Goal: Transaction & Acquisition: Purchase product/service

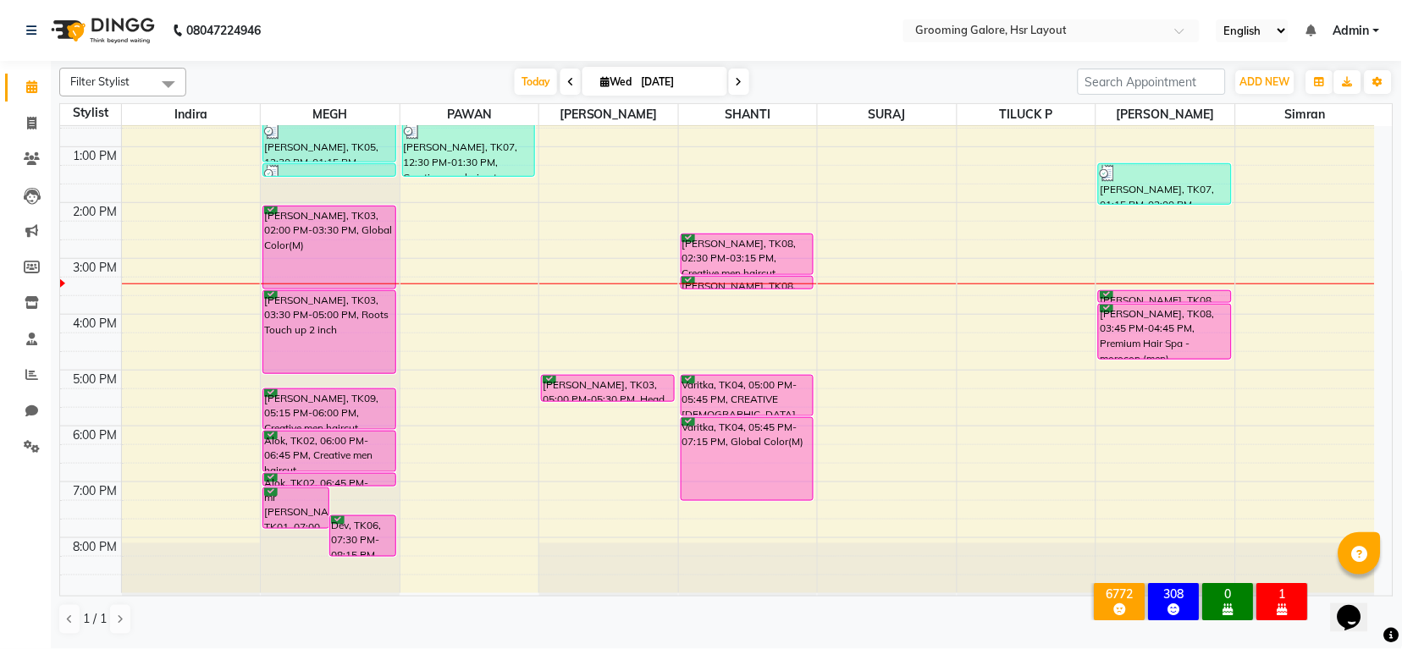
scroll to position [262, 0]
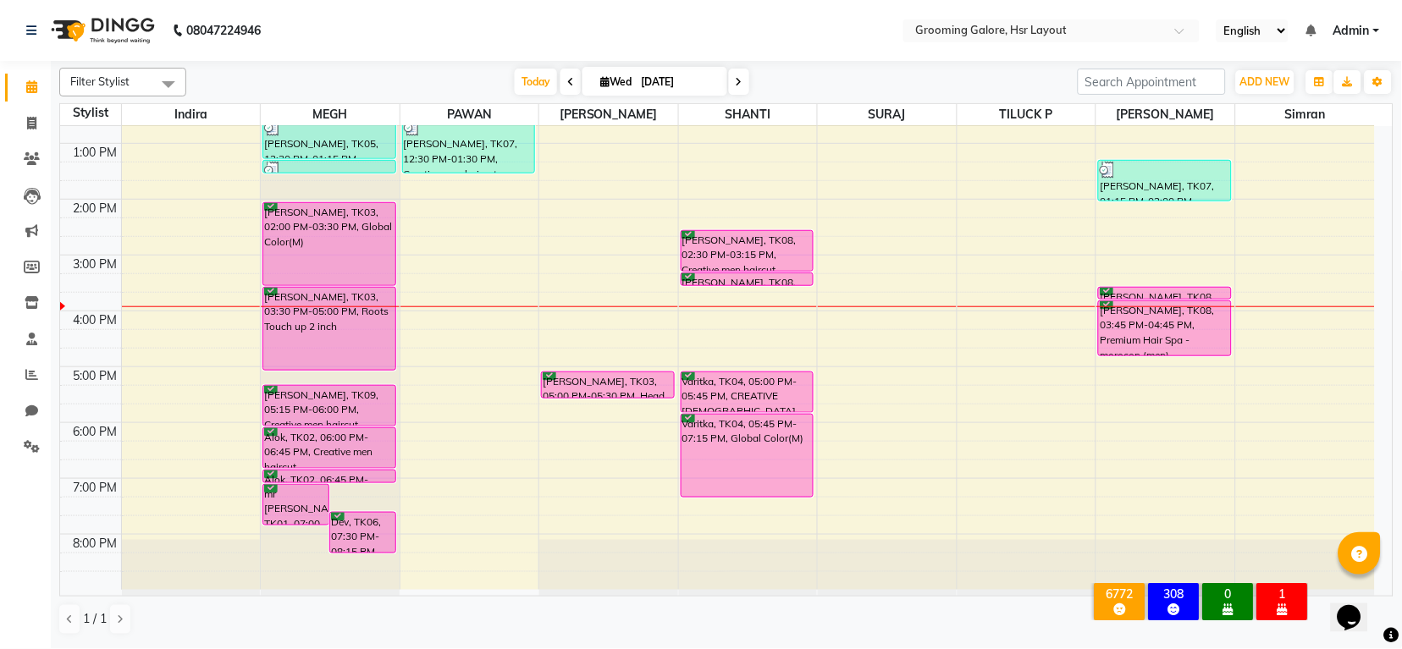
click at [732, 74] on span at bounding box center [739, 82] width 20 height 26
type input "[DATE]"
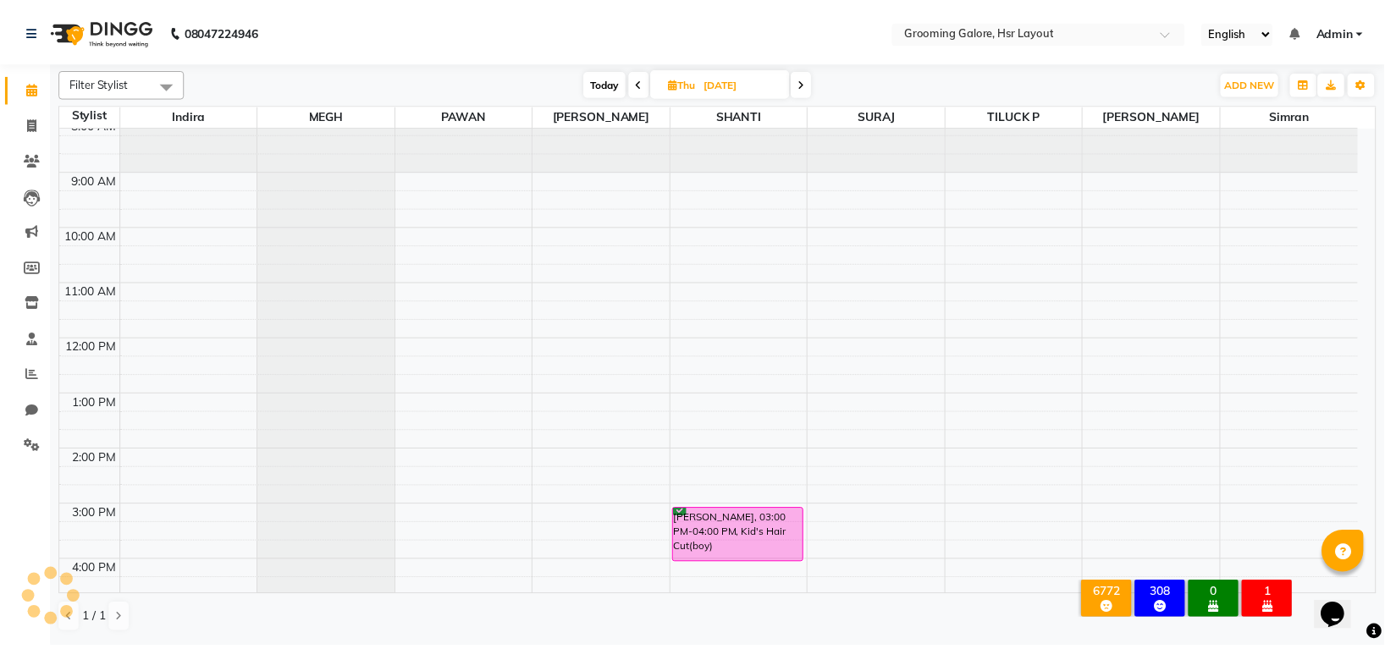
scroll to position [0, 0]
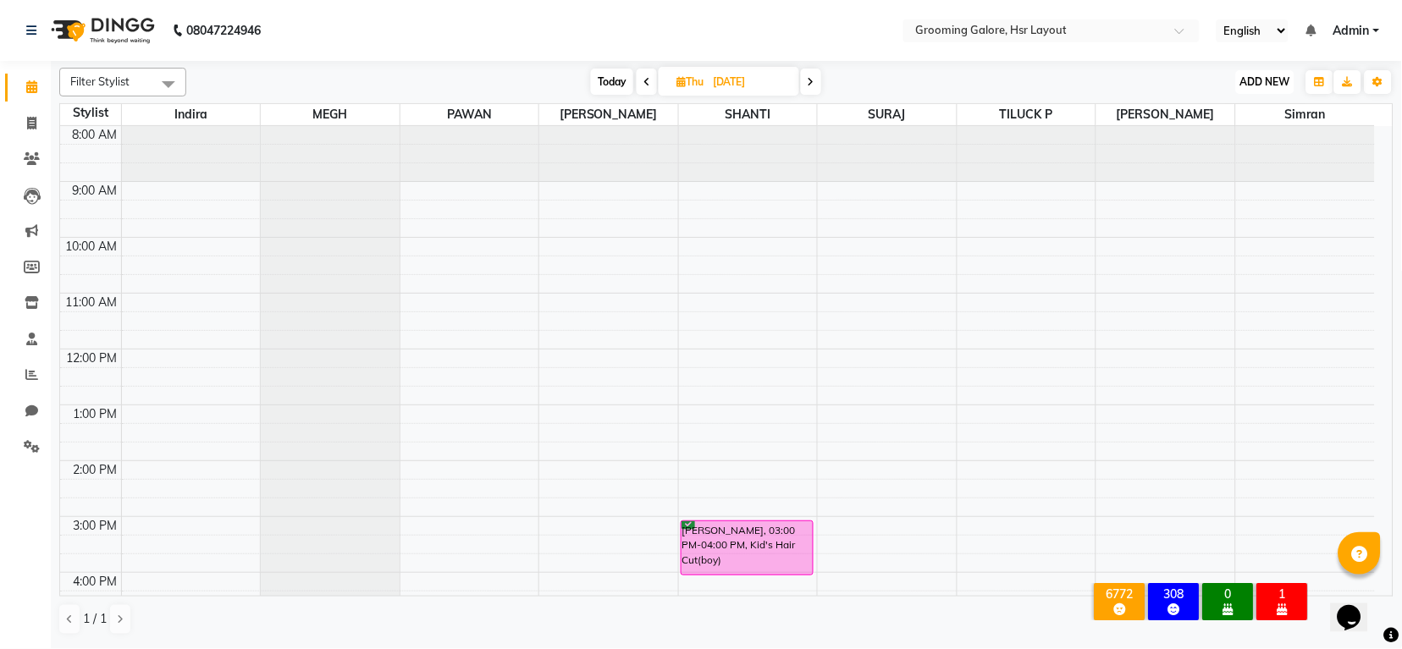
click at [1272, 85] on span "ADD NEW" at bounding box center [1265, 81] width 50 height 13
click at [1218, 115] on button "Add Appointment" at bounding box center [1227, 114] width 134 height 22
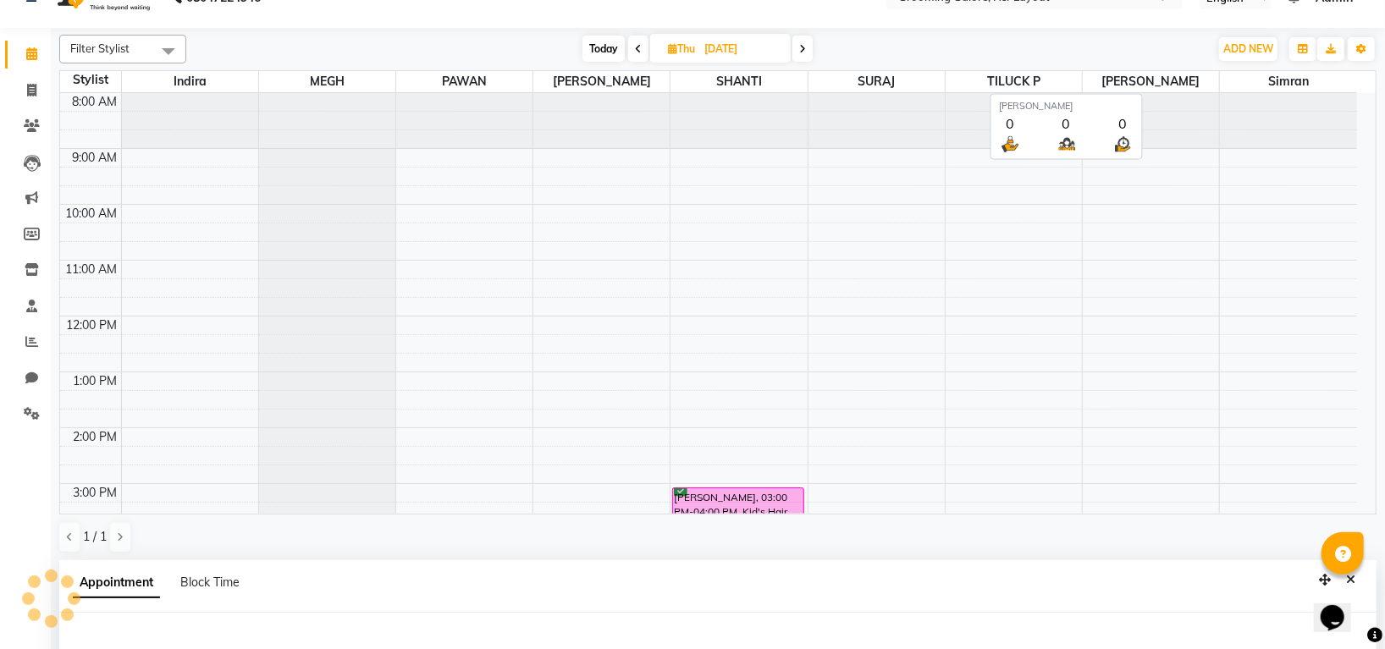
select select "tentative"
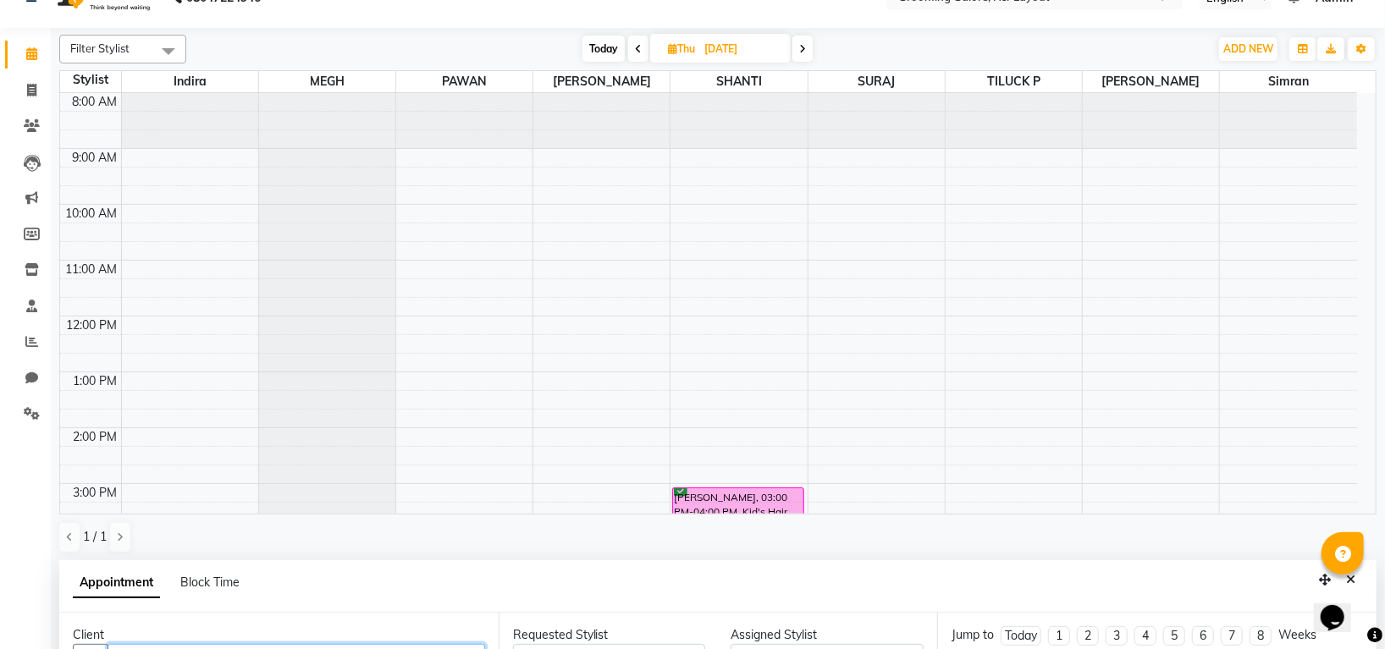
select select "540"
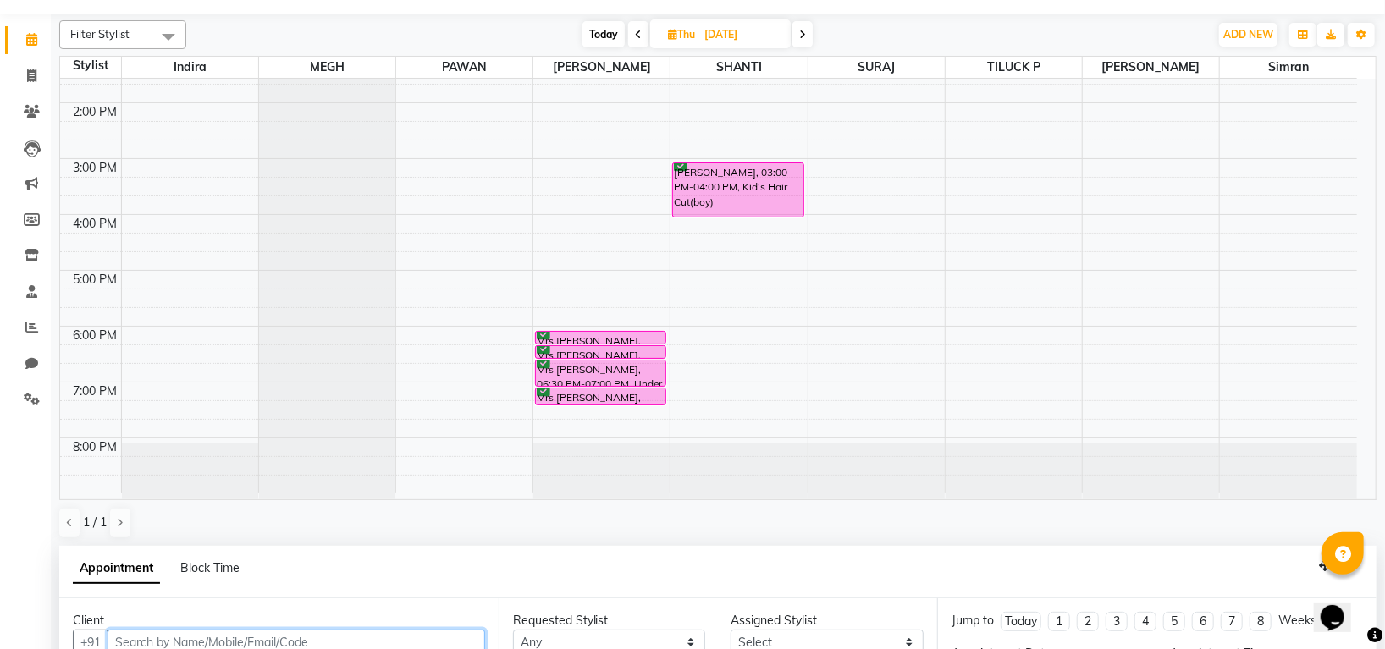
scroll to position [329, 0]
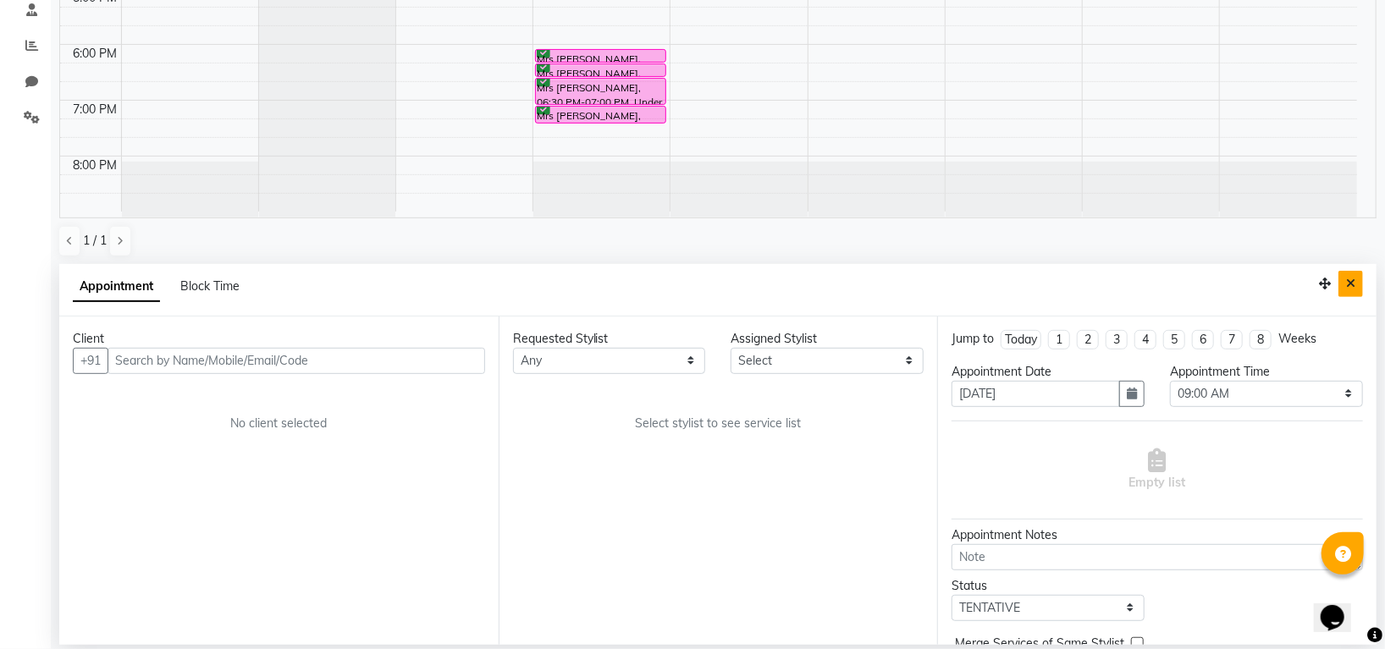
click at [1350, 276] on button "Close" at bounding box center [1350, 284] width 25 height 26
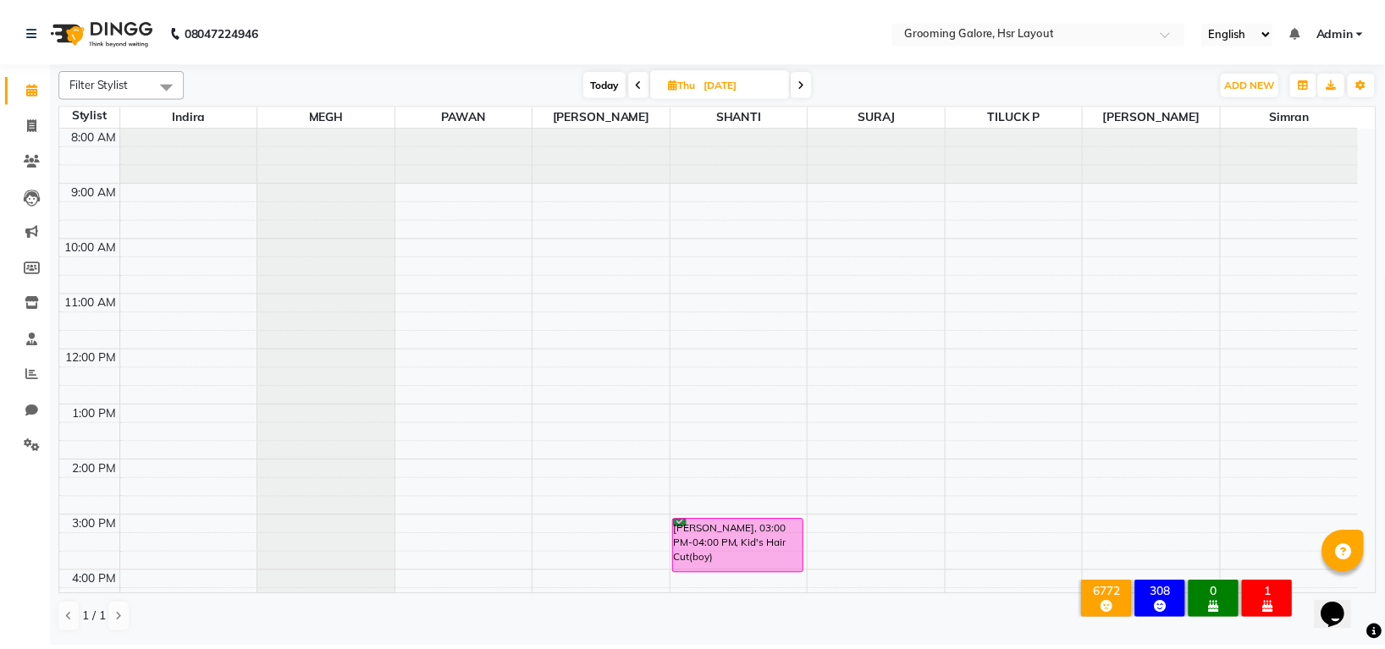
scroll to position [262, 0]
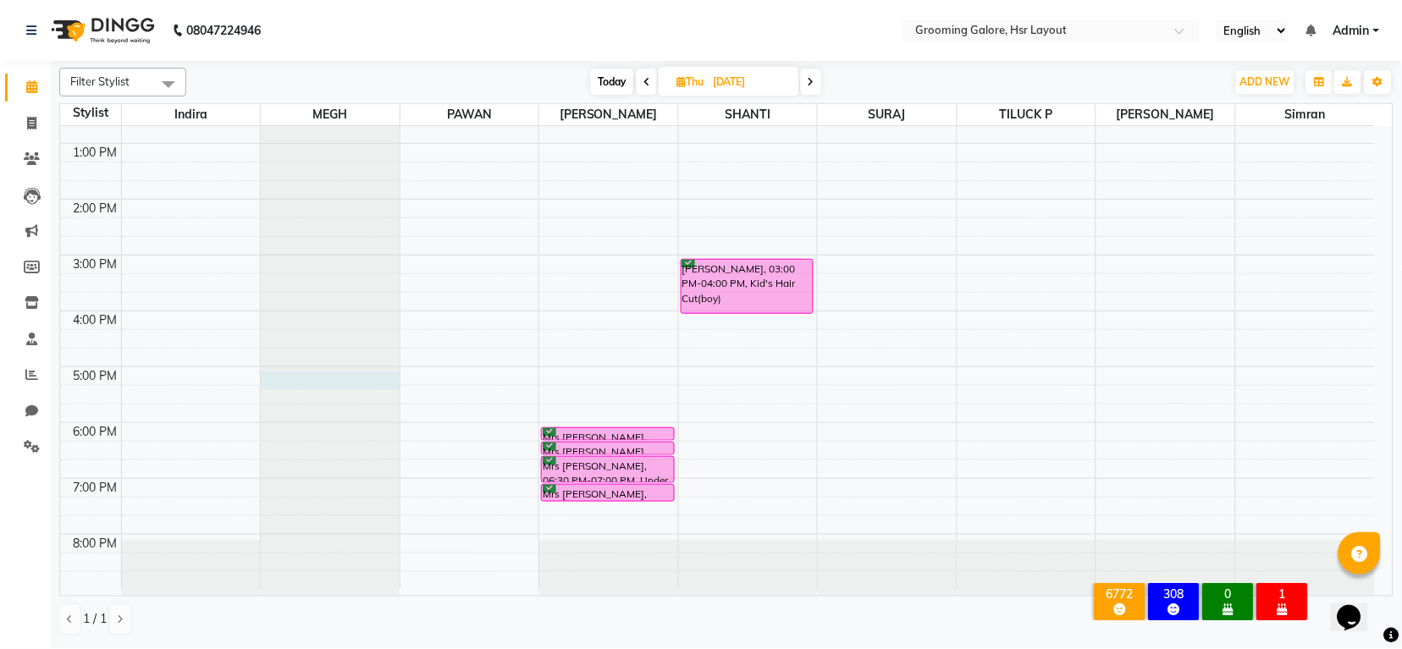
select select "45579"
select select "tentative"
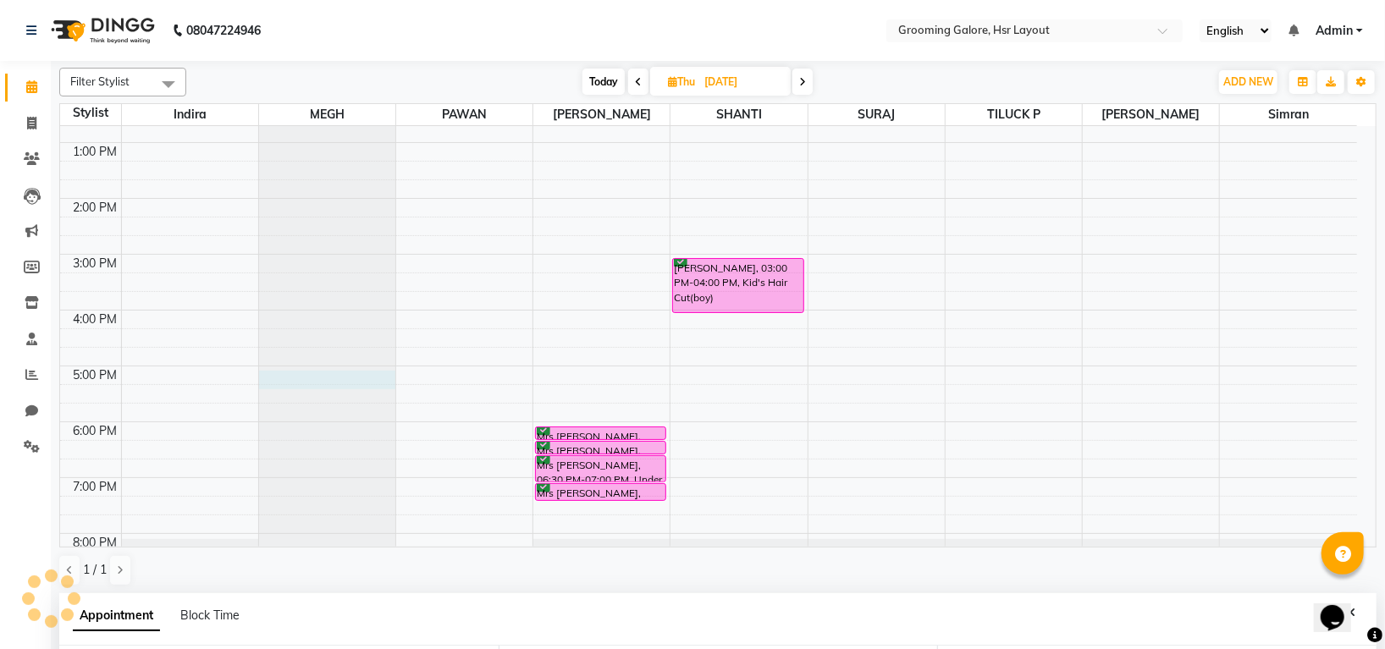
select select "1020"
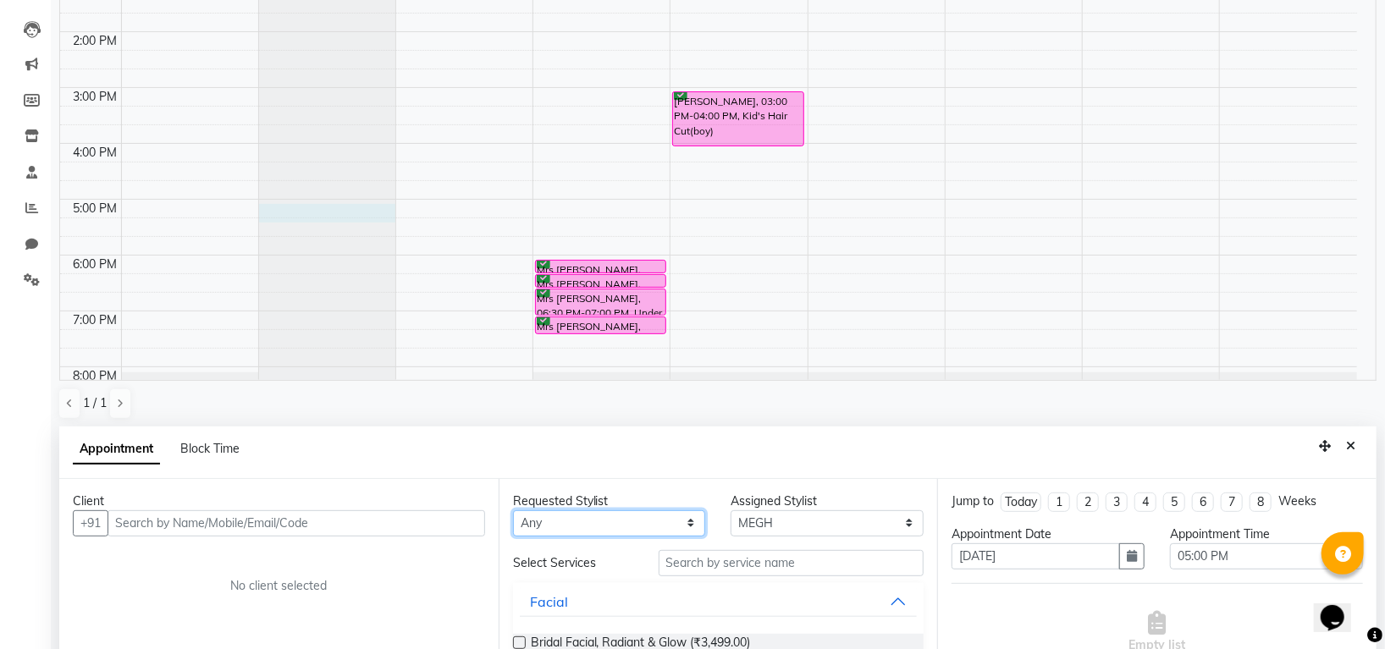
click at [636, 519] on select "Any Indira MEGH PAWAN RESHMI SABITRI SHANTI Simran SURAJ TILUCK P" at bounding box center [609, 523] width 193 height 26
select select "45579"
click at [513, 510] on select "Any Indira MEGH PAWAN RESHMI SABITRI SHANTI Simran SURAJ TILUCK P" at bounding box center [609, 523] width 193 height 26
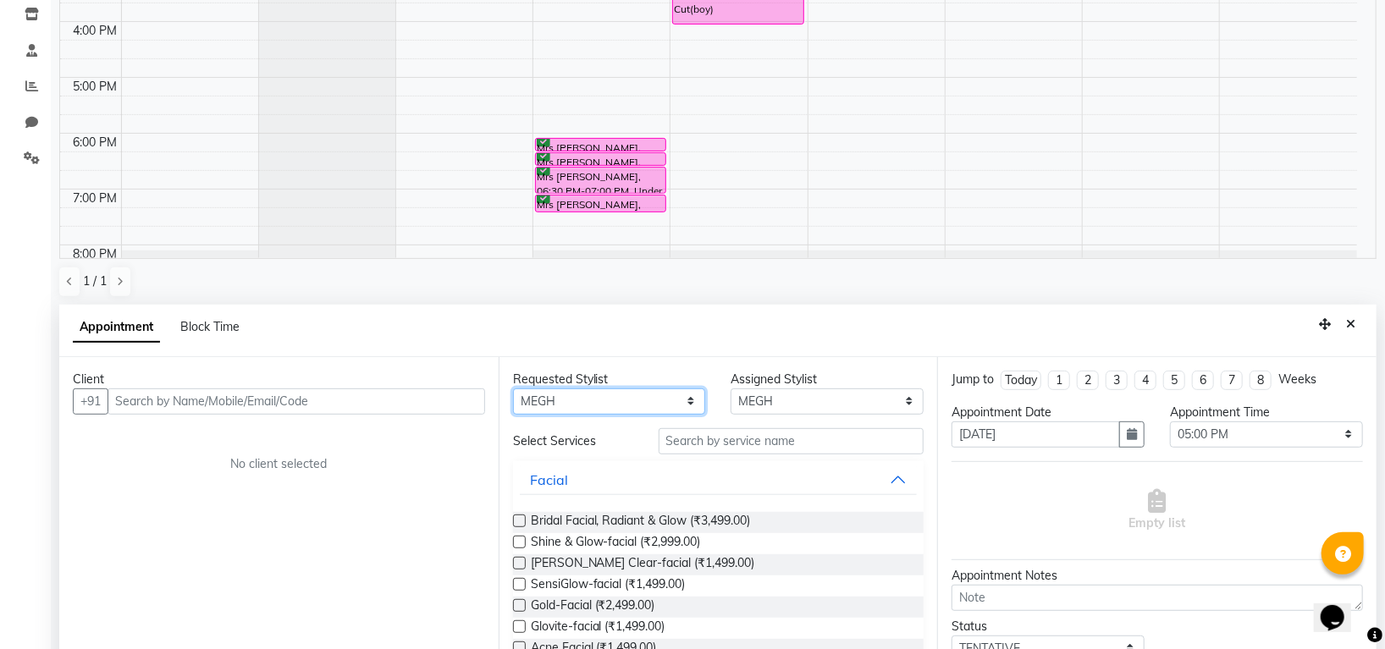
scroll to position [329, 0]
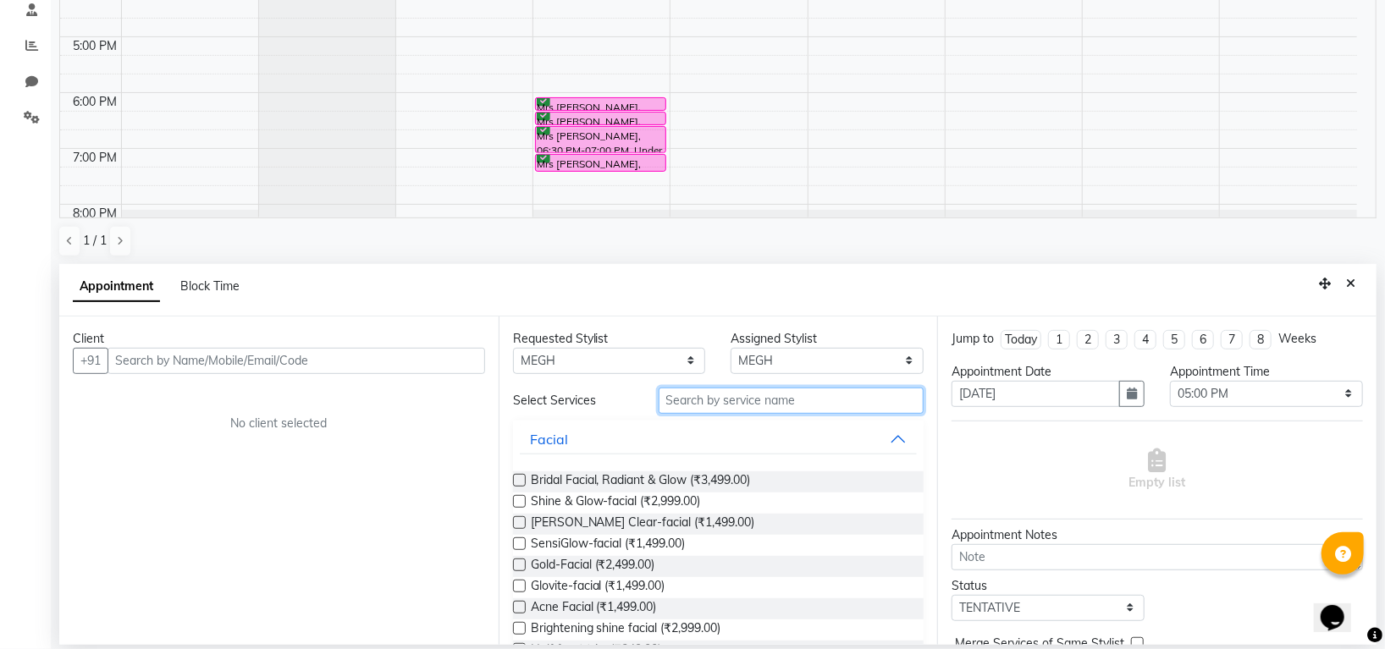
click at [727, 398] on input "text" at bounding box center [791, 401] width 266 height 26
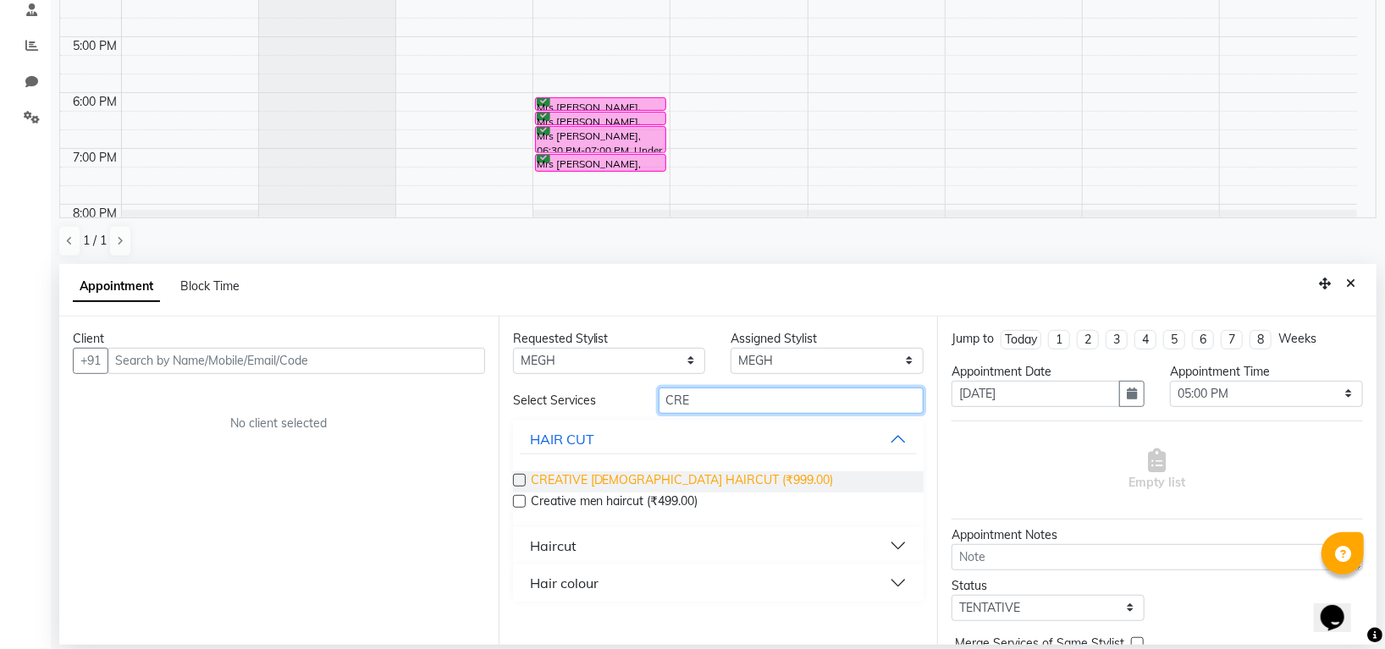
type input "CRE"
click at [684, 477] on span "CREATIVE FEMALE HAIRCUT (₹999.00)" at bounding box center [682, 481] width 303 height 21
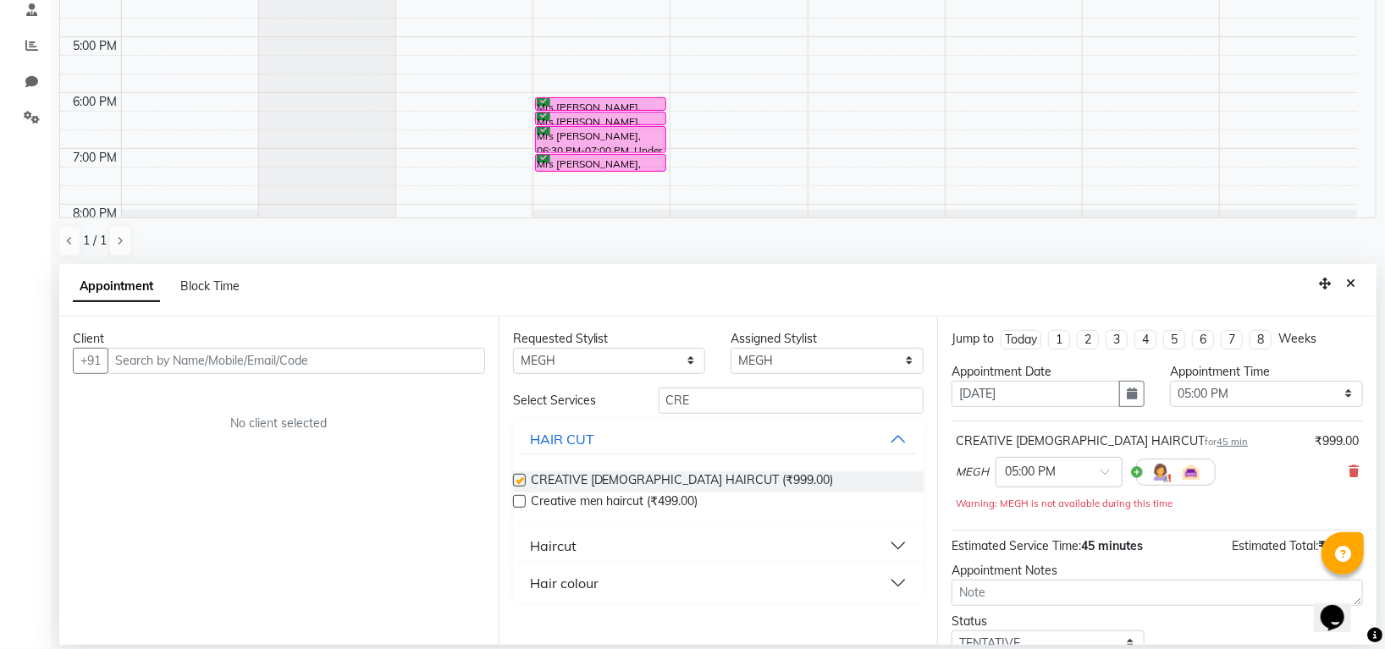
checkbox input "false"
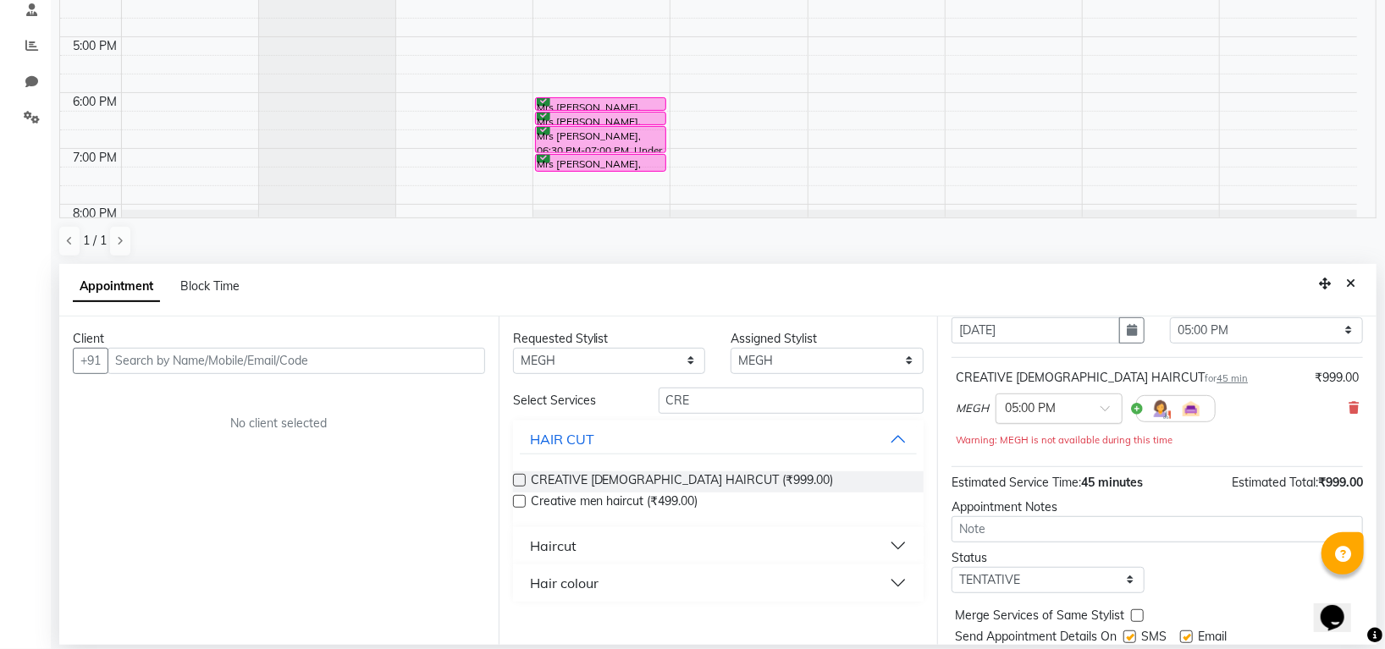
scroll to position [121, 0]
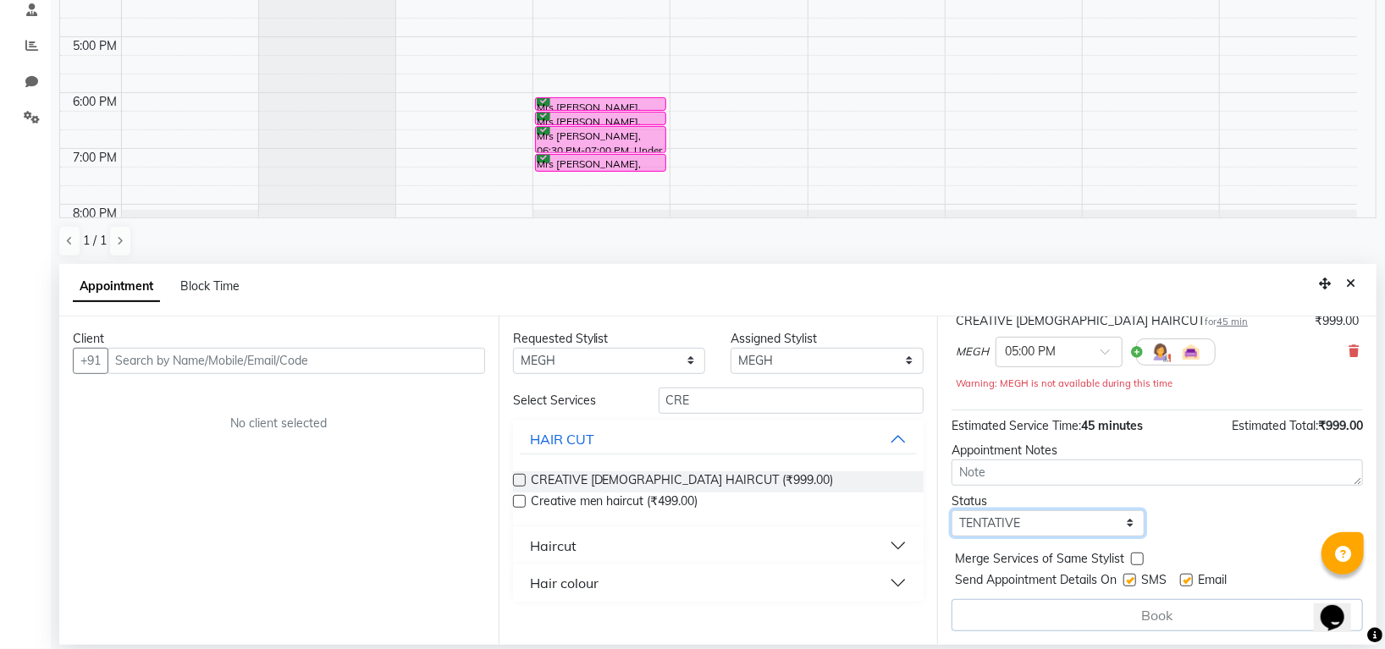
click at [1009, 519] on select "Select TENTATIVE CONFIRM UPCOMING" at bounding box center [1047, 523] width 193 height 26
select select "confirm booking"
click at [951, 510] on select "Select TENTATIVE CONFIRM UPCOMING" at bounding box center [1047, 523] width 193 height 26
click at [637, 366] on select "Any Indira MEGH PAWAN RESHMI SABITRI SHANTI Simran SURAJ TILUCK P" at bounding box center [609, 361] width 193 height 26
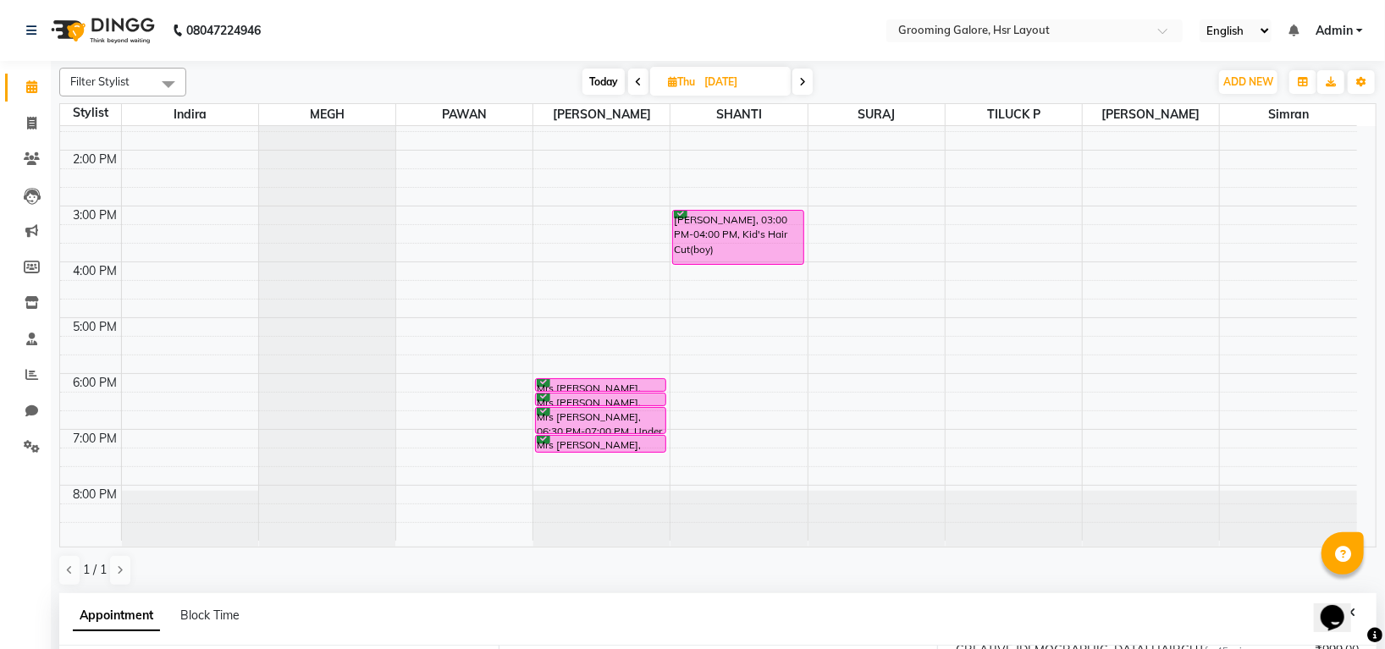
scroll to position [329, 0]
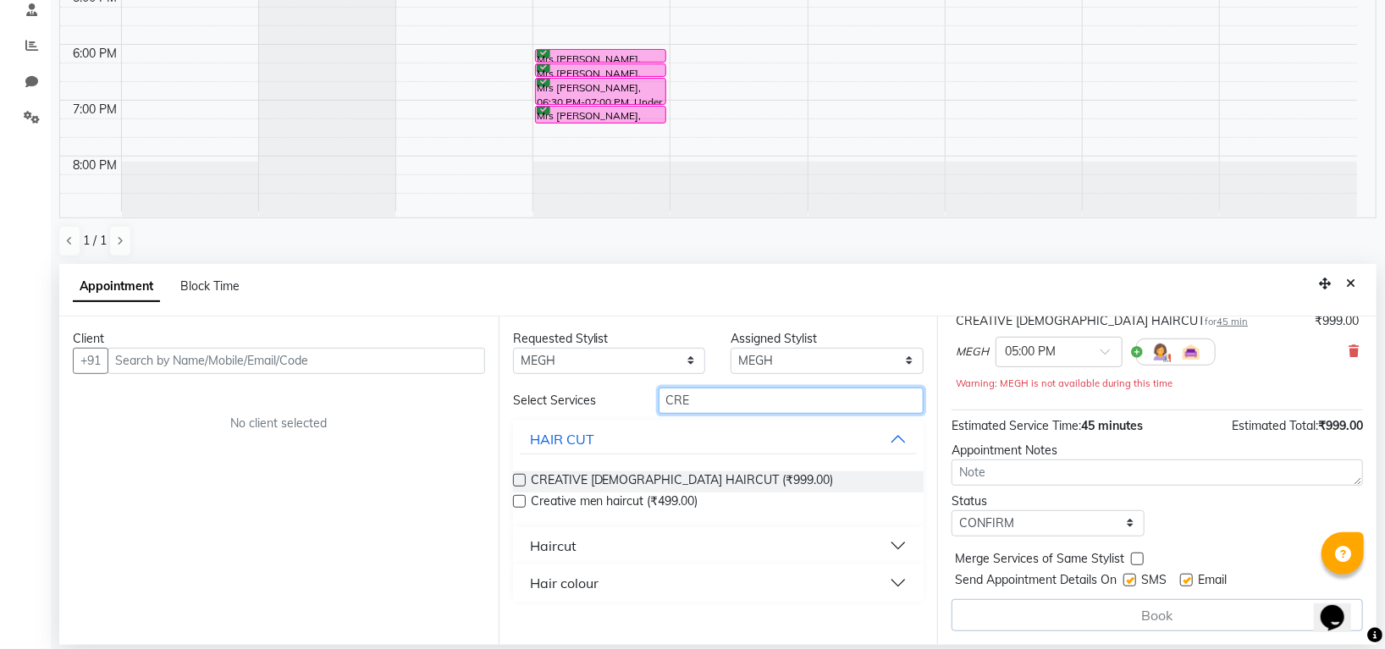
click at [728, 397] on input "CRE" at bounding box center [791, 401] width 266 height 26
type input "C"
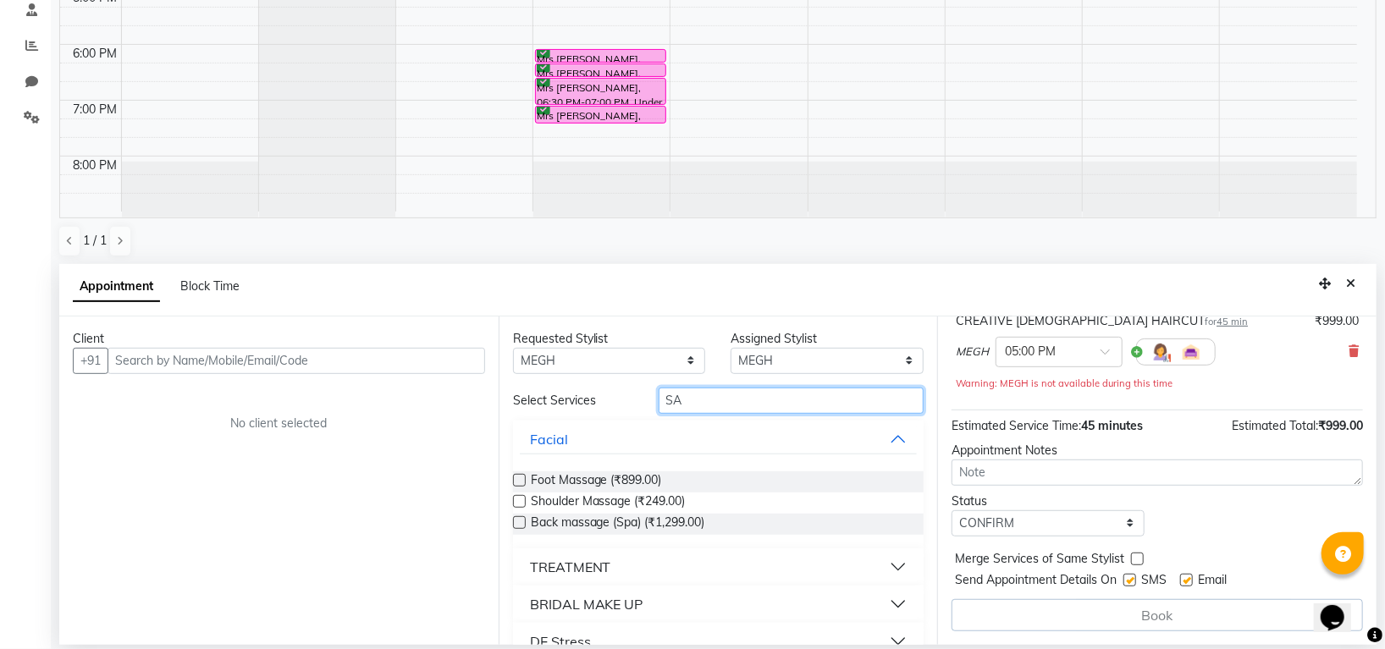
type input "S"
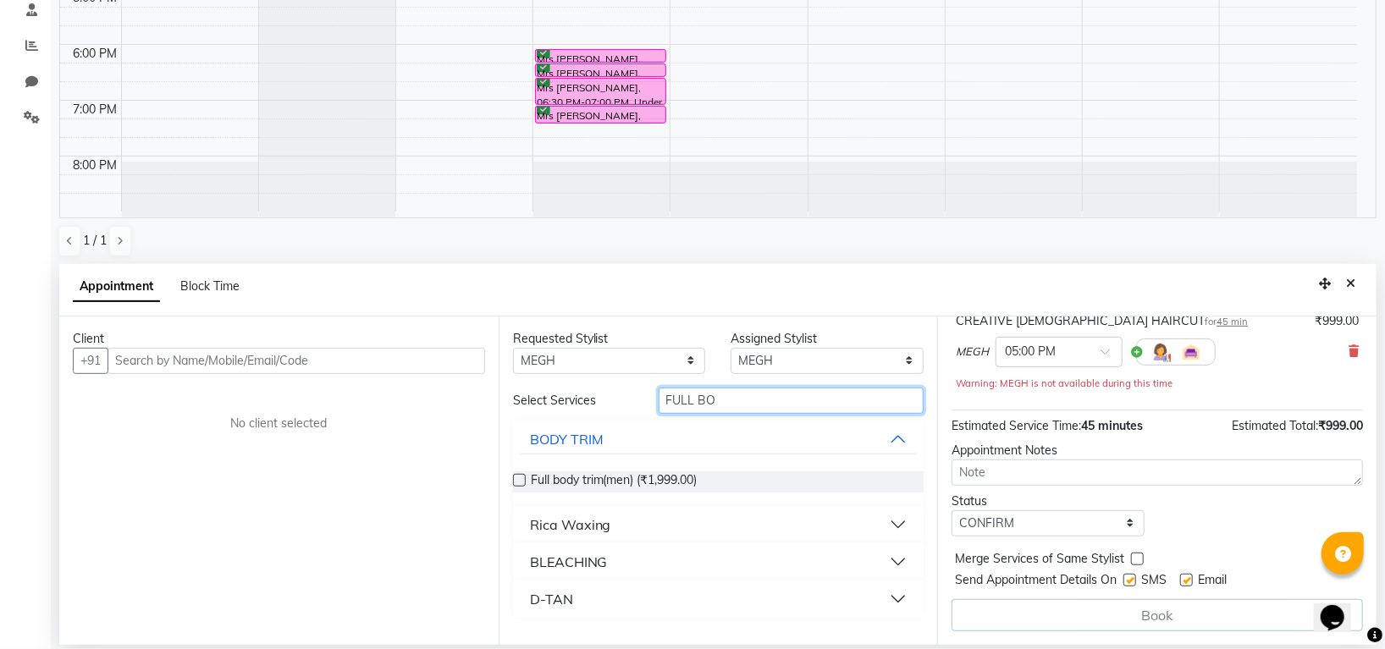
type input "FULL BO"
click at [589, 521] on div "Rica Waxing" at bounding box center [570, 525] width 81 height 20
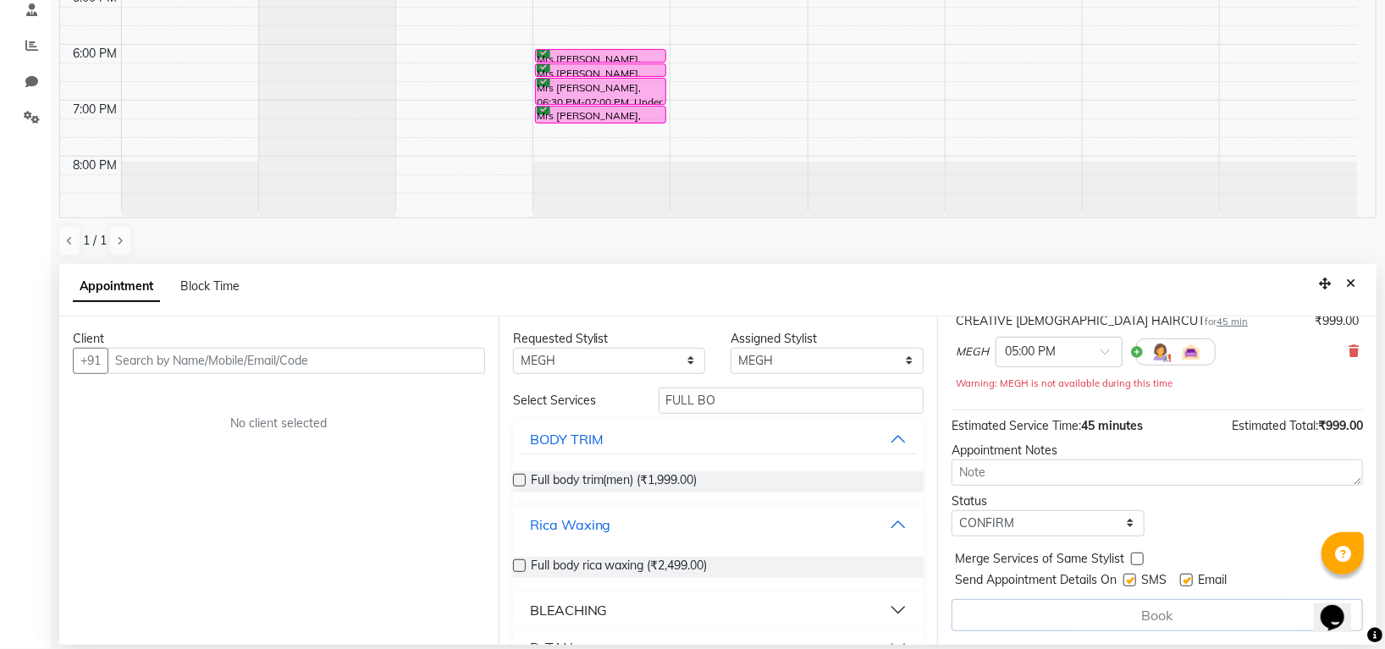
scroll to position [33, 0]
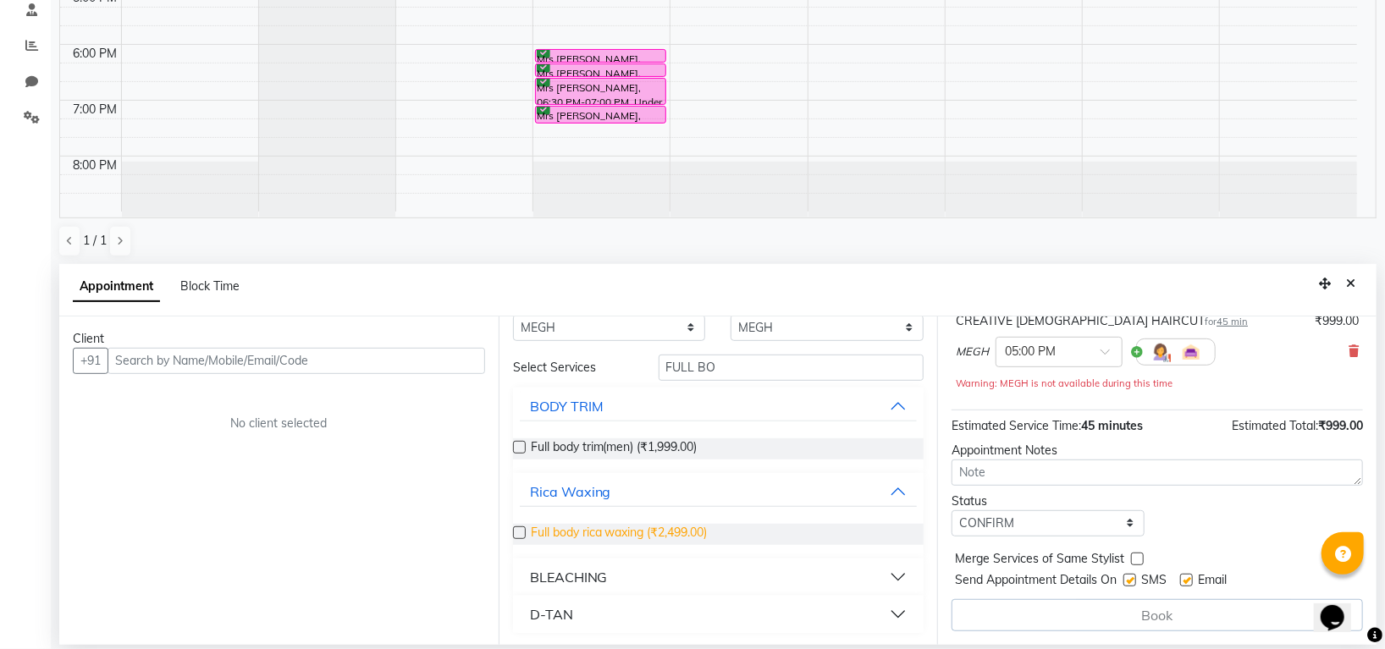
click at [702, 525] on span "Full body rica waxing (₹2,499.00)" at bounding box center [619, 534] width 177 height 21
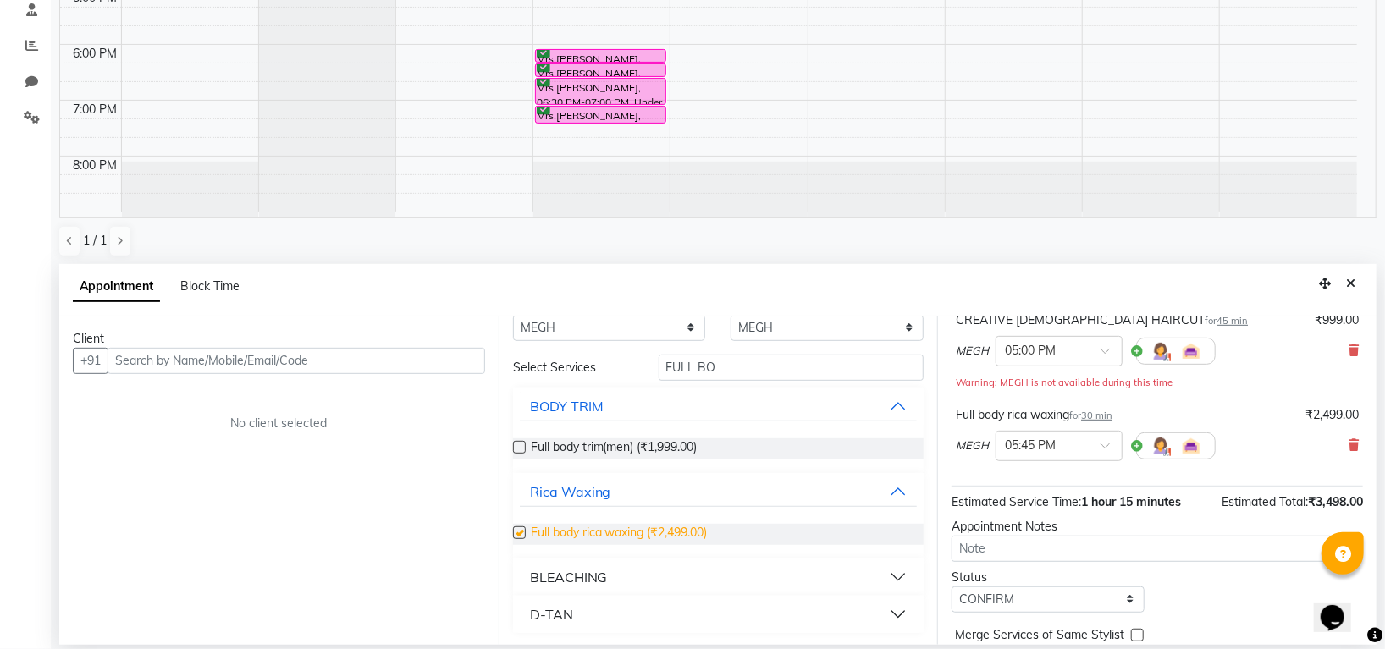
checkbox input "false"
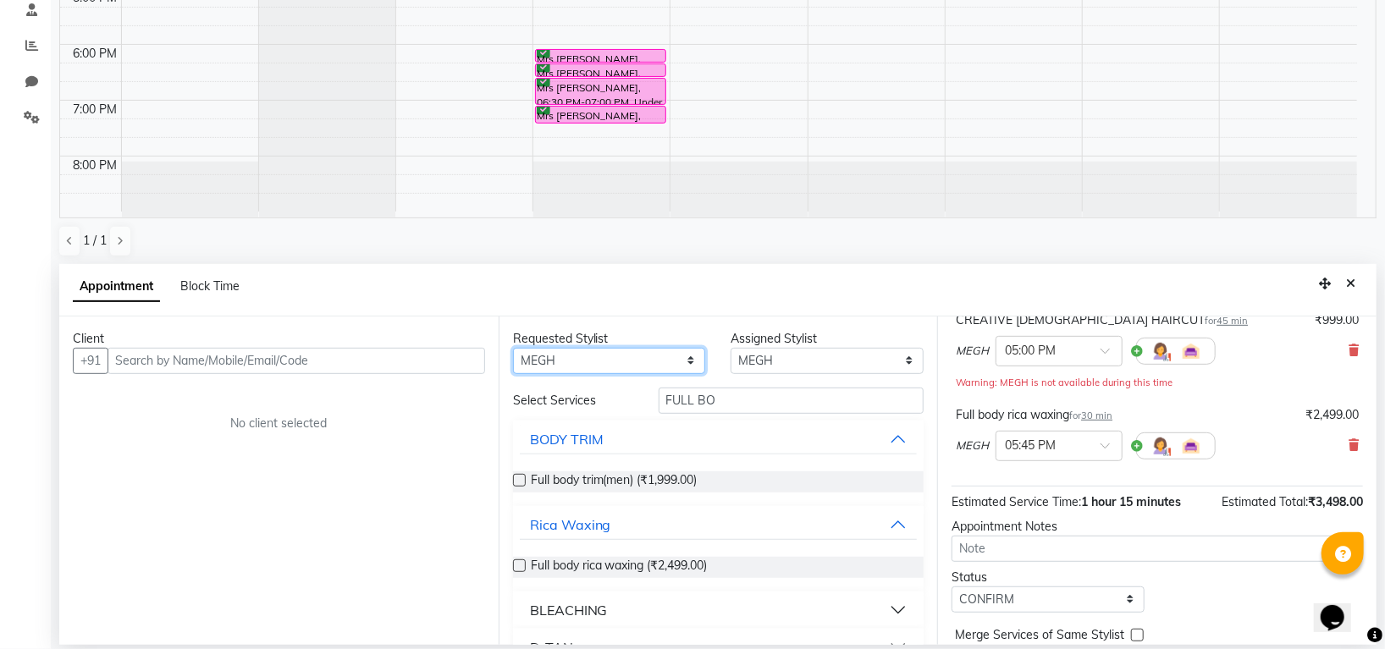
click at [646, 350] on select "Any Indira MEGH PAWAN RESHMI SABITRI SHANTI Simran SURAJ TILUCK P" at bounding box center [609, 361] width 193 height 26
click at [1348, 445] on icon at bounding box center [1353, 445] width 10 height 12
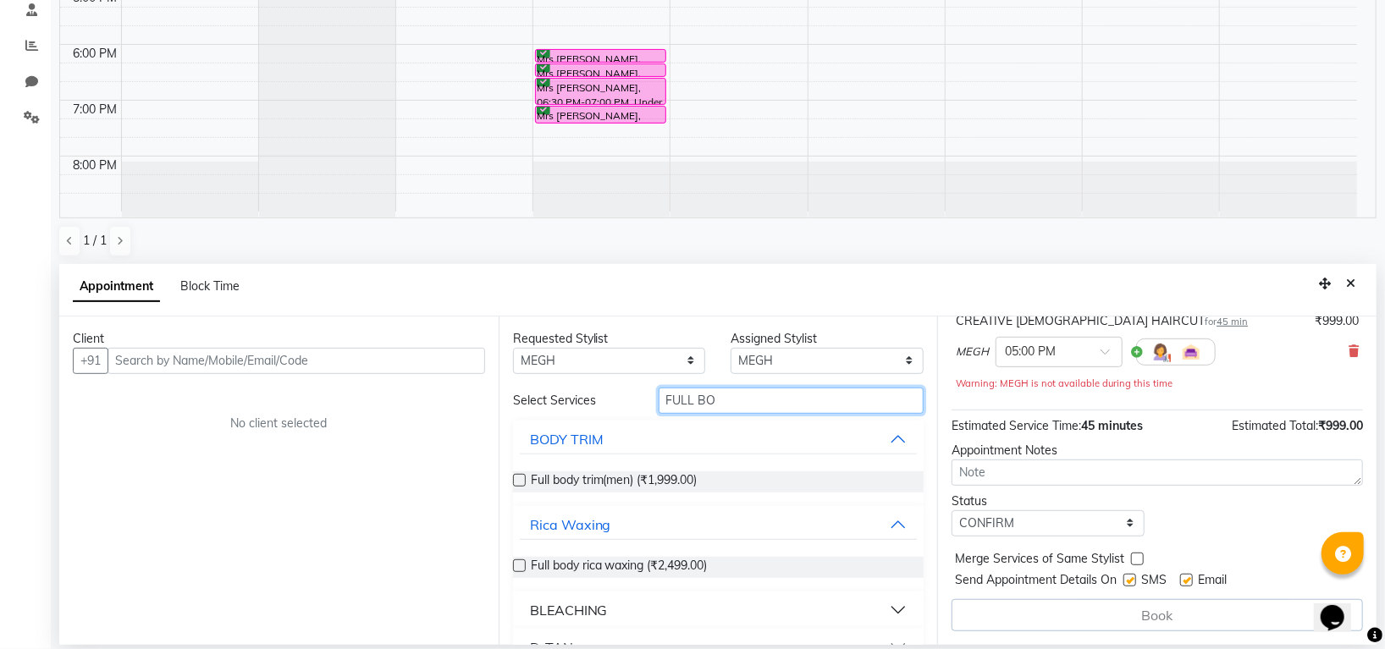
click at [734, 401] on input "FULL BO" at bounding box center [791, 401] width 266 height 26
click at [665, 363] on select "Any Indira MEGH PAWAN RESHMI SABITRI SHANTI Simran SURAJ TILUCK P" at bounding box center [609, 361] width 193 height 26
select select "87770"
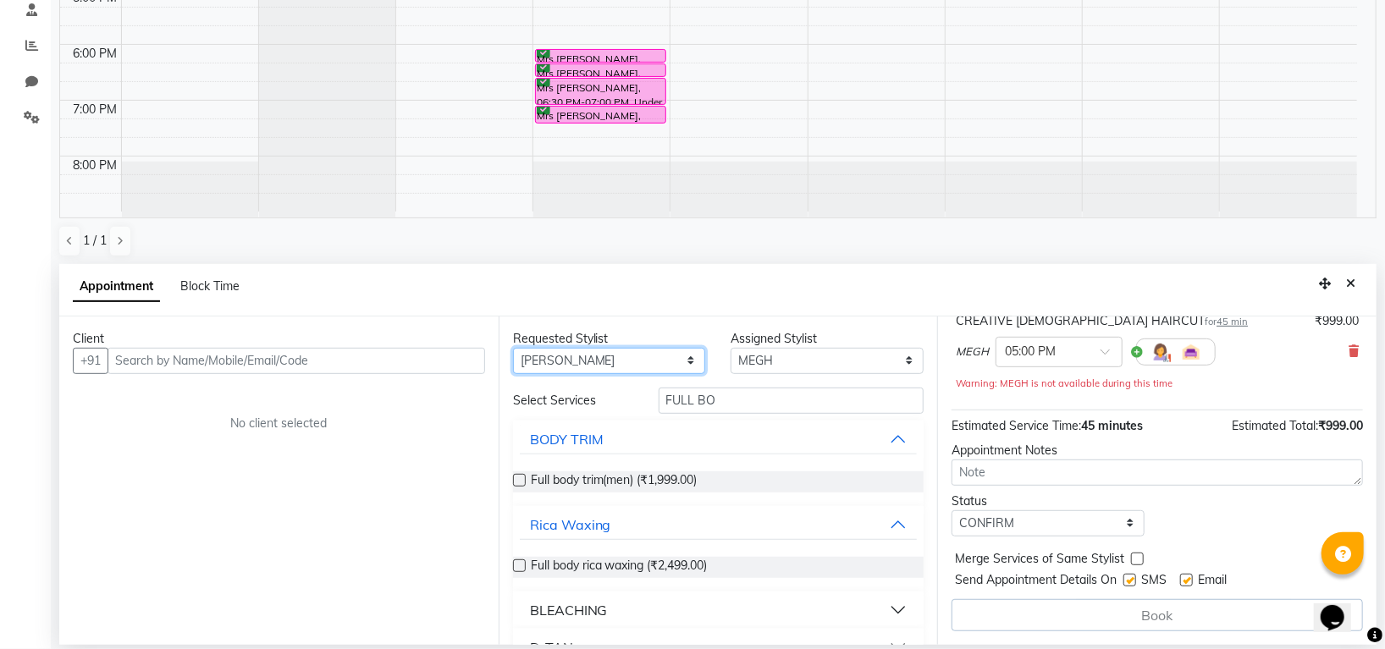
click at [513, 348] on select "Any Indira MEGH PAWAN RESHMI SABITRI SHANTI Simran SURAJ TILUCK P" at bounding box center [609, 361] width 193 height 26
select select "87770"
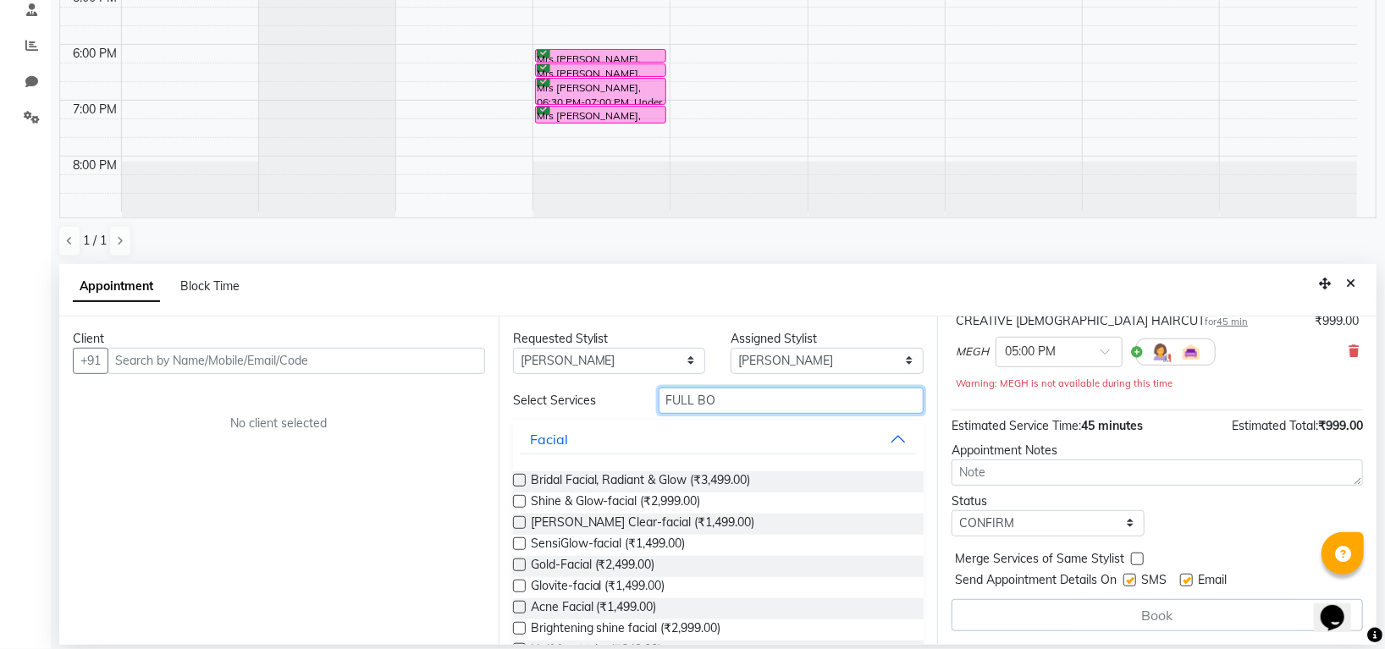
click at [741, 402] on input "FULL BO" at bounding box center [791, 401] width 266 height 26
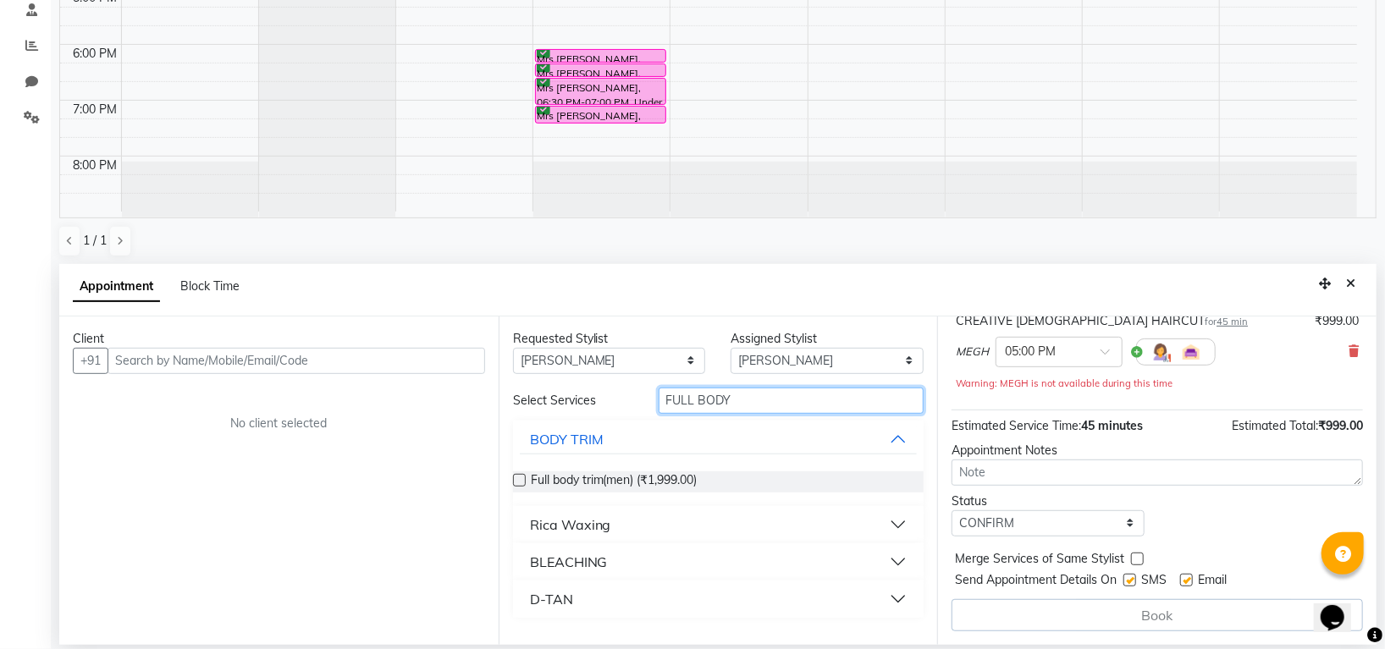
type input "FULL BODY"
click at [597, 524] on div "Rica Waxing" at bounding box center [570, 525] width 81 height 20
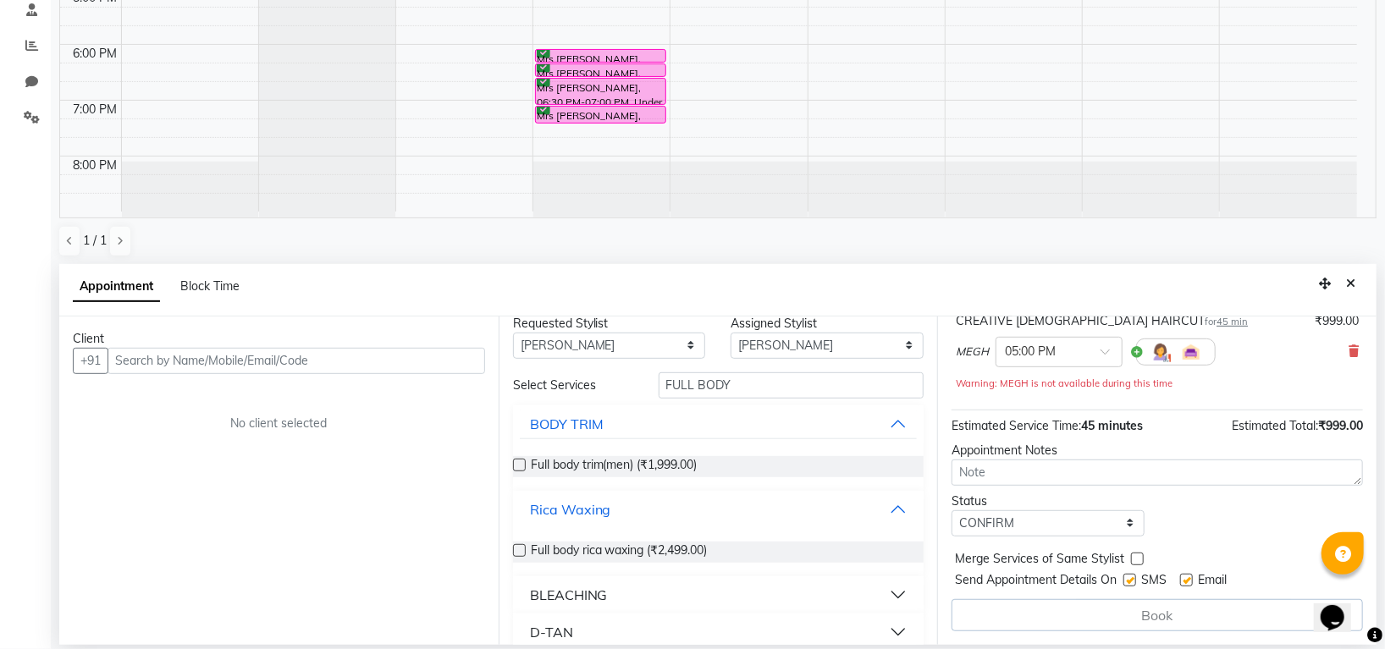
scroll to position [31, 0]
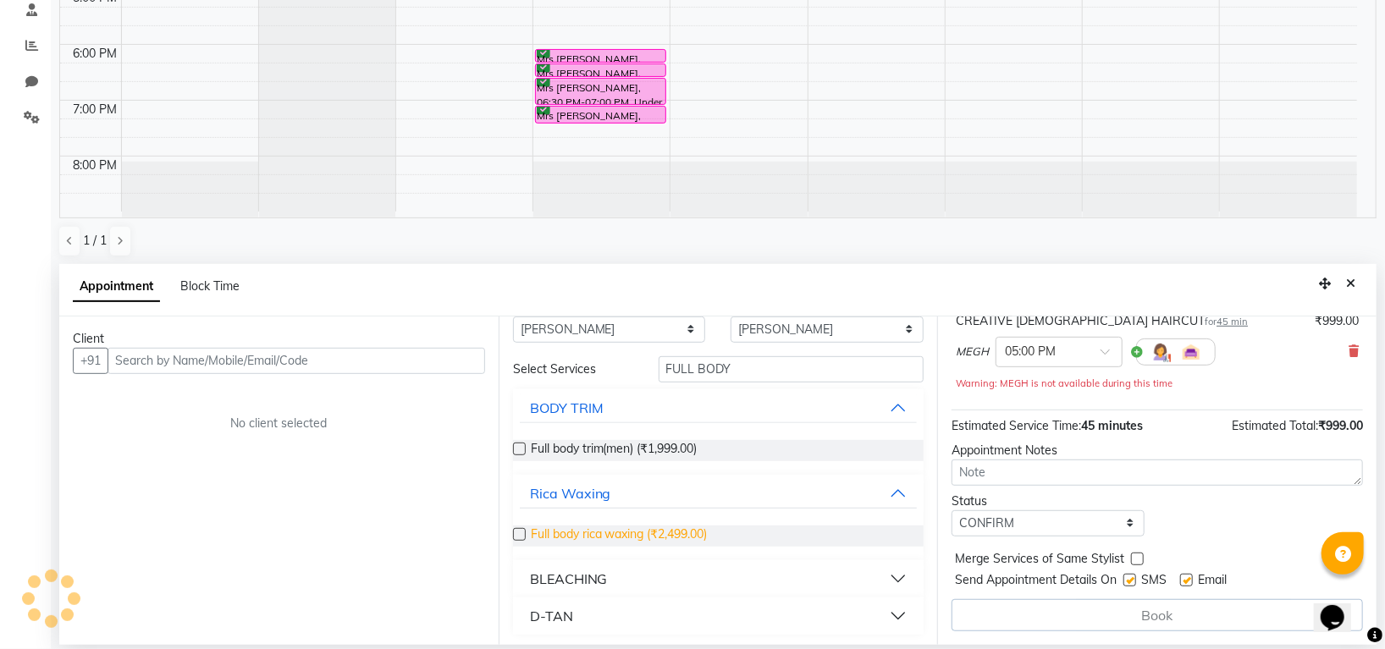
click at [675, 528] on span "Full body rica waxing (₹2,499.00)" at bounding box center [619, 536] width 177 height 21
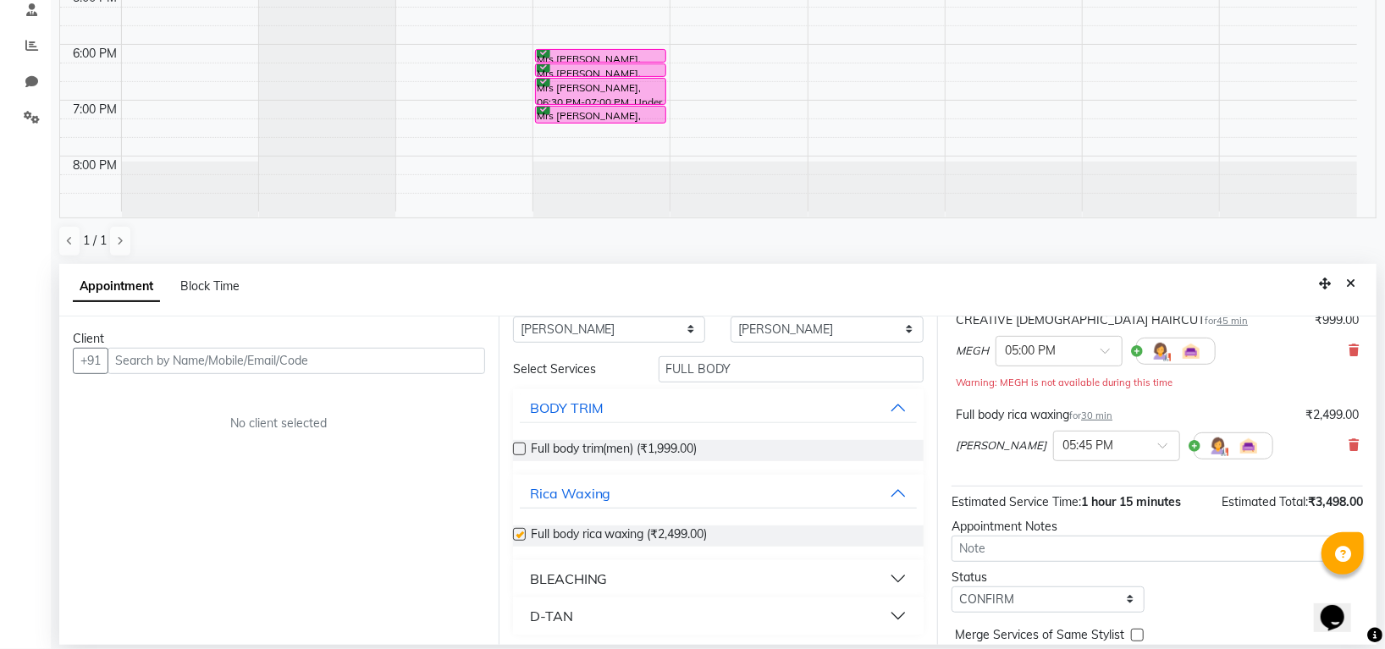
checkbox input "false"
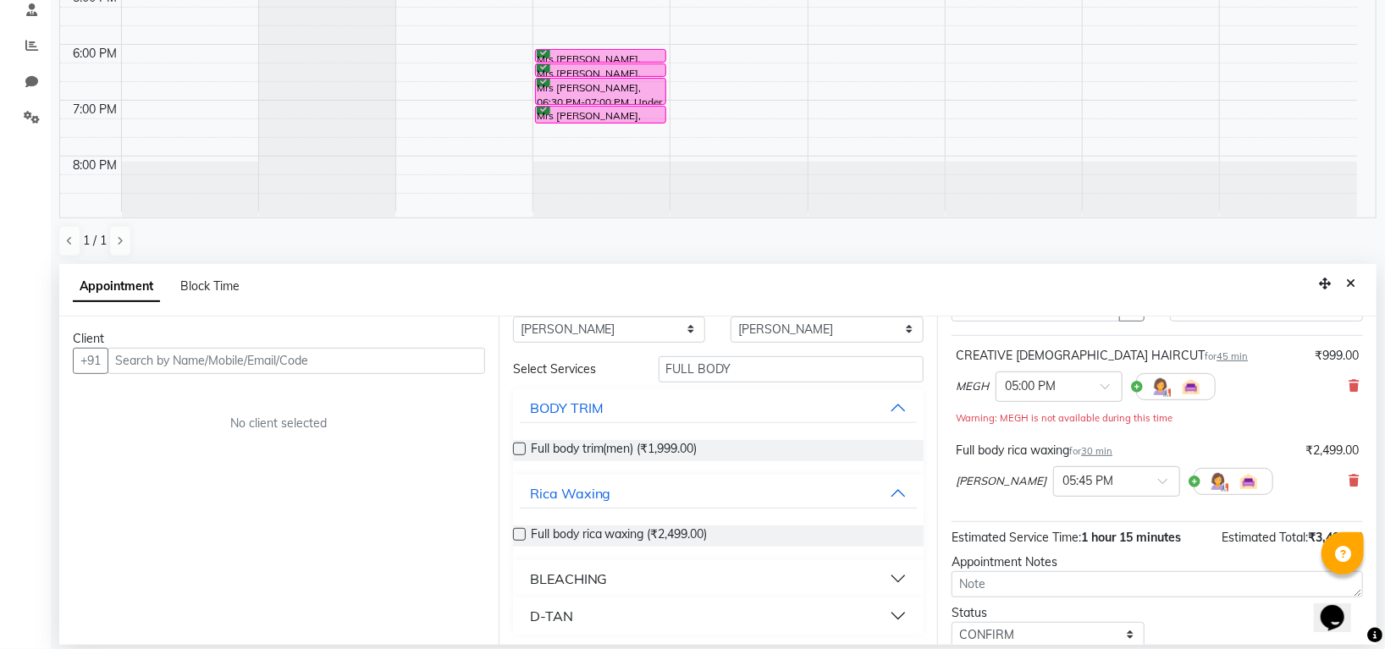
scroll to position [85, 0]
click at [394, 358] on input "text" at bounding box center [295, 361] width 377 height 26
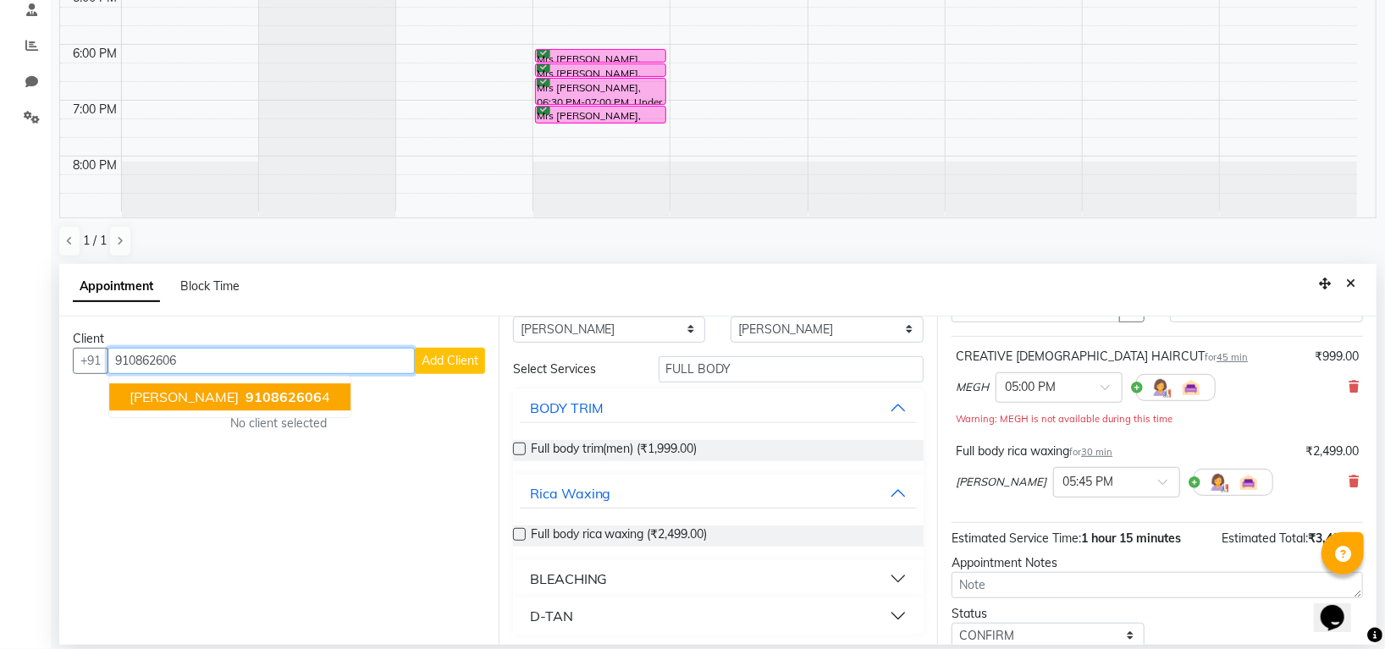
drag, startPoint x: 264, startPoint y: 402, endPoint x: 264, endPoint y: 388, distance: 13.5
click at [264, 401] on button "Merline 910862606 4" at bounding box center [229, 396] width 241 height 27
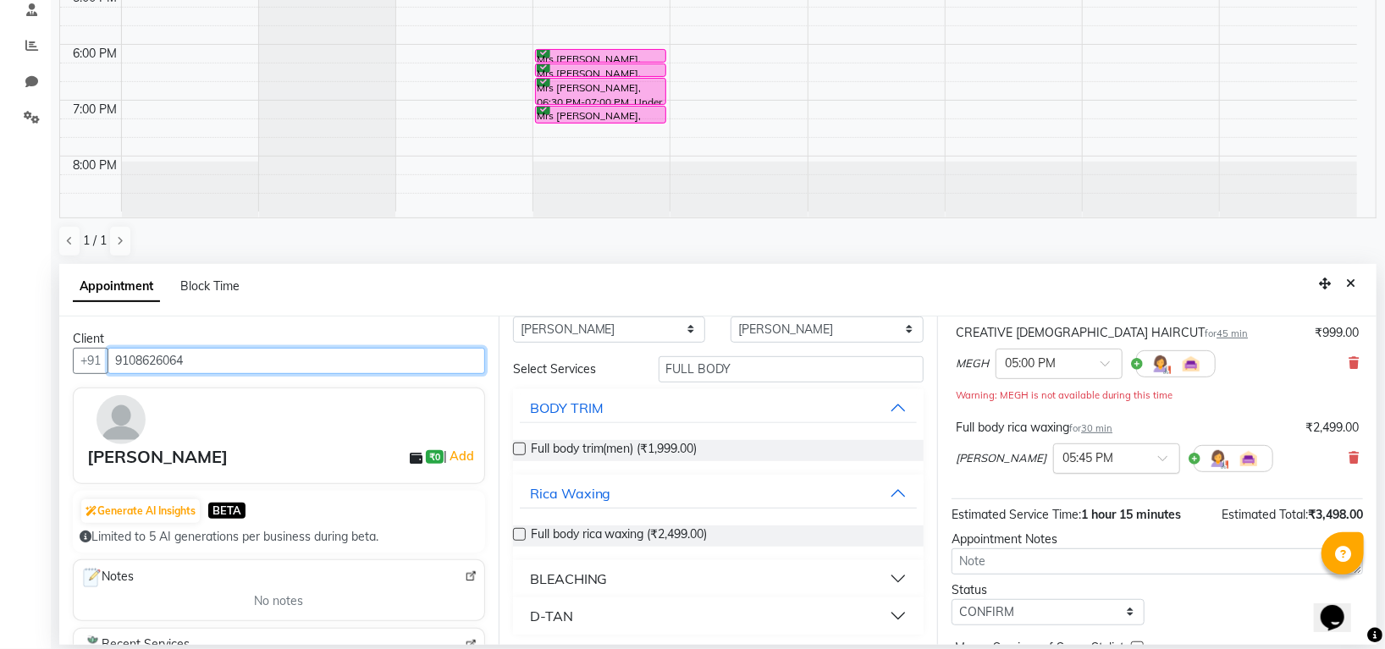
scroll to position [196, 0]
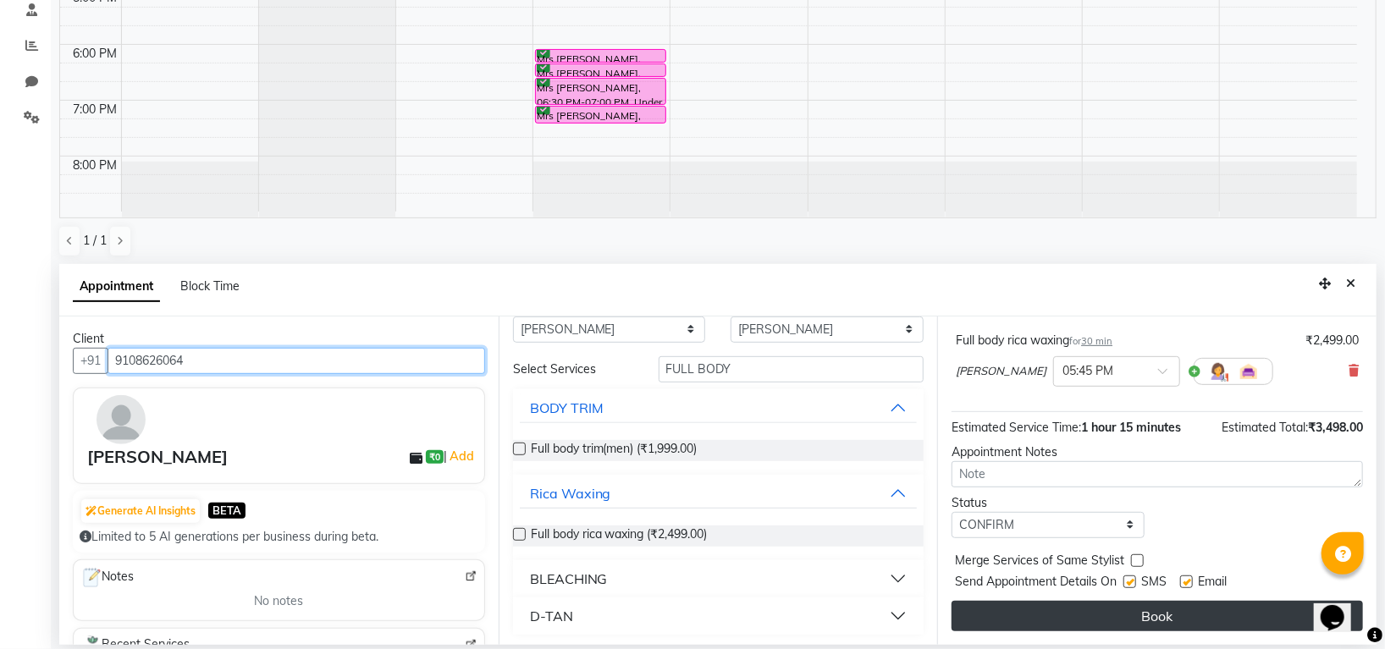
type input "9108626064"
click at [1129, 609] on button "Book" at bounding box center [1156, 616] width 411 height 30
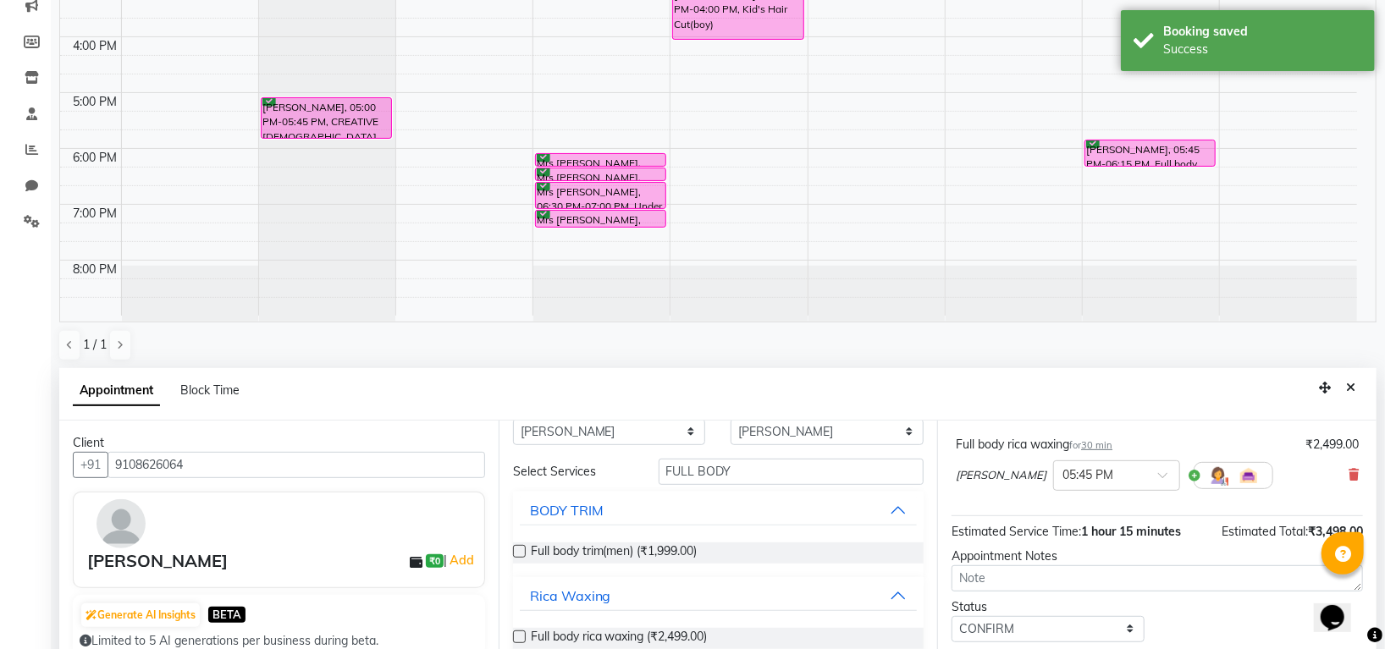
scroll to position [329, 0]
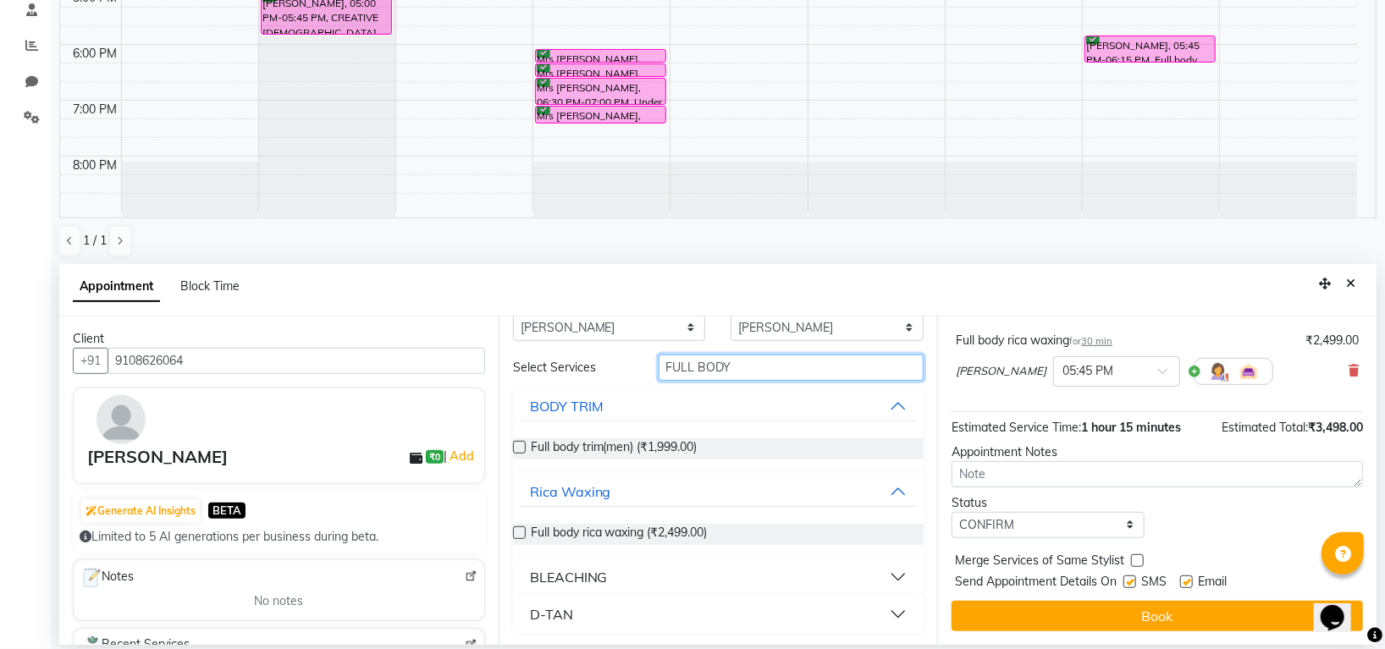
click at [751, 368] on input "FULL BODY" at bounding box center [791, 368] width 266 height 26
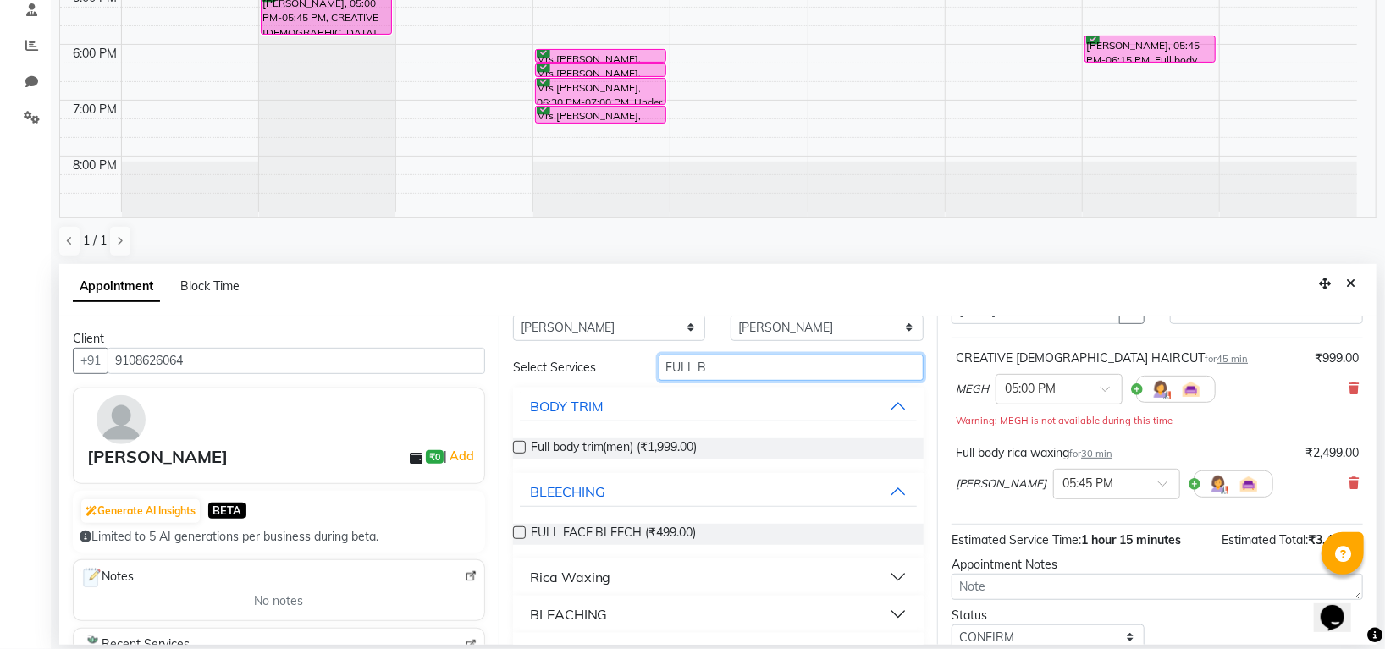
type input "FULL B"
click at [1105, 457] on span "30 min" at bounding box center [1096, 454] width 31 height 12
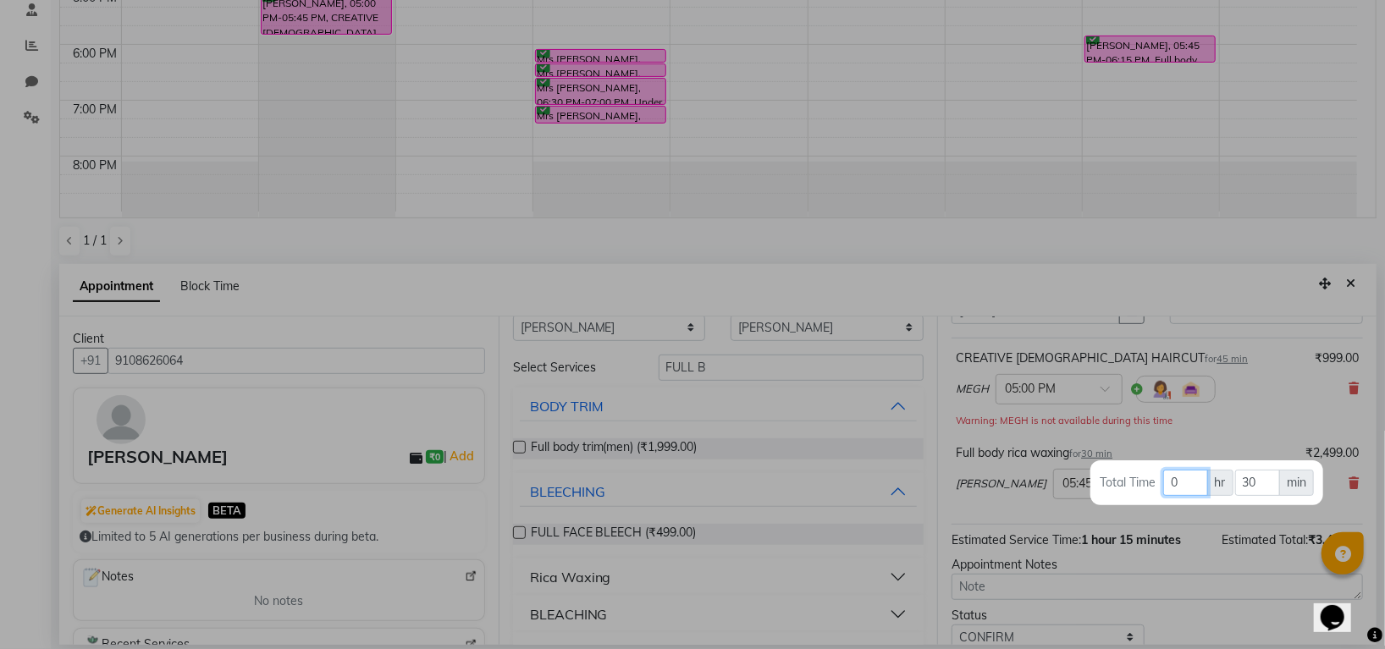
click at [1187, 481] on input "0" at bounding box center [1185, 483] width 44 height 26
type input "01"
click at [1266, 484] on input "30" at bounding box center [1257, 483] width 45 height 26
type input "3"
type input "00"
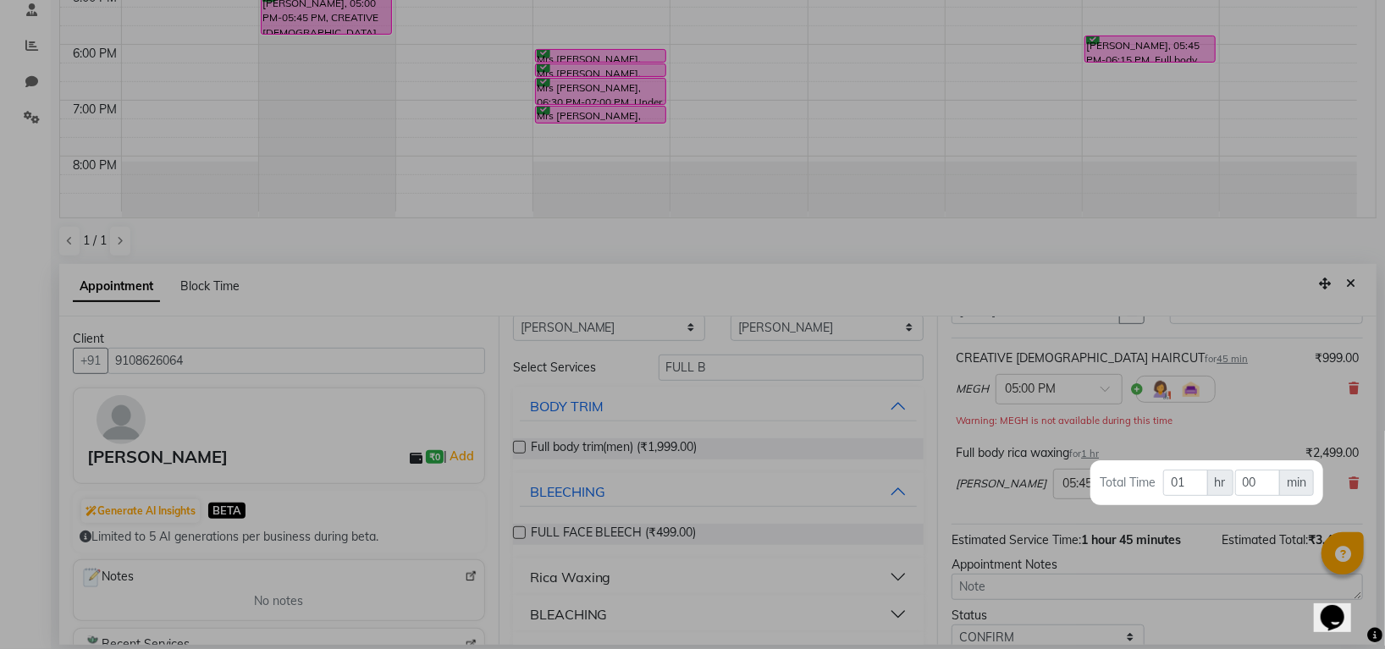
click at [1259, 387] on div at bounding box center [692, 324] width 1385 height 649
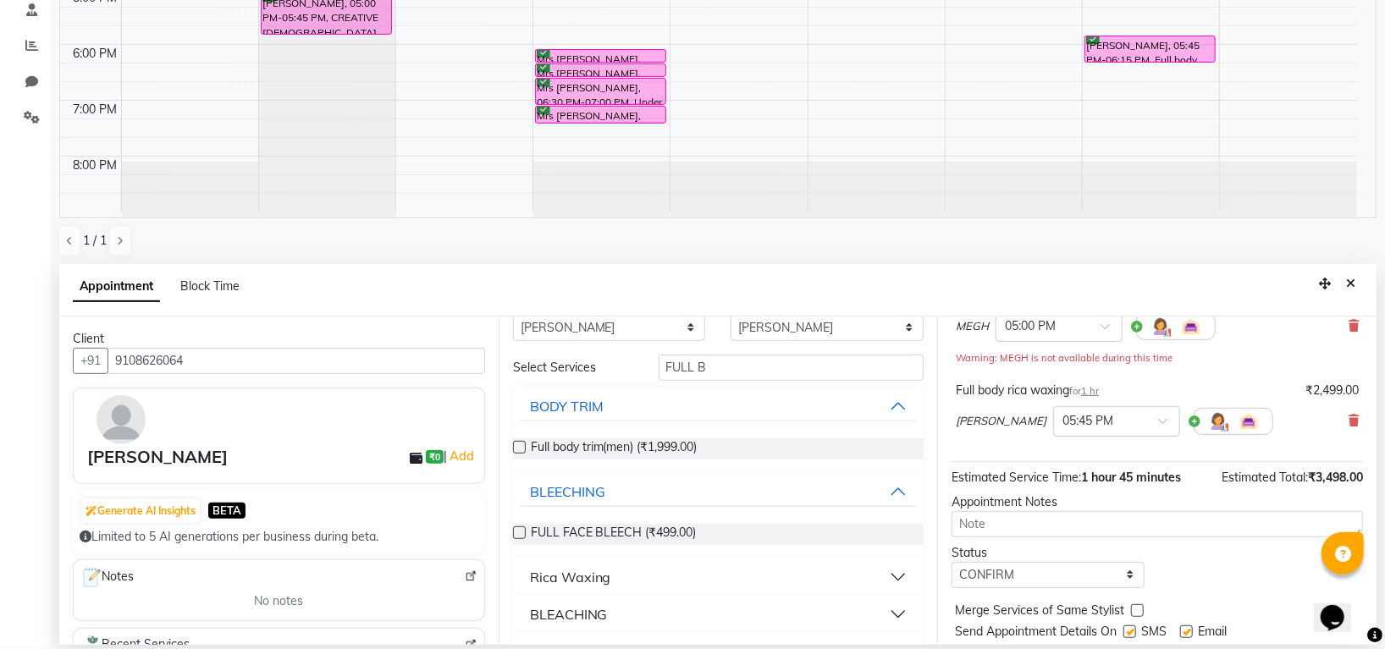
scroll to position [196, 0]
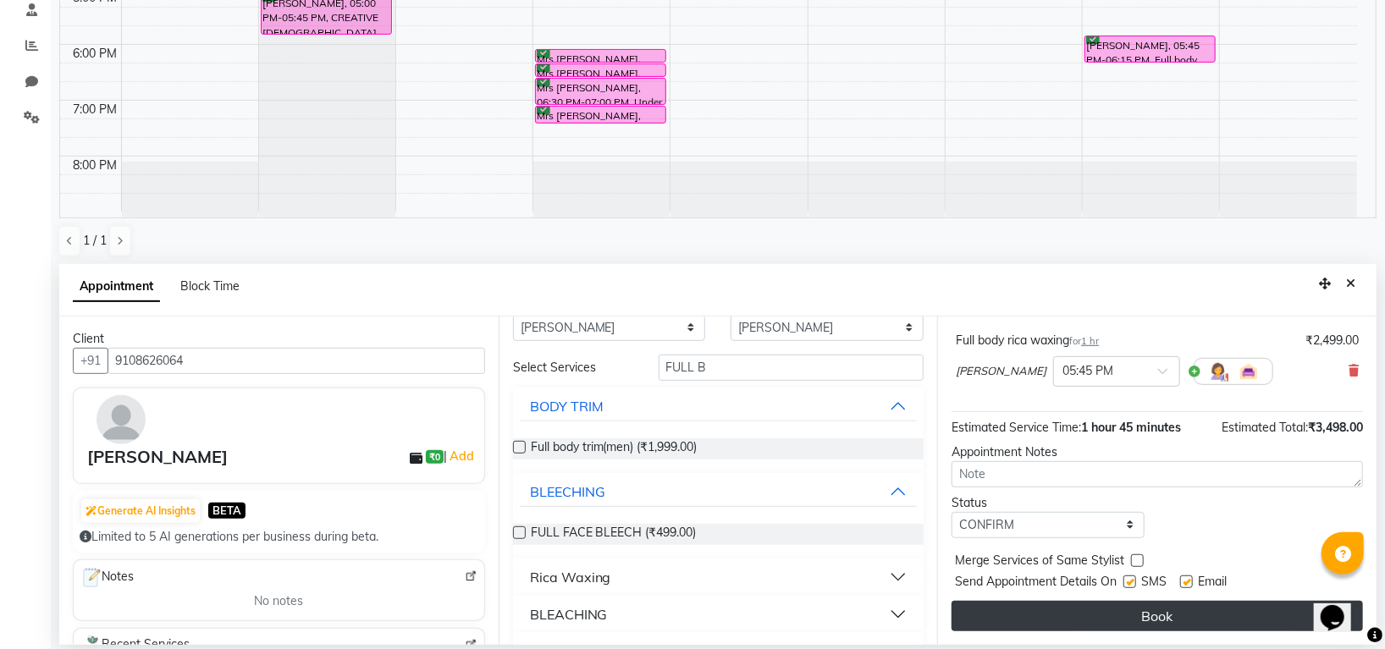
click at [1147, 623] on button "Book" at bounding box center [1156, 616] width 411 height 30
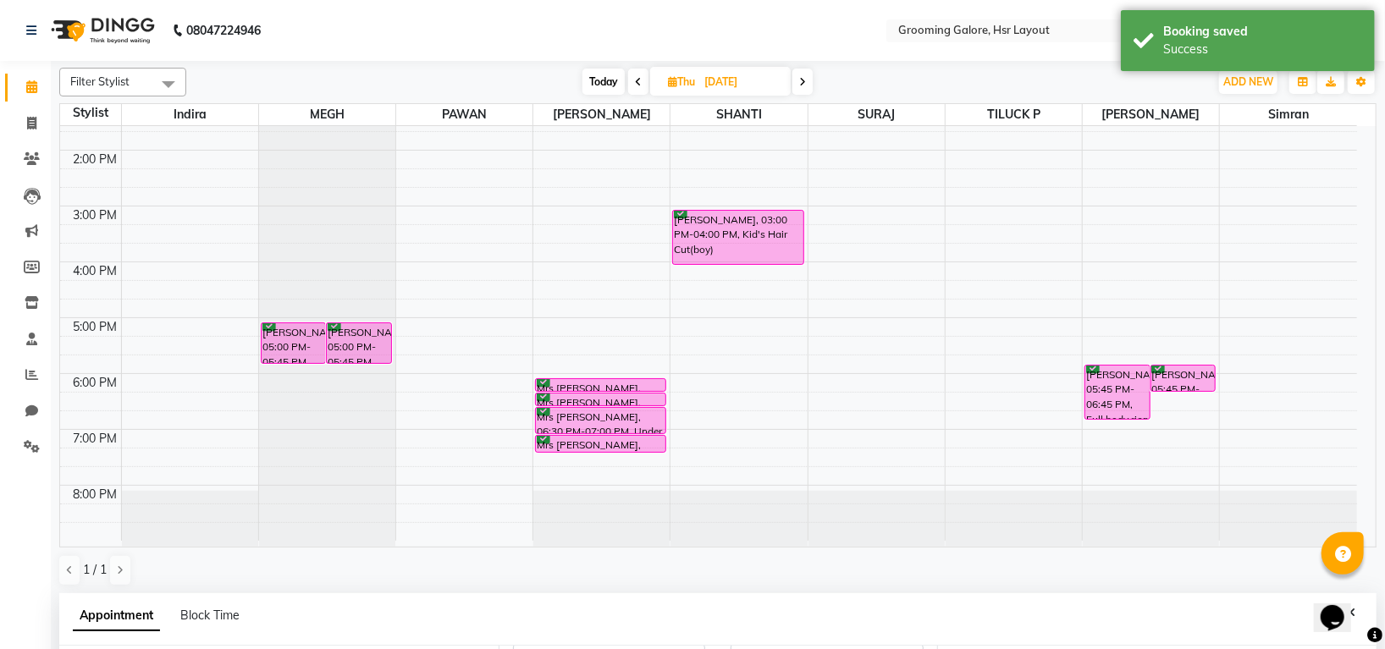
scroll to position [329, 0]
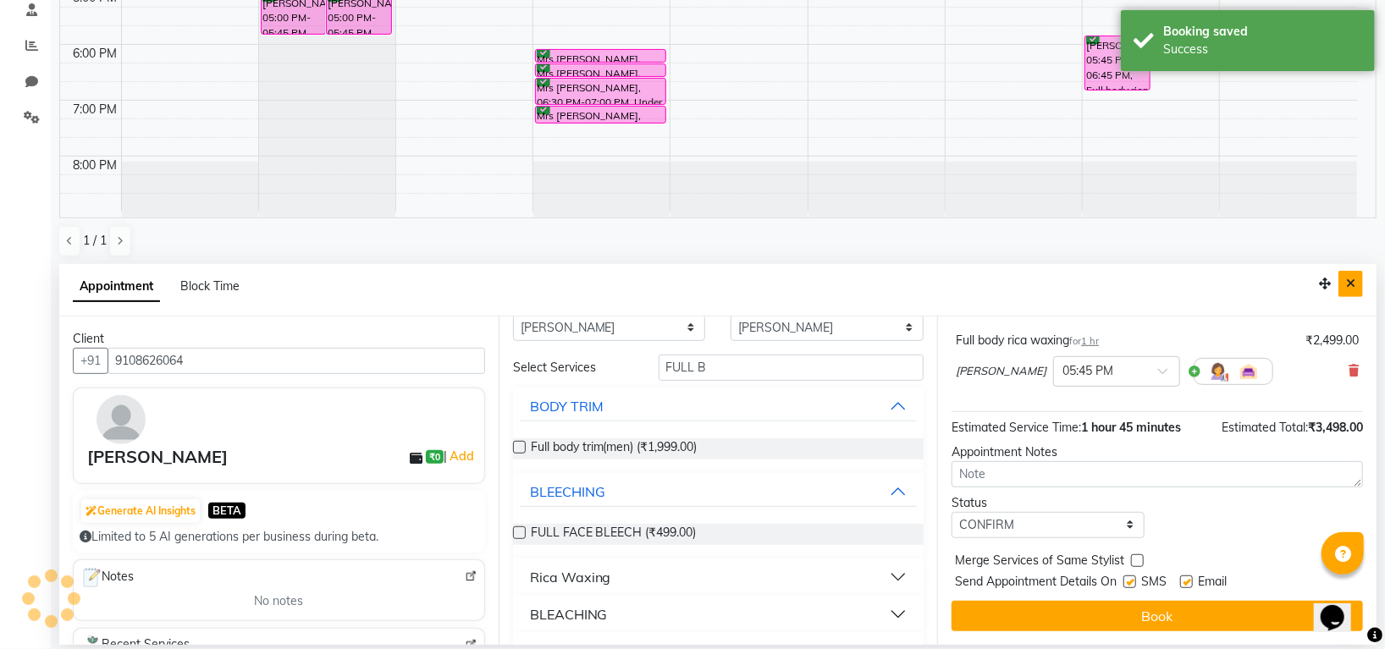
click at [1358, 284] on button "Close" at bounding box center [1350, 284] width 25 height 26
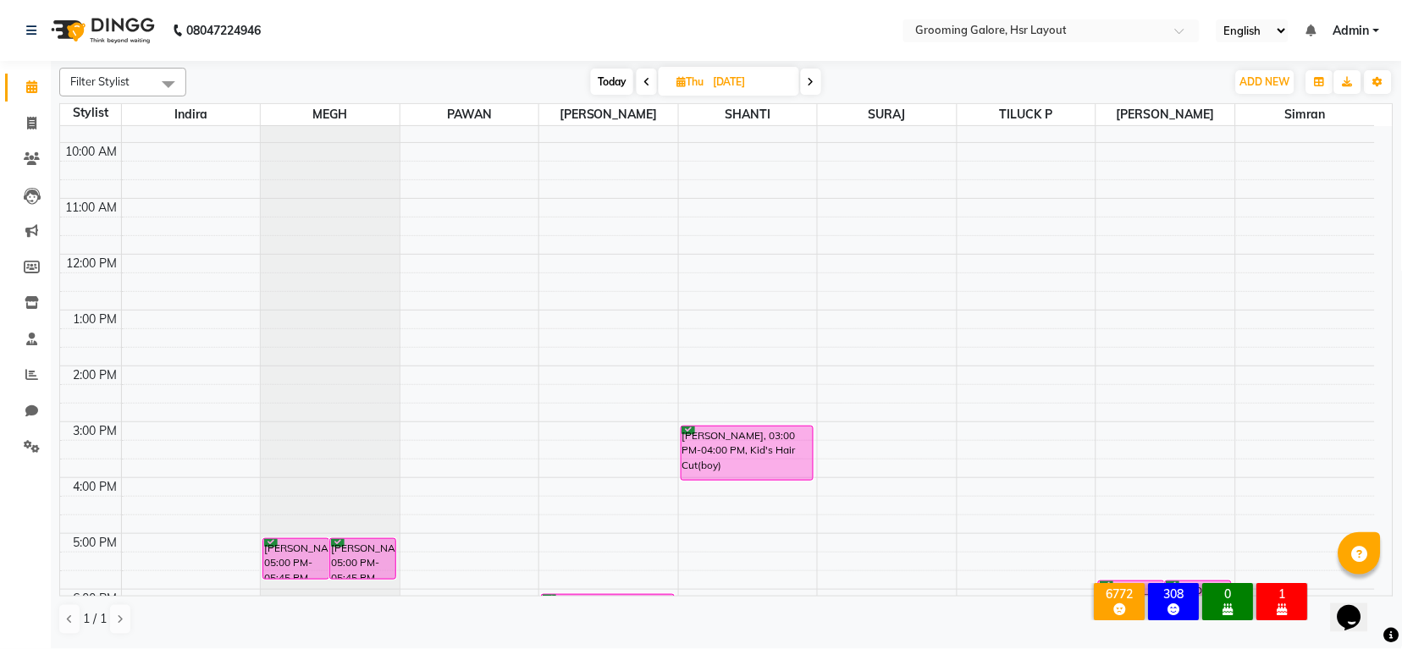
scroll to position [36, 0]
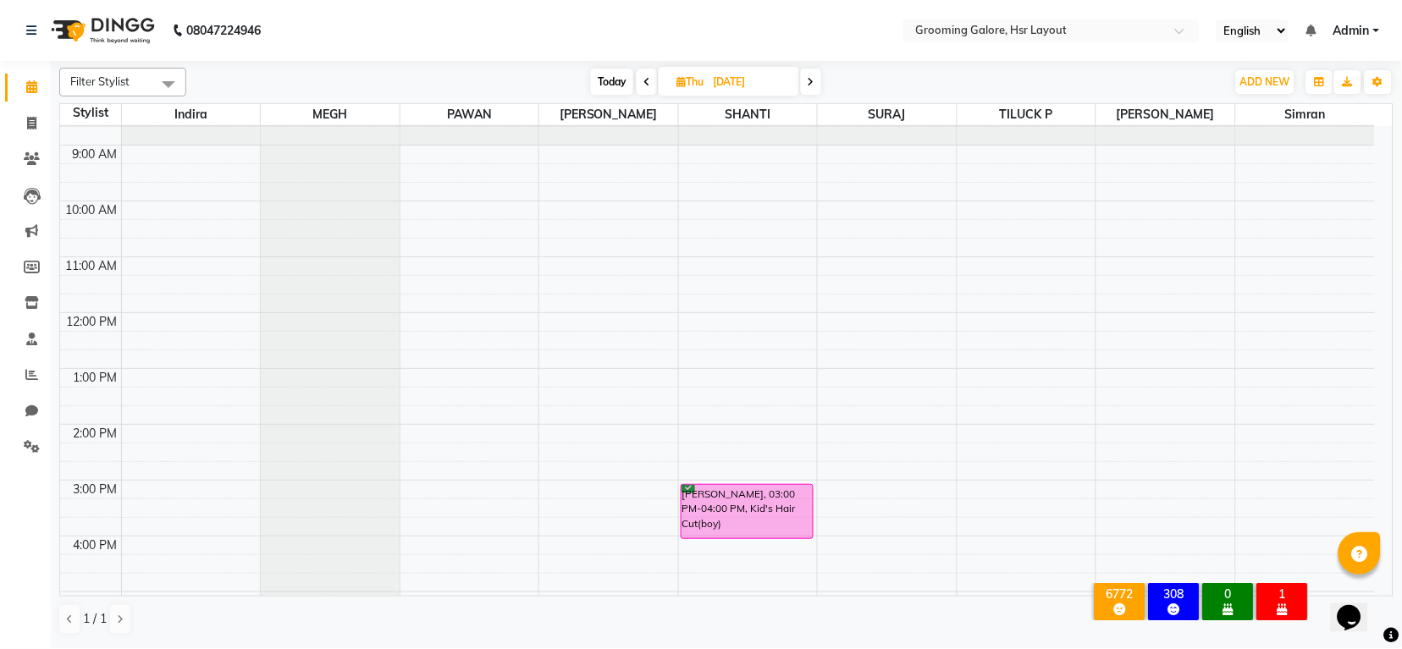
click at [645, 85] on icon at bounding box center [646, 82] width 7 height 10
type input "[DATE]"
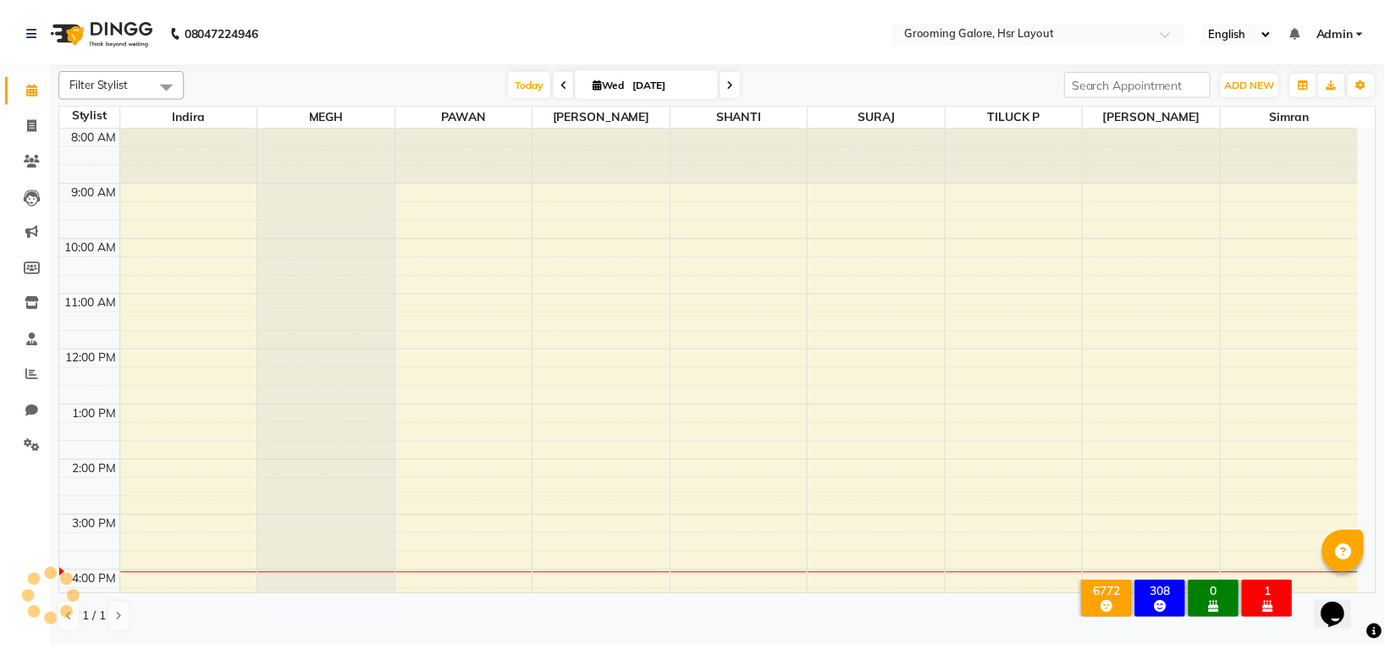
scroll to position [262, 0]
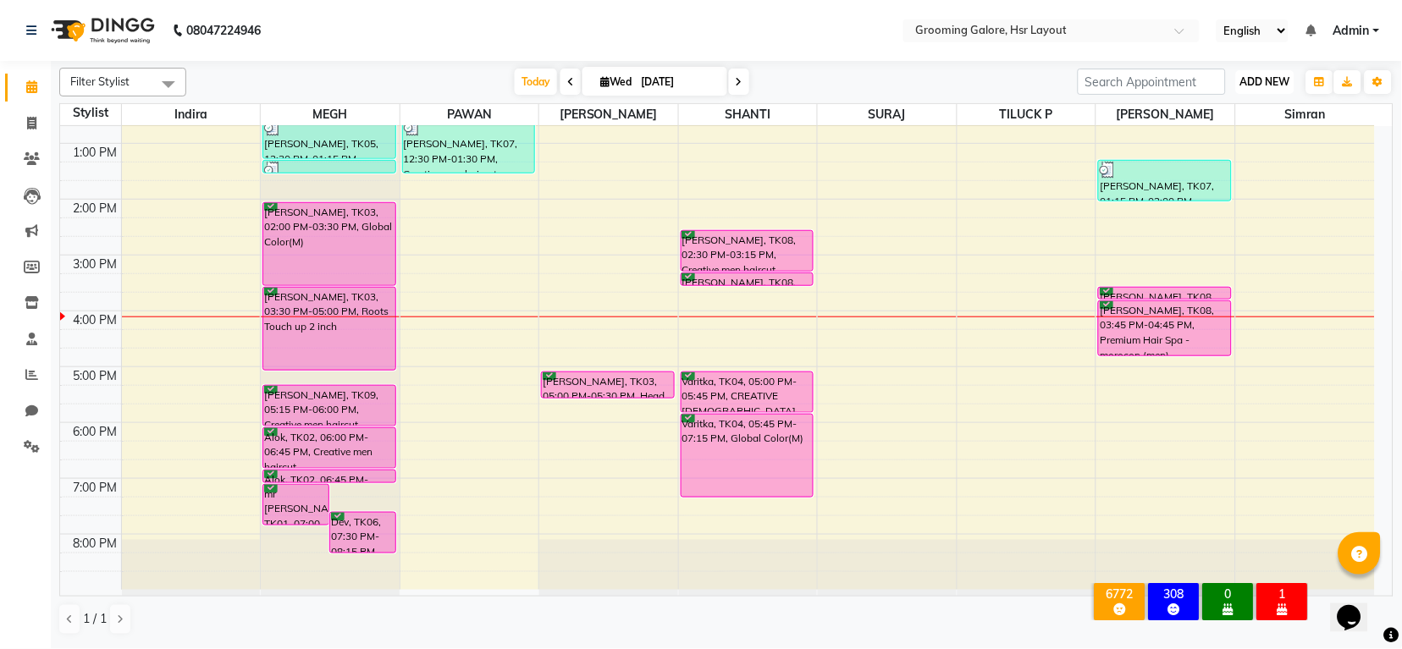
click at [1266, 79] on span "ADD NEW" at bounding box center [1265, 81] width 50 height 13
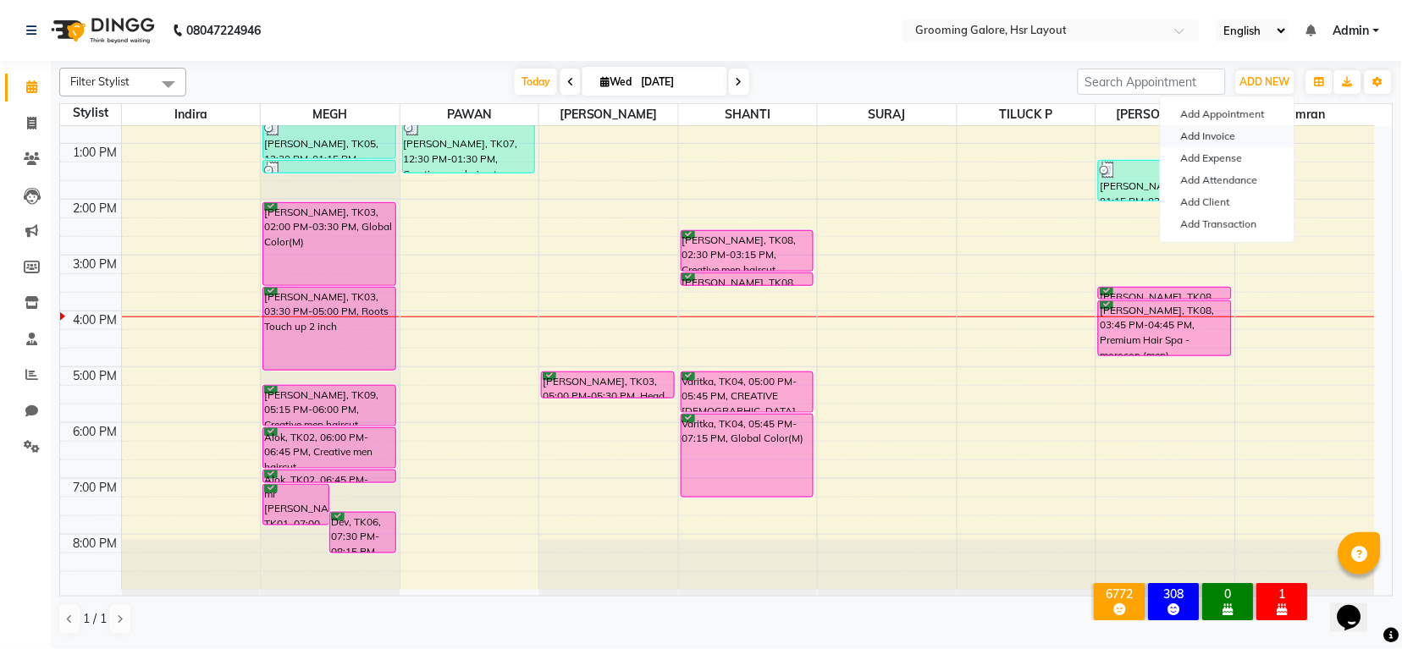
click at [1200, 137] on link "Add Invoice" at bounding box center [1227, 136] width 134 height 22
select select "service"
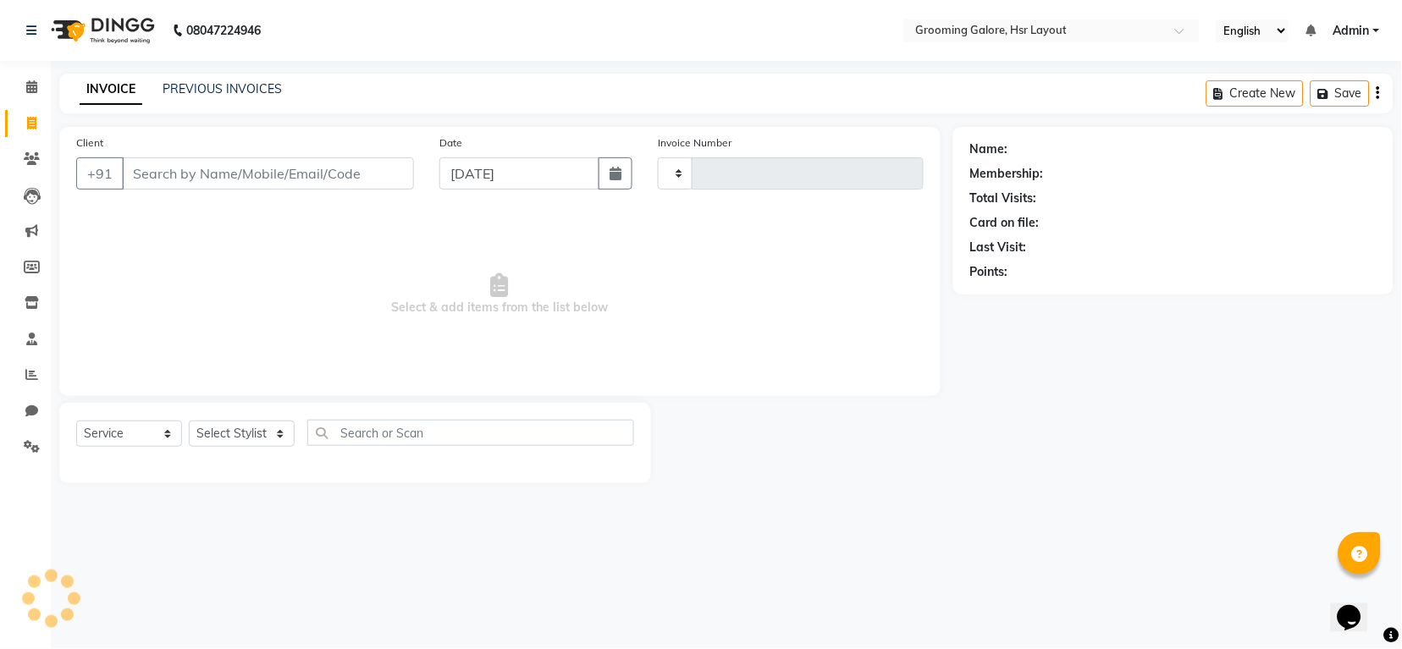
type input "2183"
select select "6168"
select select "P"
select select "45583"
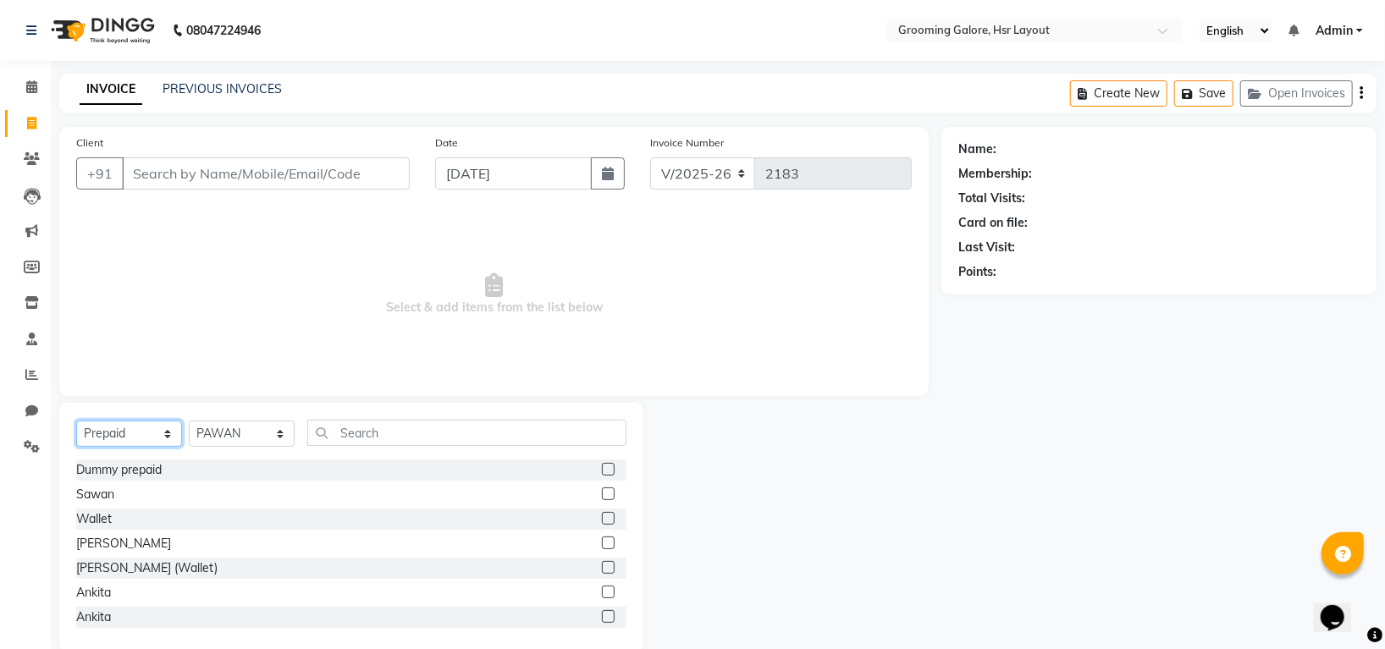
click at [119, 440] on select "Select Service Product Membership Package Voucher Prepaid Gift Card" at bounding box center [129, 434] width 106 height 26
select select "service"
click at [76, 421] on select "Select Service Product Membership Package Voucher Prepaid Gift Card" at bounding box center [129, 434] width 106 height 26
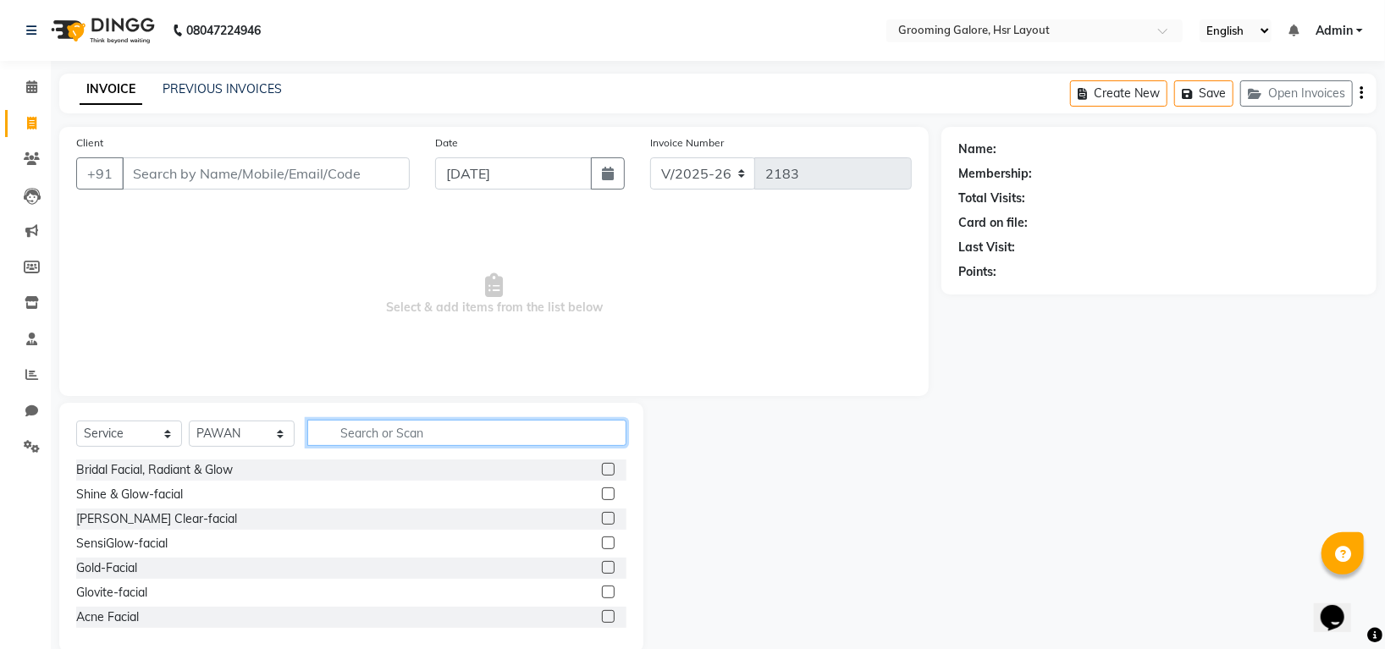
click at [365, 425] on input "text" at bounding box center [466, 433] width 319 height 26
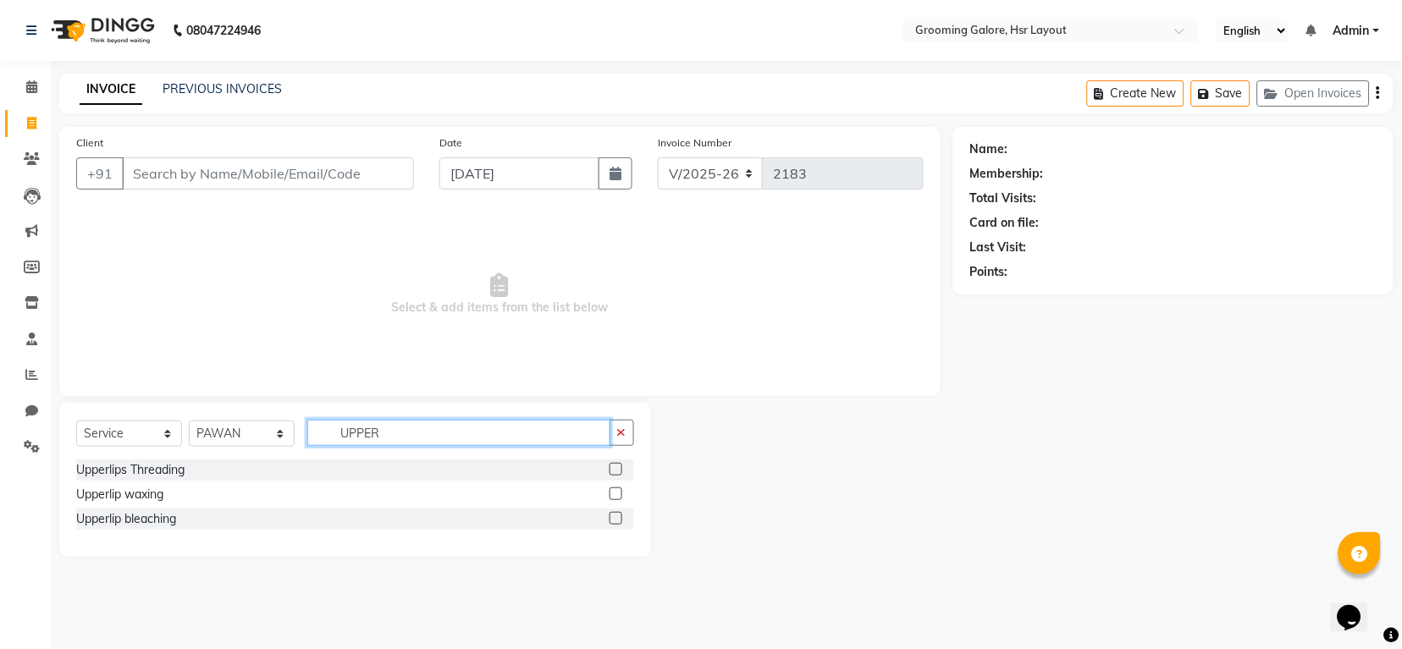
type input "UPPER"
click at [612, 468] on label at bounding box center [615, 469] width 13 height 13
click at [612, 468] on input "checkbox" at bounding box center [614, 470] width 11 height 11
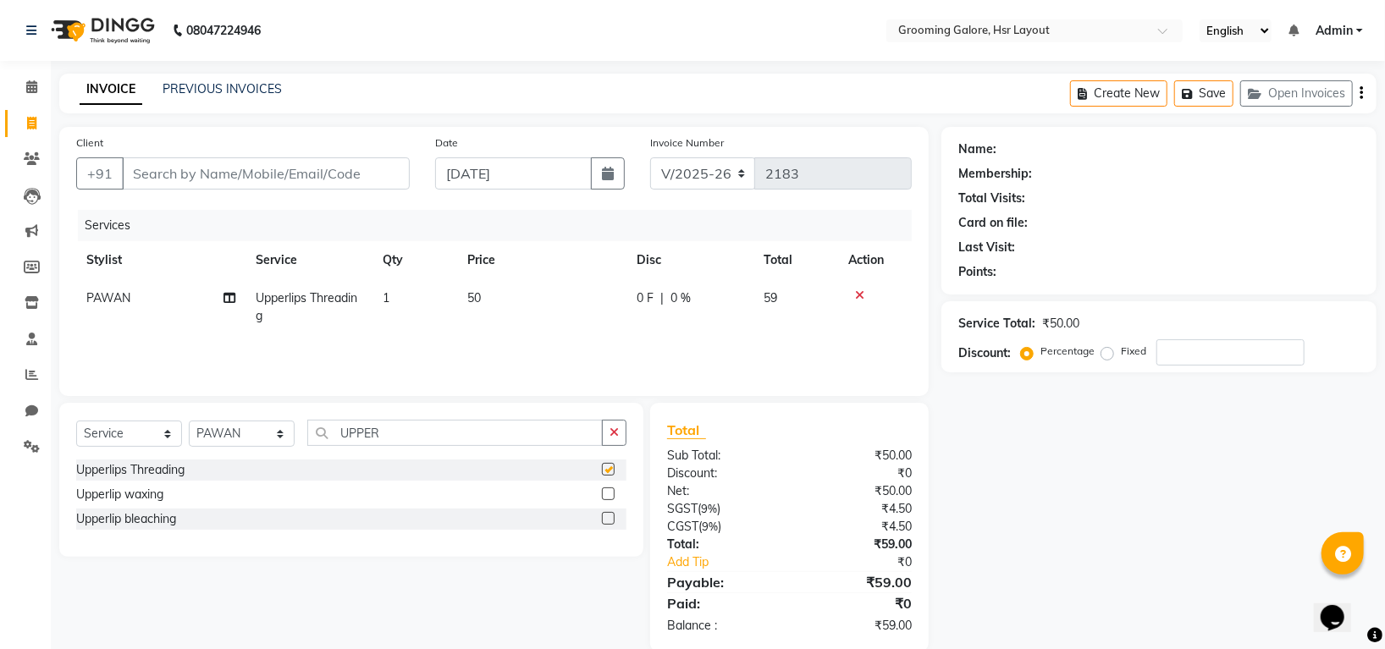
checkbox input "false"
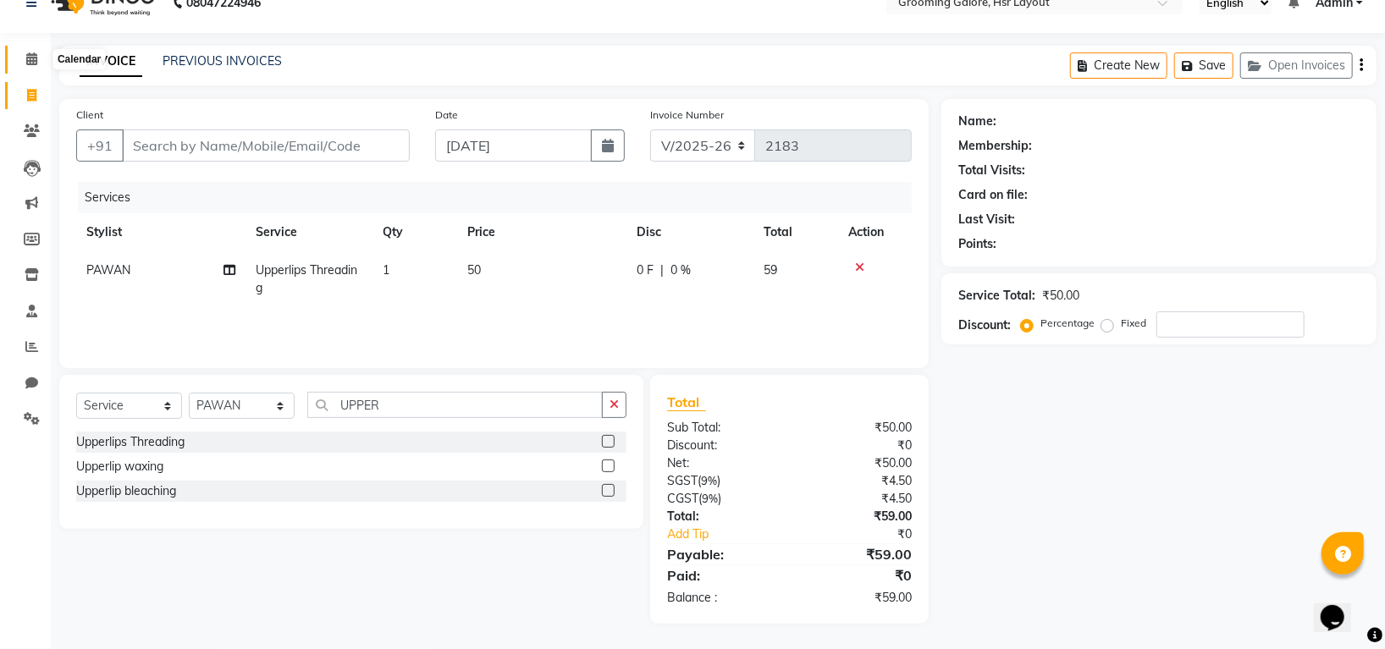
click at [32, 53] on icon at bounding box center [31, 58] width 11 height 13
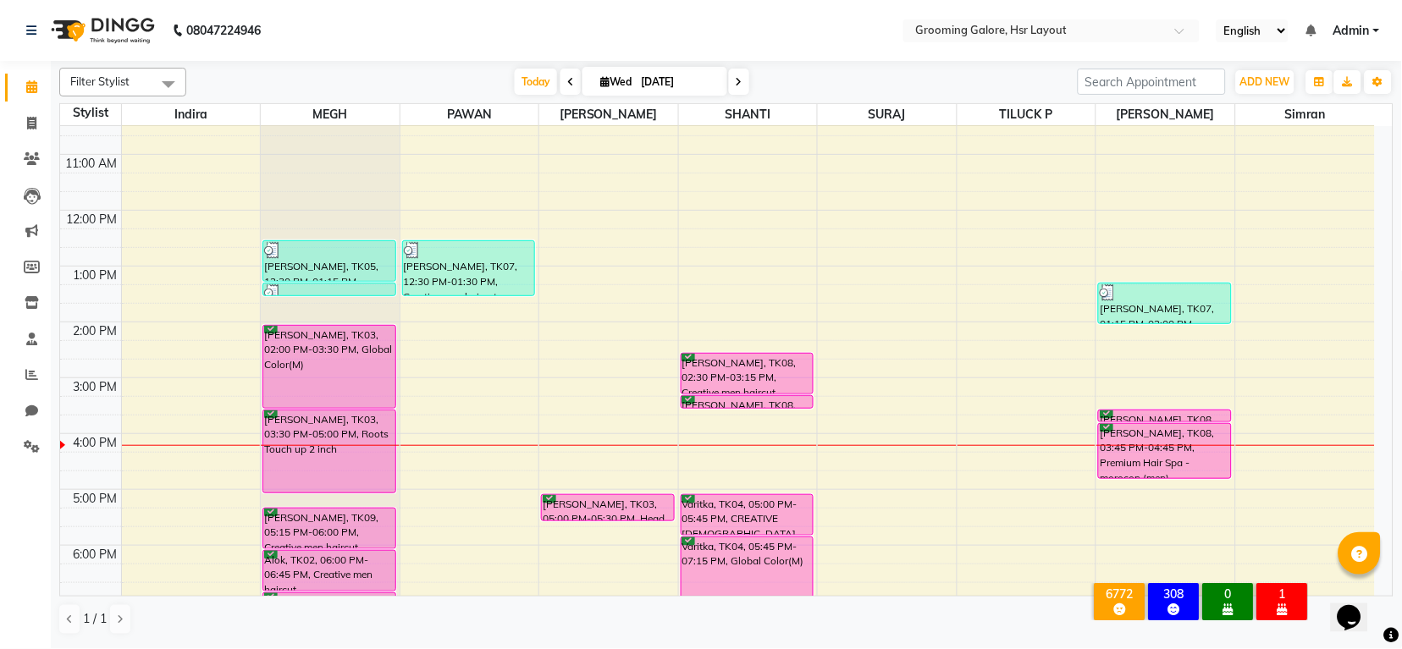
scroll to position [262, 0]
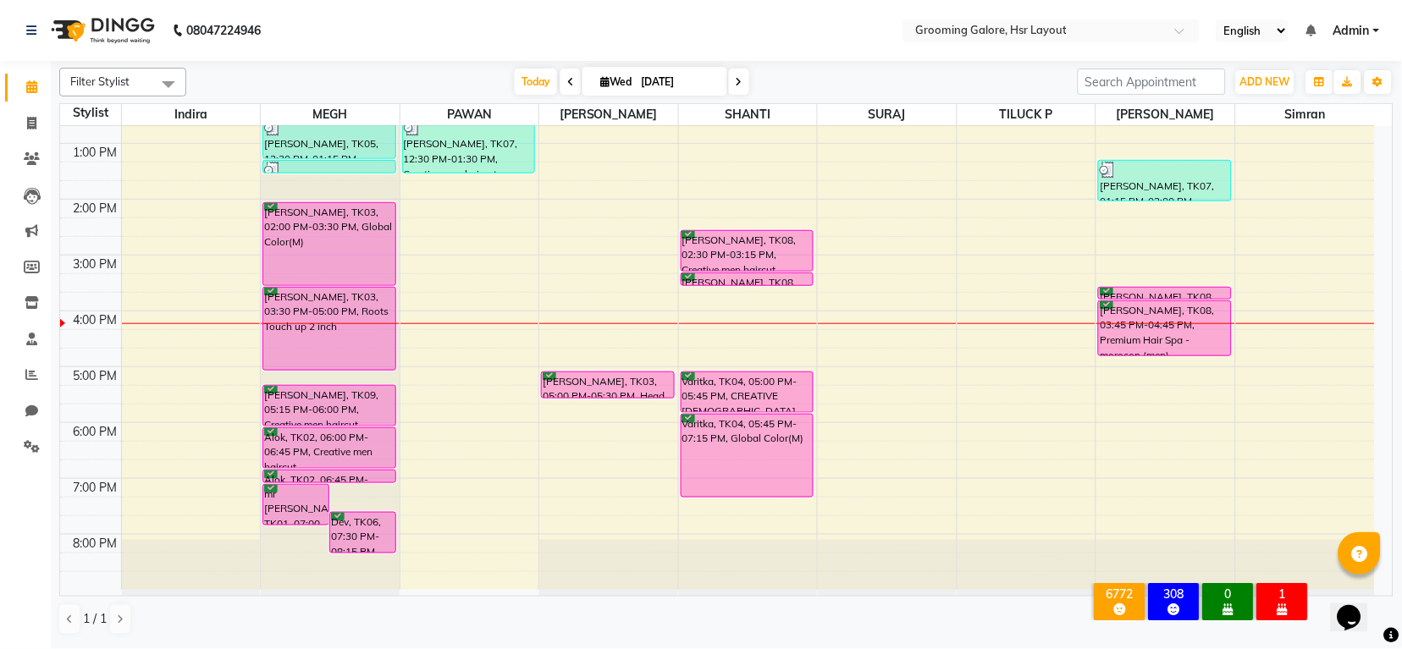
click at [742, 81] on span at bounding box center [739, 82] width 20 height 26
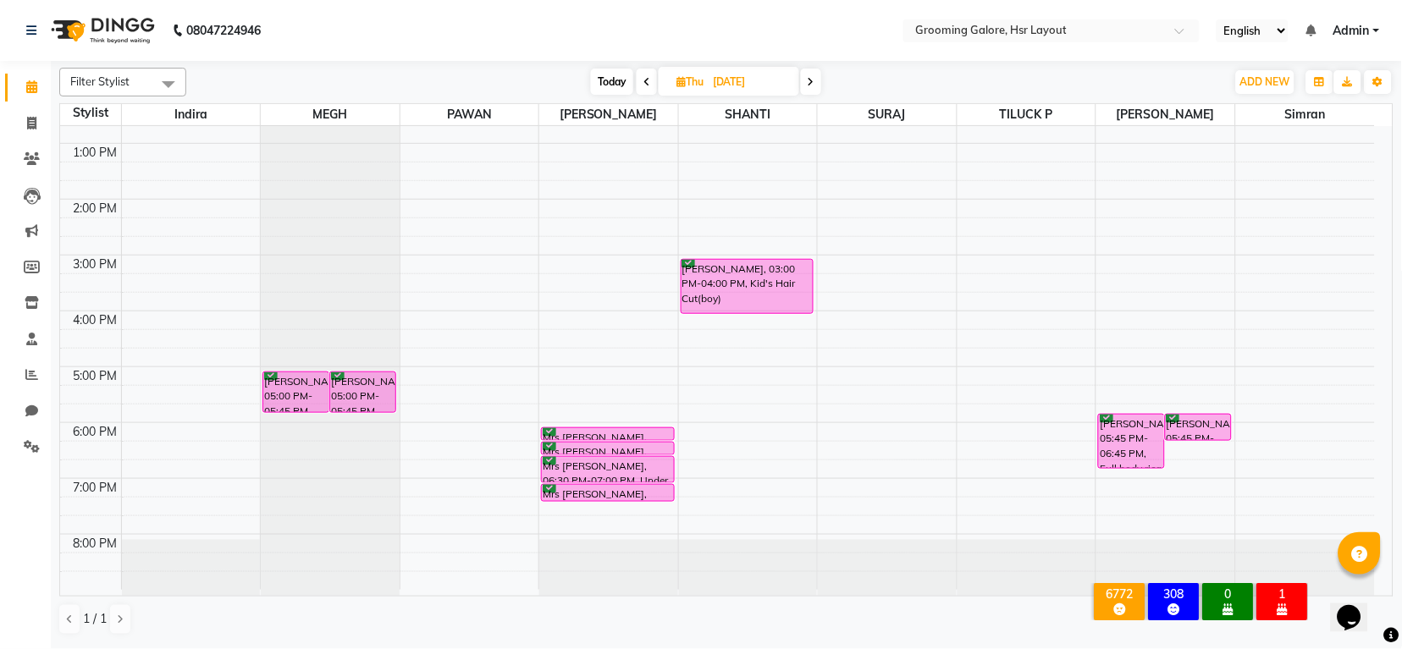
click at [650, 85] on span at bounding box center [646, 82] width 20 height 26
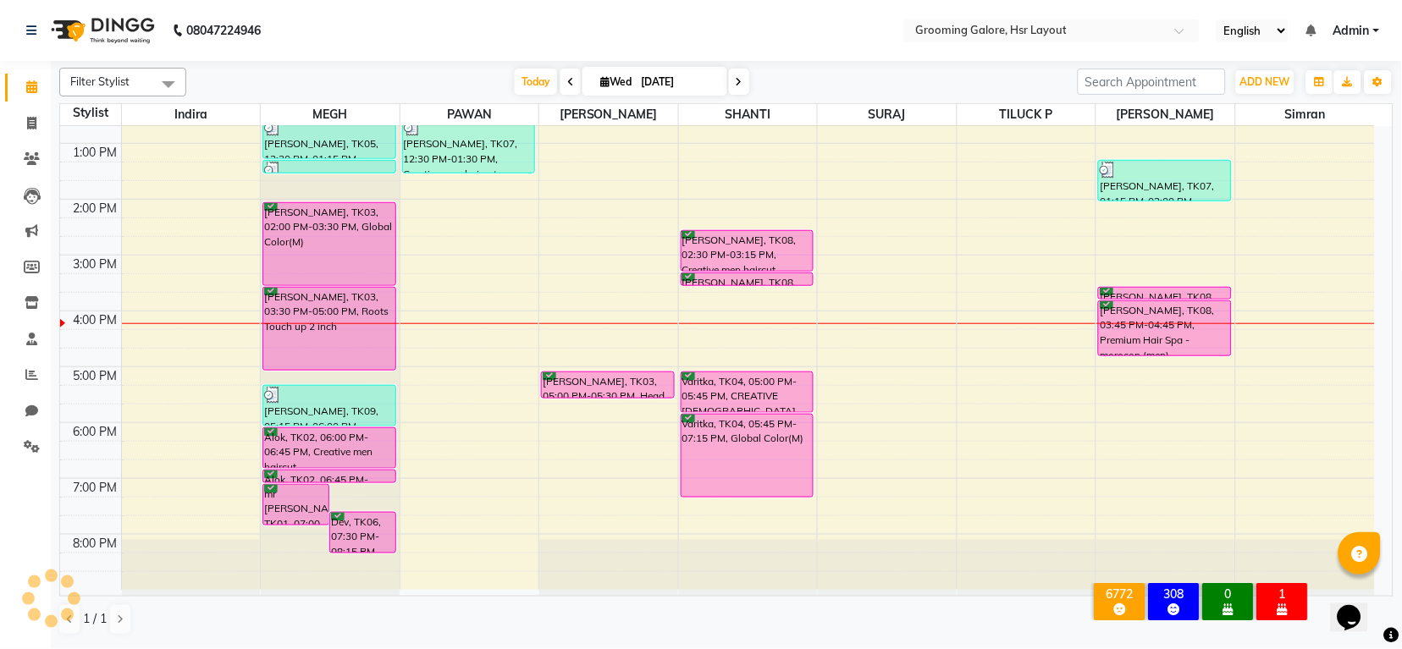
click at [738, 78] on icon at bounding box center [738, 82] width 7 height 10
type input "[DATE]"
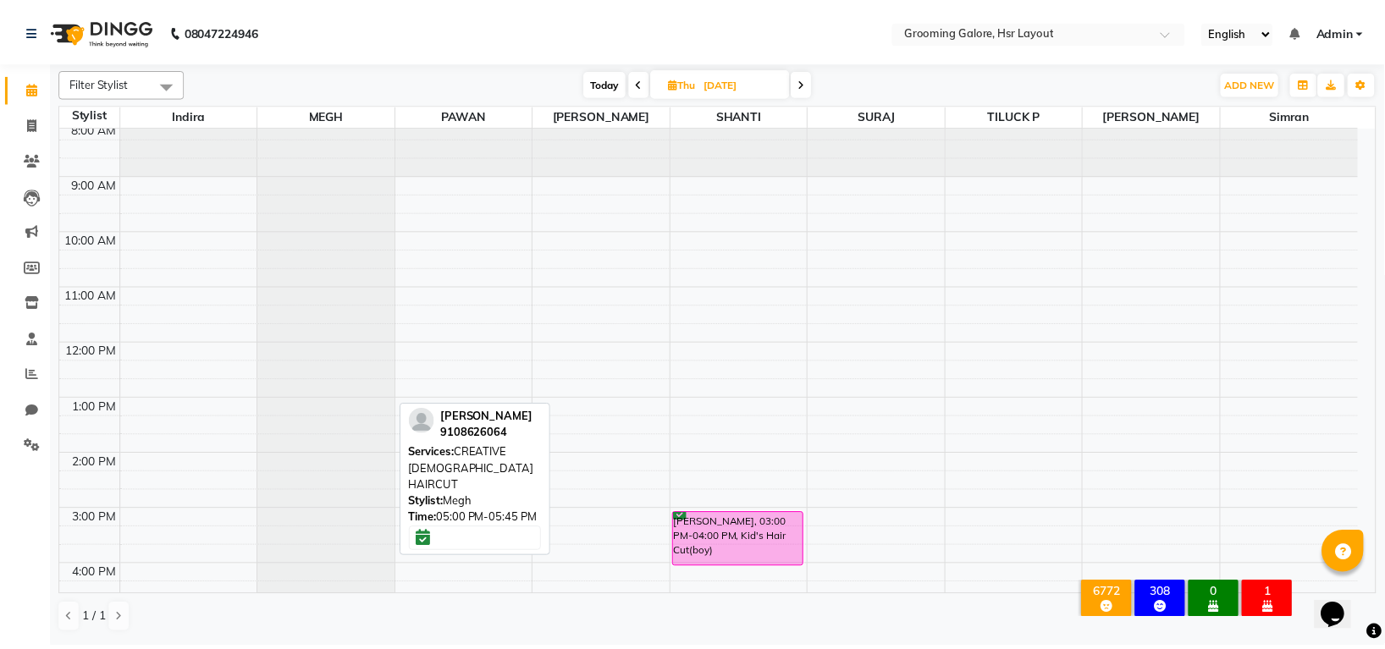
scroll to position [0, 0]
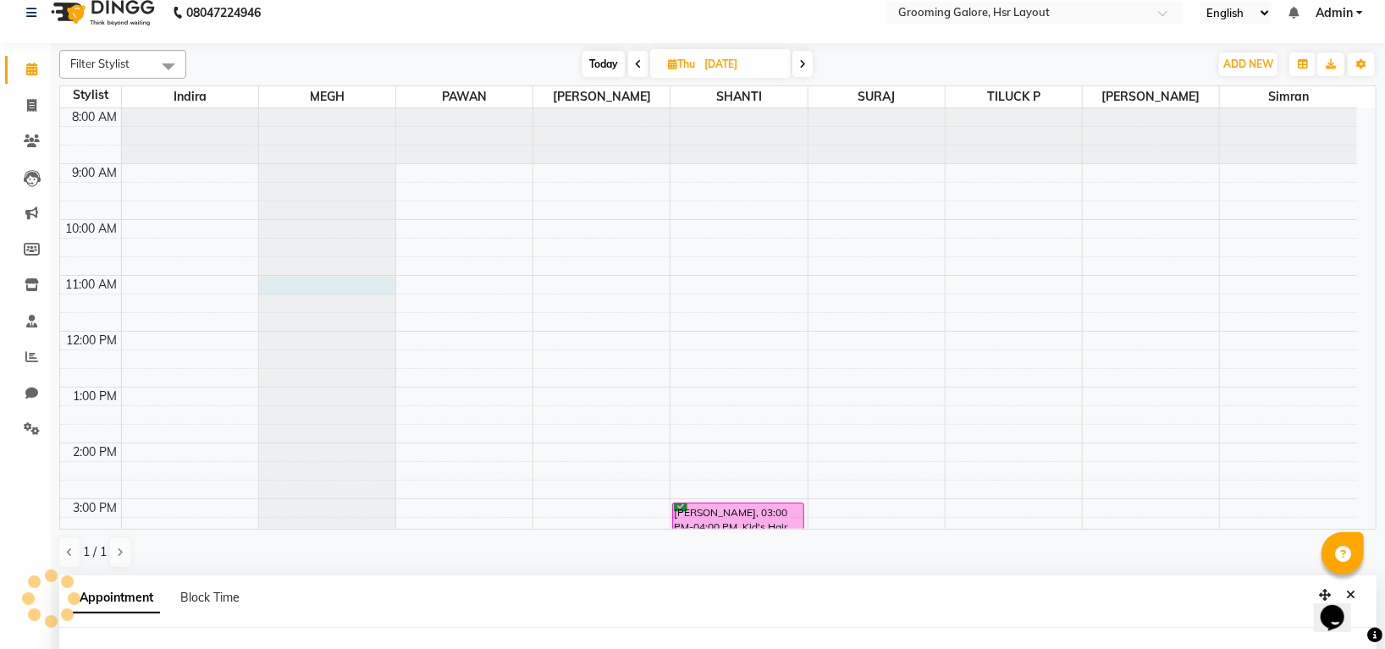
select select "45579"
select select "660"
select select "tentative"
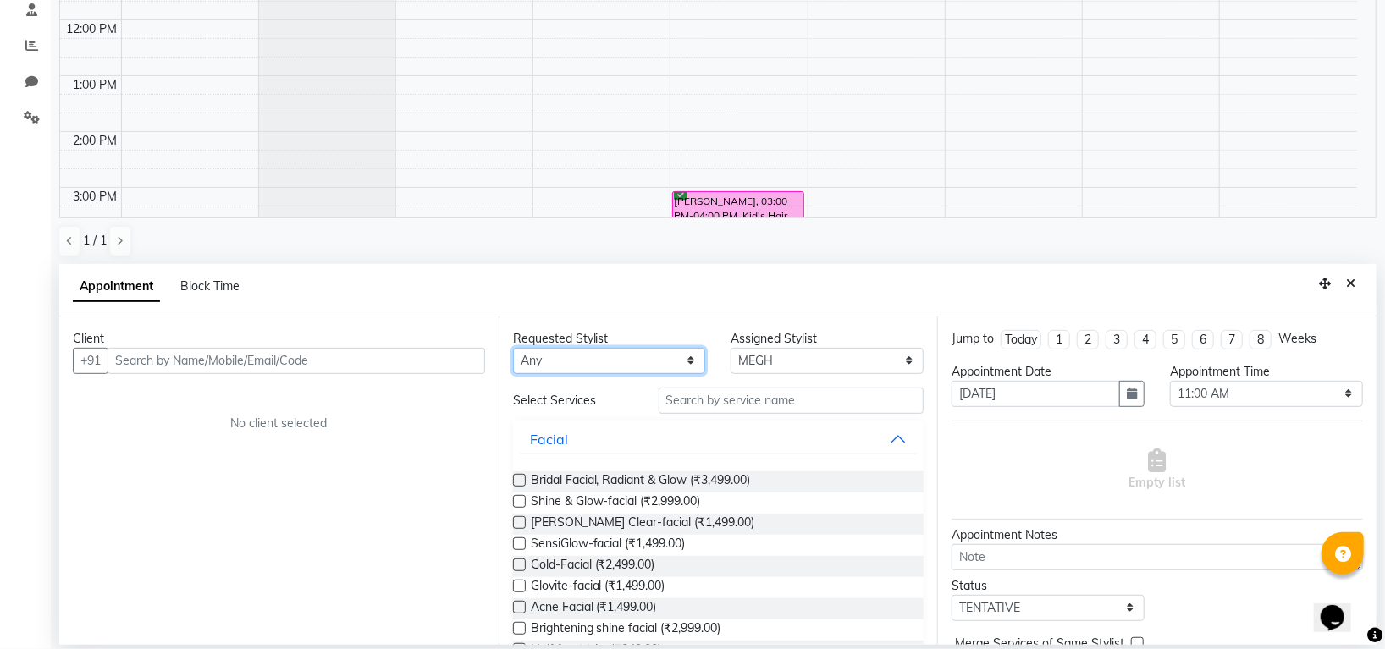
click at [626, 359] on select "Any Indira MEGH PAWAN RESHMI SABITRI SHANTI Simran SURAJ TILUCK P" at bounding box center [609, 361] width 193 height 26
select select "45579"
click at [513, 348] on select "Any Indira MEGH PAWAN RESHMI SABITRI SHANTI Simran SURAJ TILUCK P" at bounding box center [609, 361] width 193 height 26
click at [713, 406] on input "text" at bounding box center [791, 401] width 266 height 26
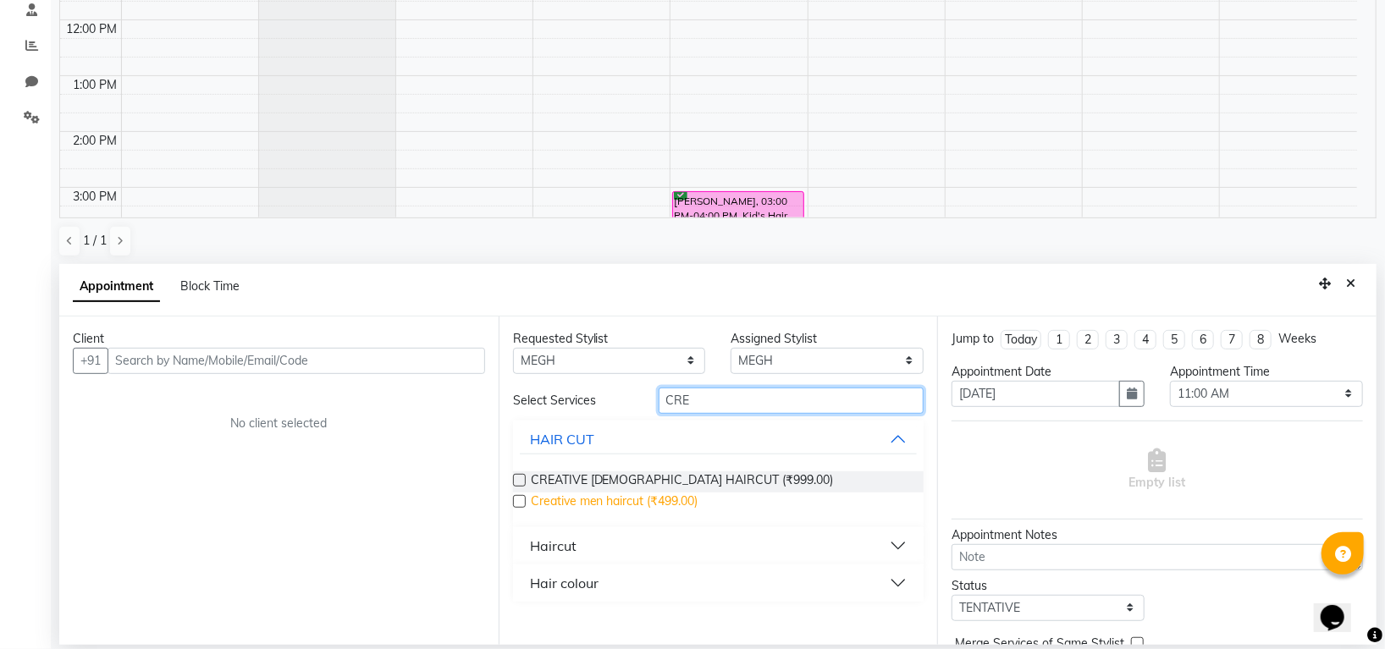
type input "CRE"
click at [687, 498] on span "Creative men haircut (₹499.00)" at bounding box center [615, 503] width 168 height 21
checkbox input "false"
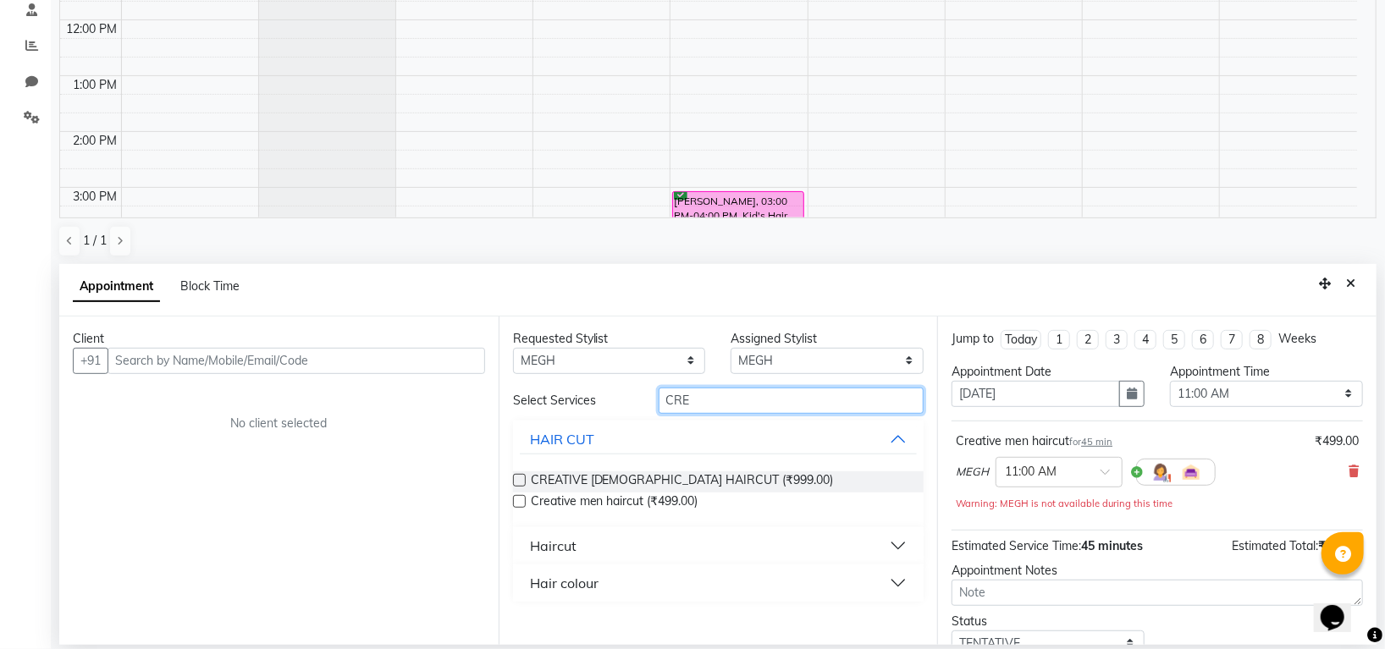
click at [719, 392] on input "CRE" at bounding box center [791, 401] width 266 height 26
type input "C"
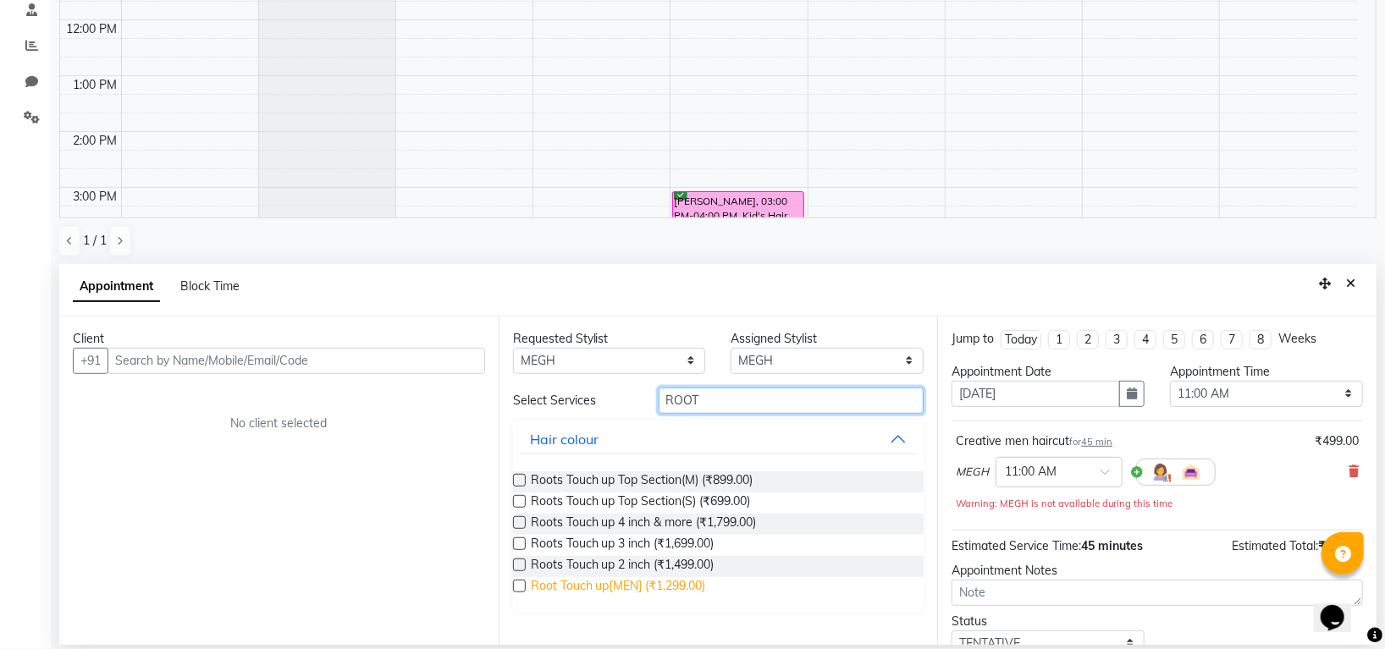
type input "ROOT"
click at [693, 585] on span "Root Touch up{MEN] (₹1,299.00)" at bounding box center [618, 587] width 175 height 21
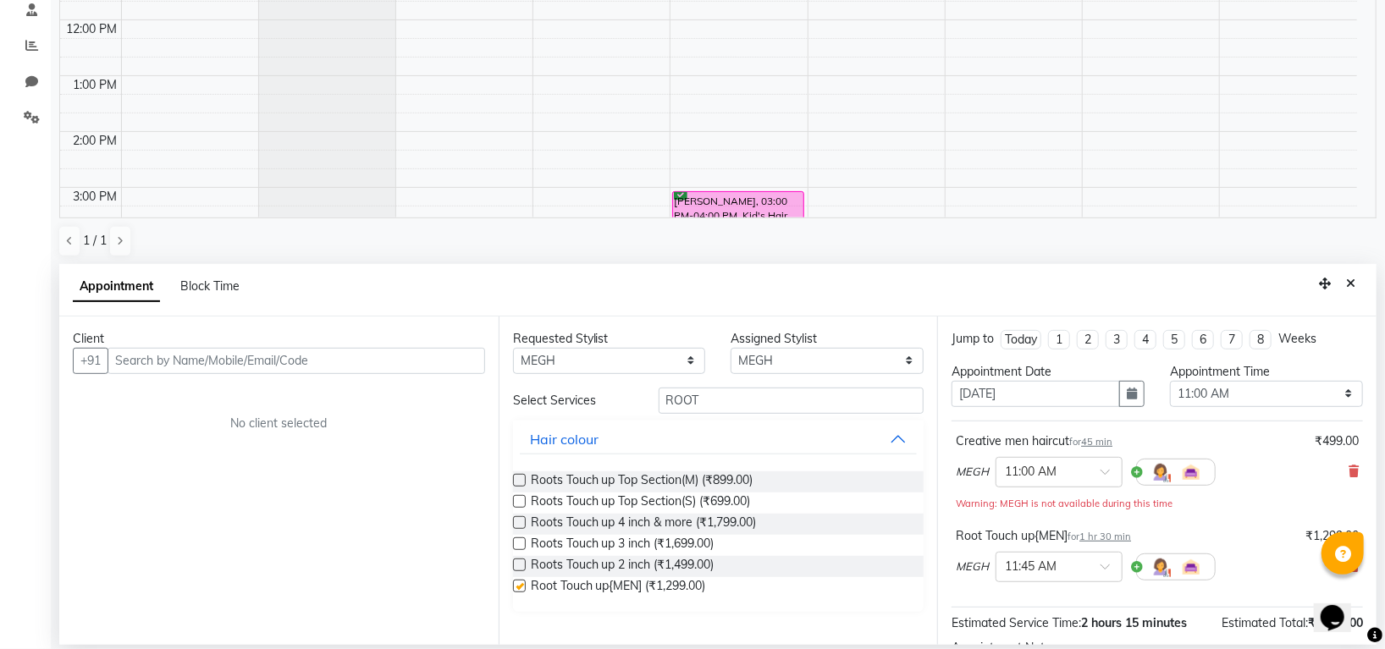
checkbox input "false"
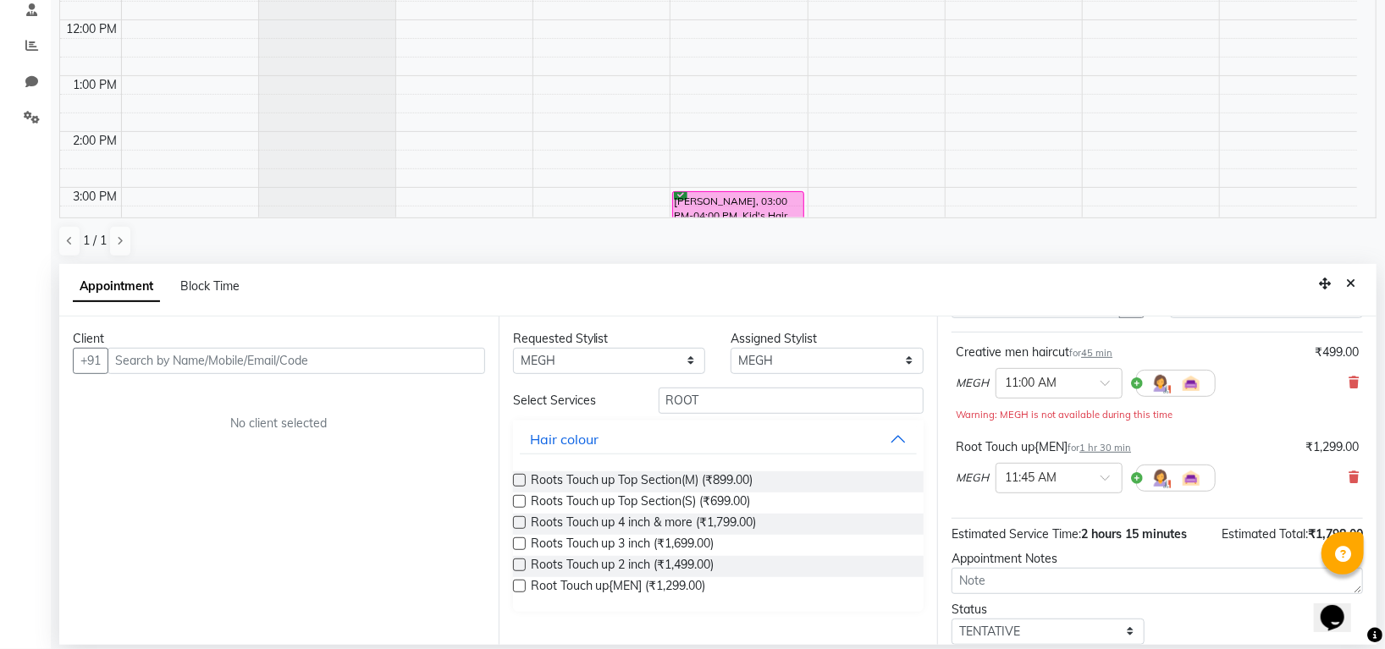
scroll to position [197, 0]
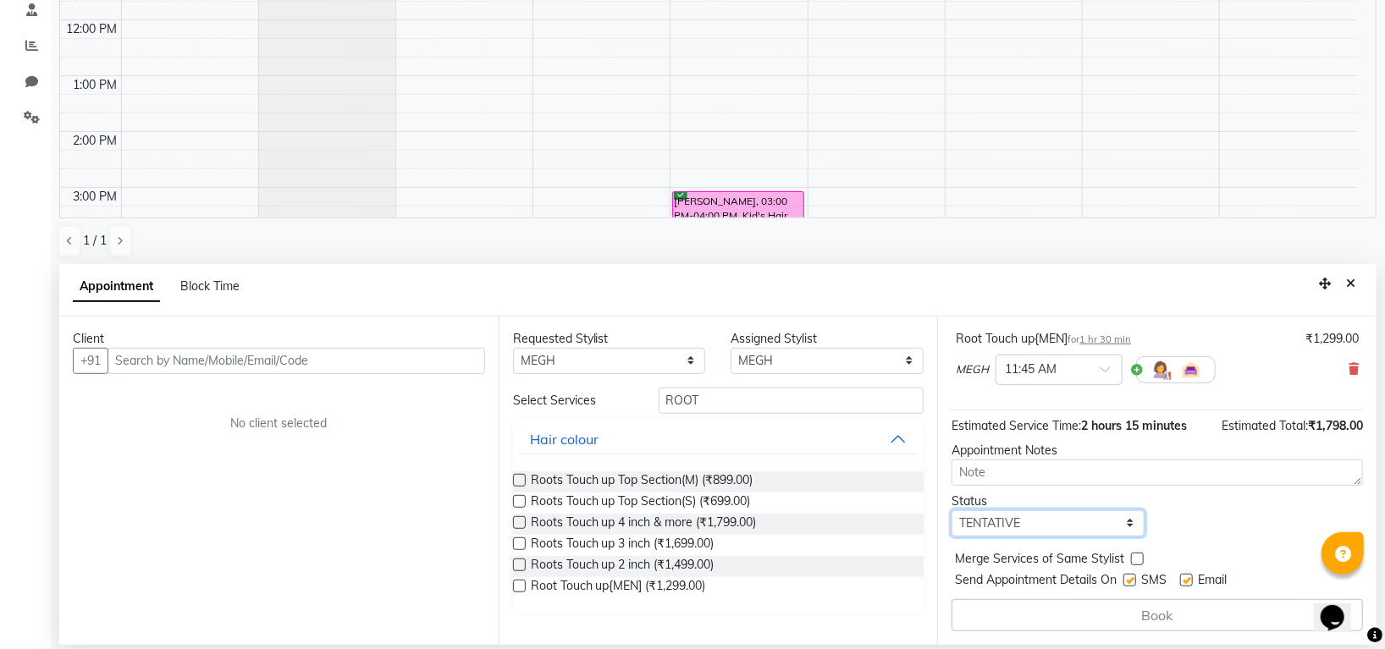
click at [1061, 525] on select "Select TENTATIVE CONFIRM UPCOMING" at bounding box center [1047, 523] width 193 height 26
select select "confirm booking"
click at [951, 510] on select "Select TENTATIVE CONFIRM UPCOMING" at bounding box center [1047, 523] width 193 height 26
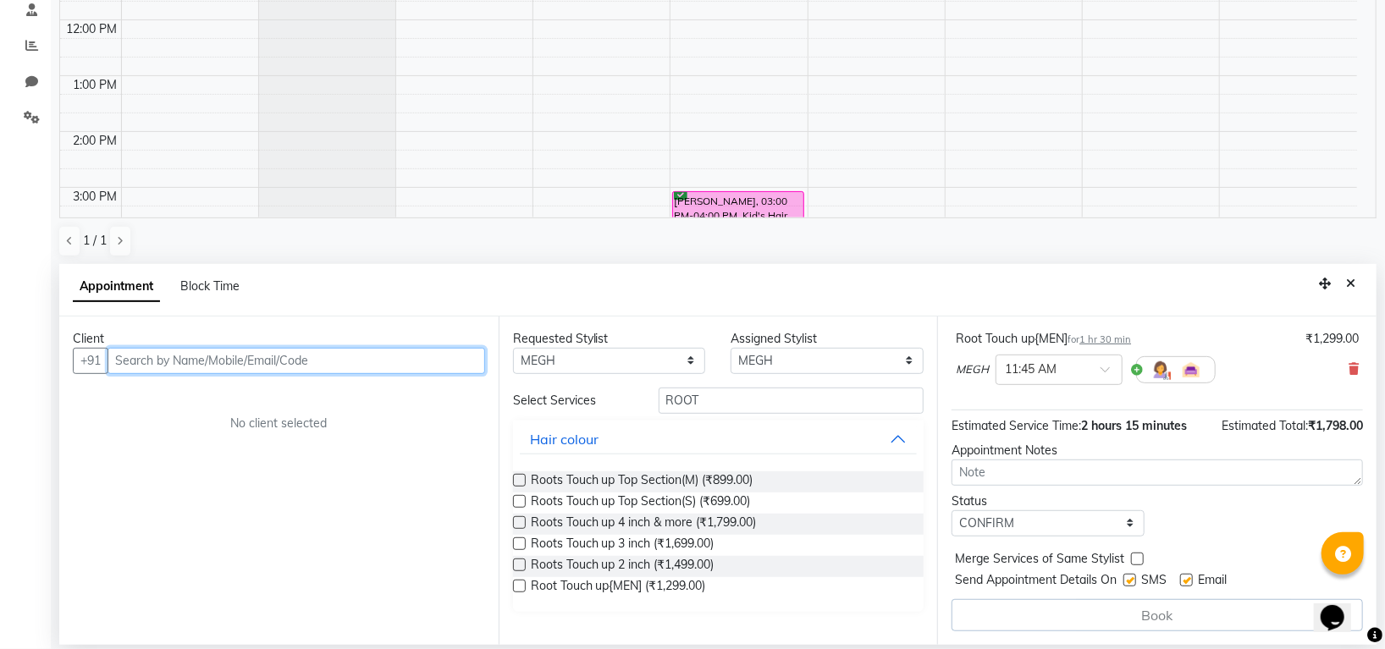
click at [316, 366] on input "text" at bounding box center [295, 361] width 377 height 26
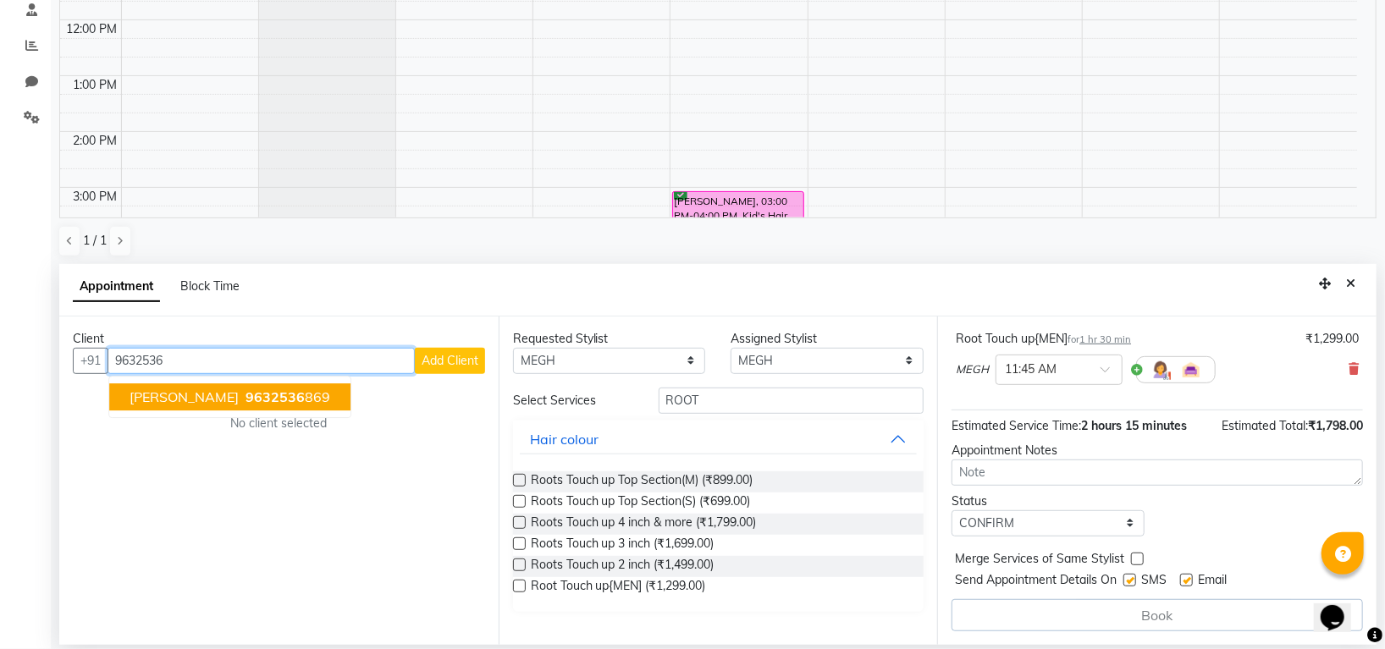
click at [287, 403] on ngb-highlight "9632536 869" at bounding box center [286, 396] width 88 height 17
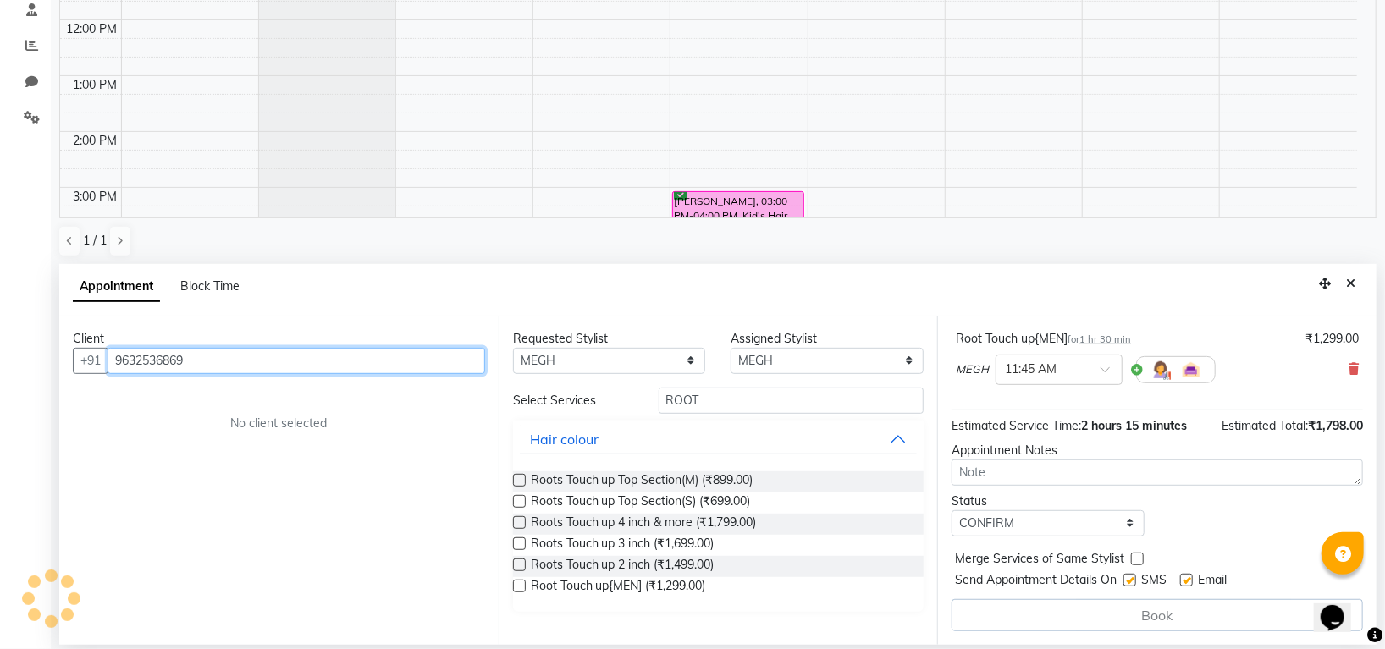
scroll to position [196, 0]
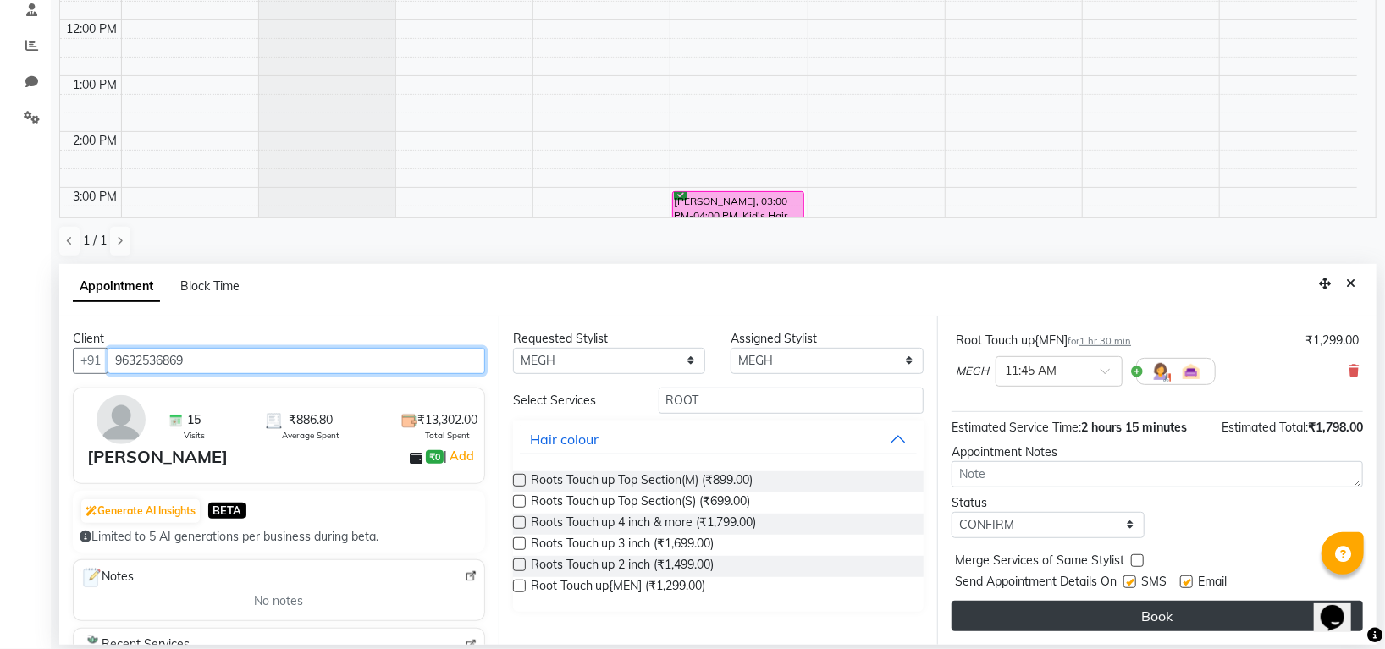
type input "9632536869"
click at [1004, 614] on button "Book" at bounding box center [1156, 616] width 411 height 30
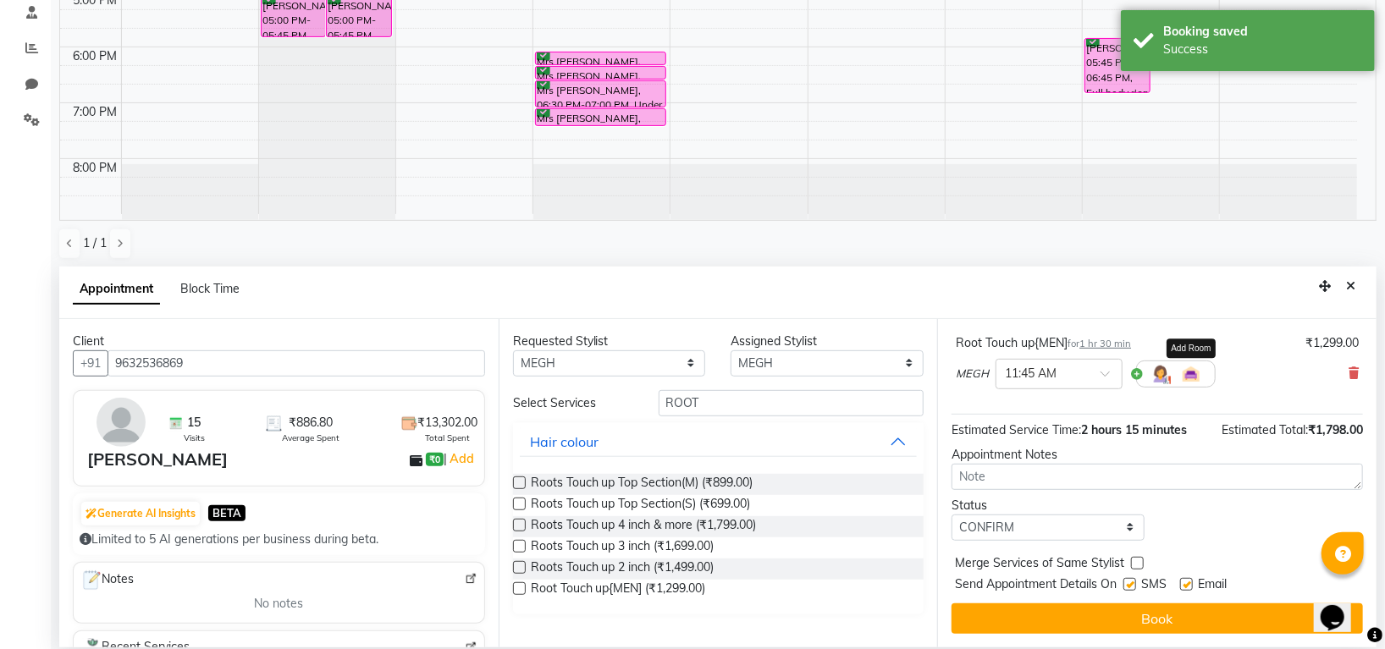
scroll to position [329, 0]
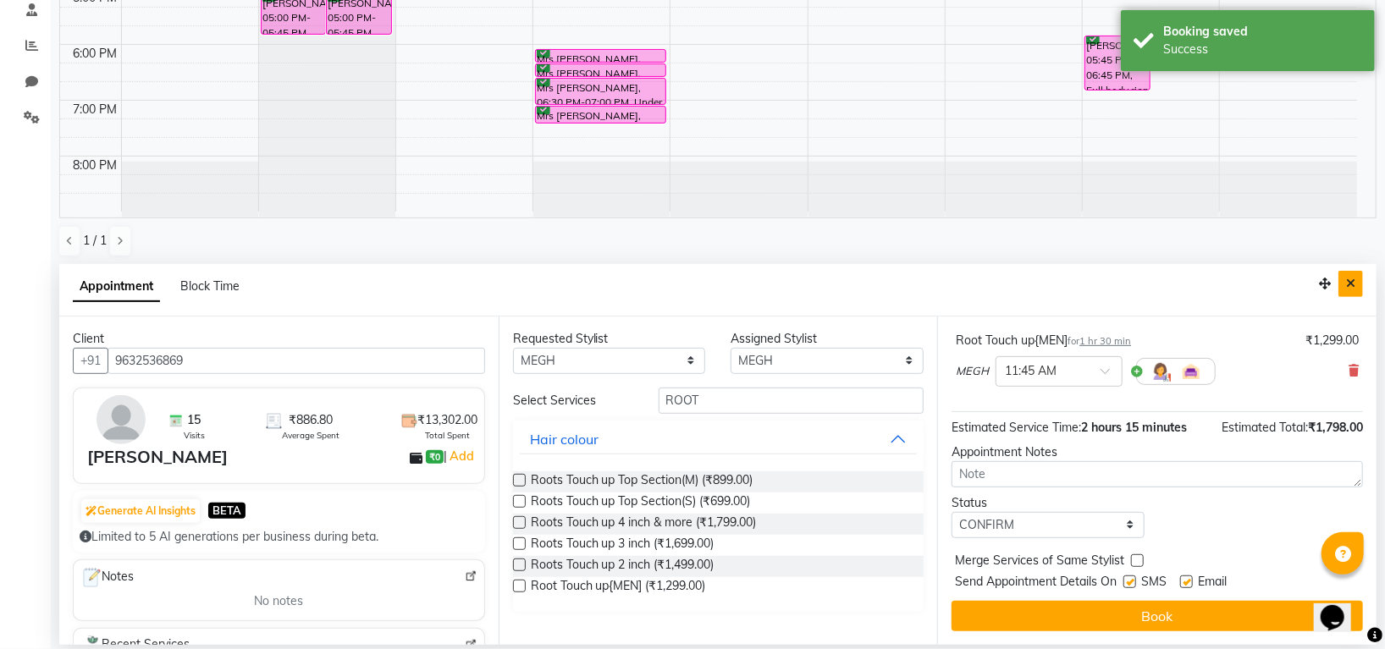
click at [1341, 288] on button "Close" at bounding box center [1350, 284] width 25 height 26
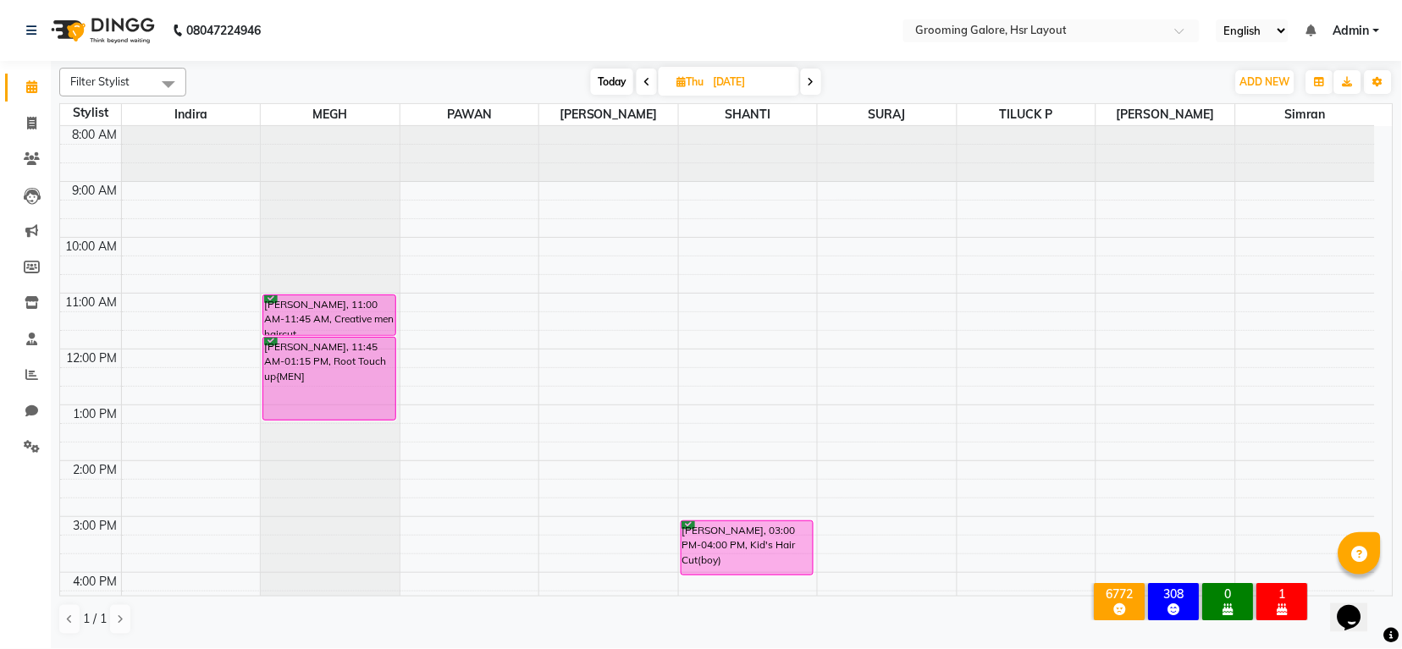
scroll to position [262, 0]
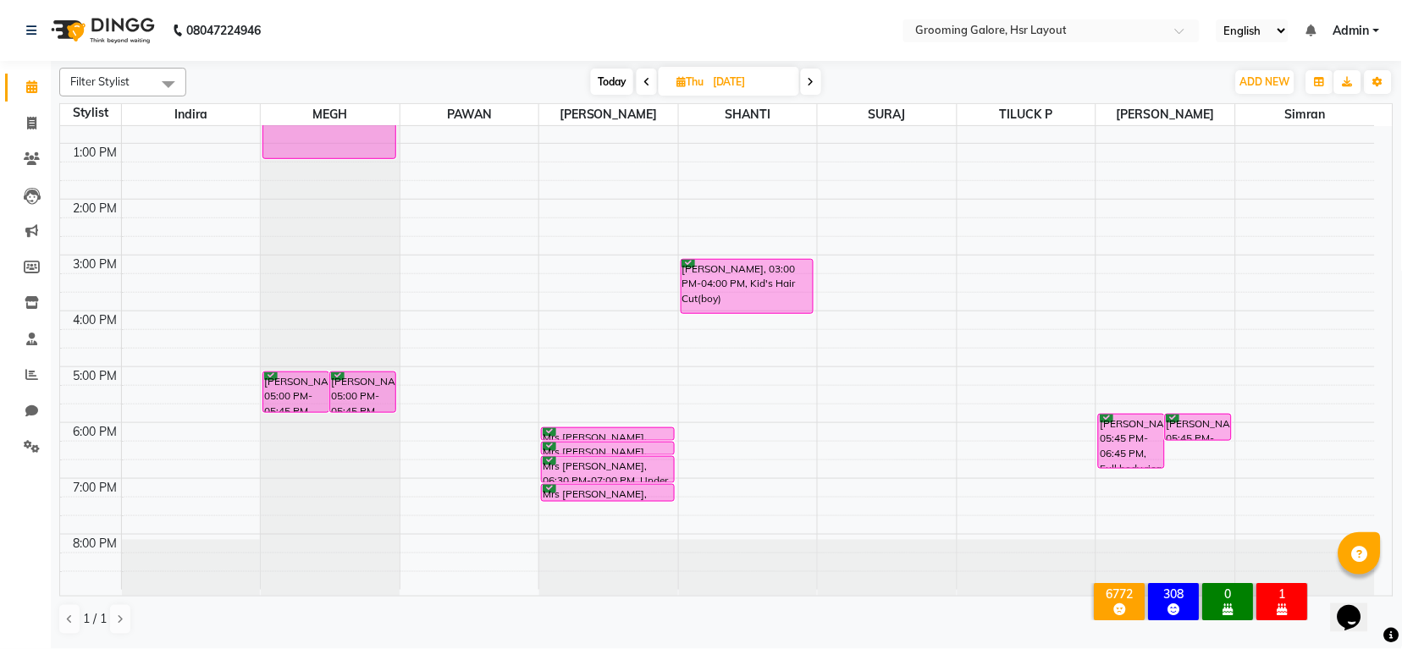
click at [641, 89] on span at bounding box center [646, 82] width 20 height 26
type input "[DATE]"
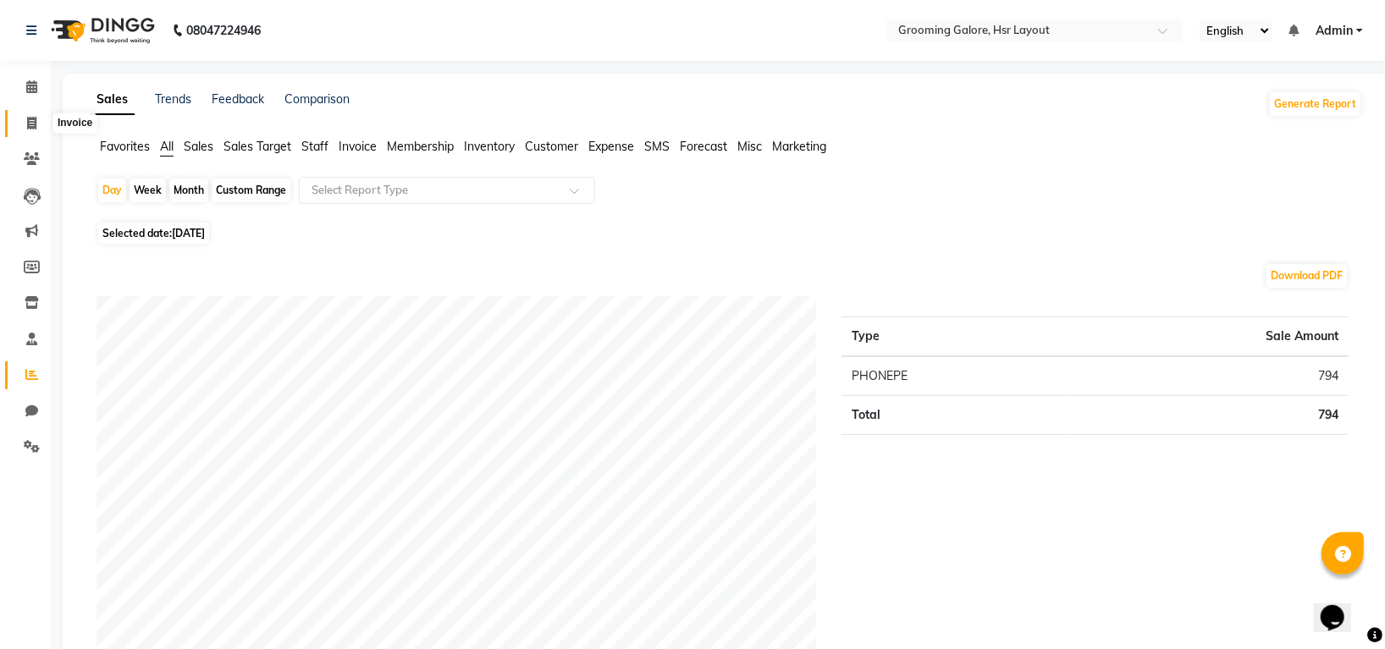
click at [27, 121] on icon at bounding box center [31, 123] width 9 height 13
select select "service"
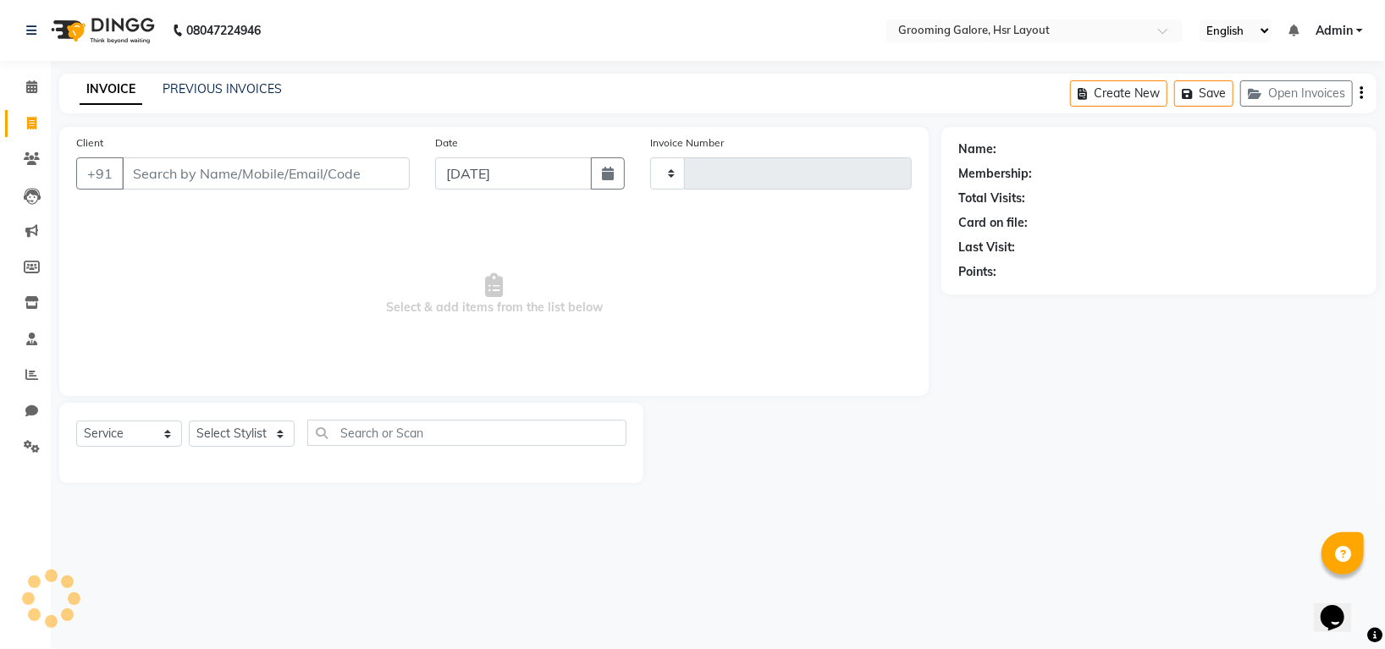
type input "2183"
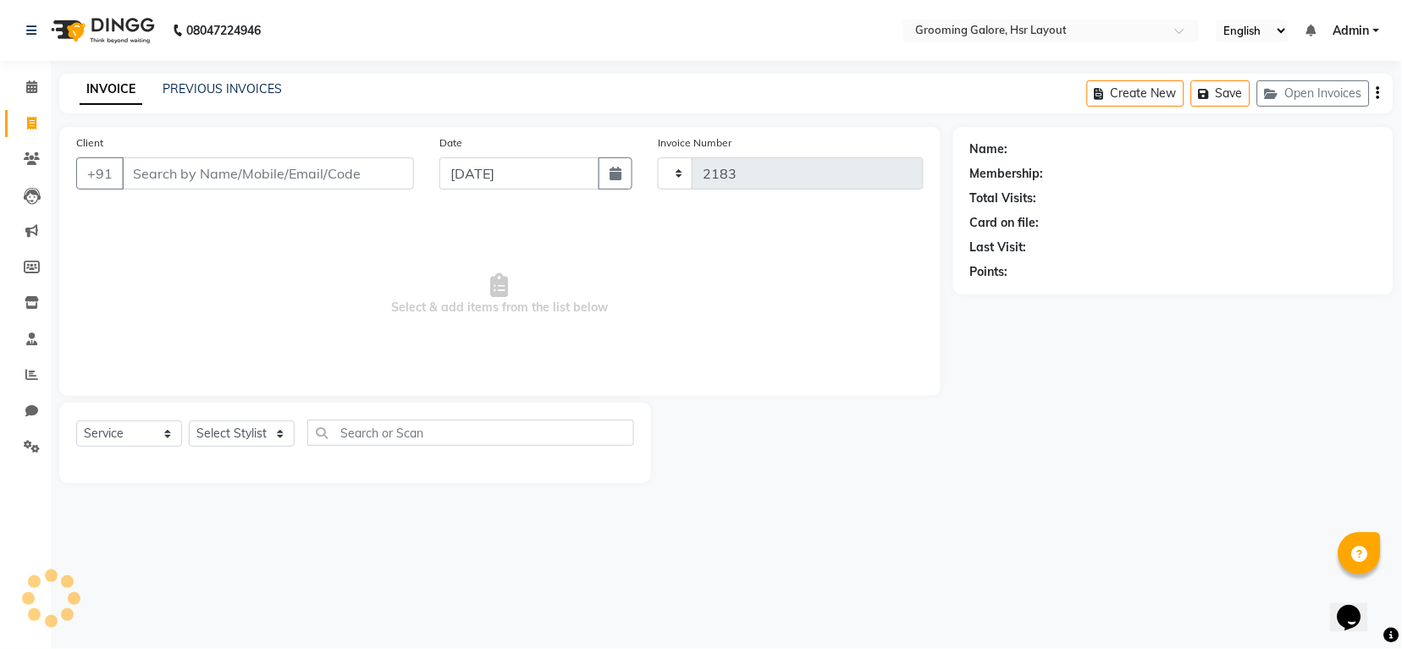
select select "6168"
select select "P"
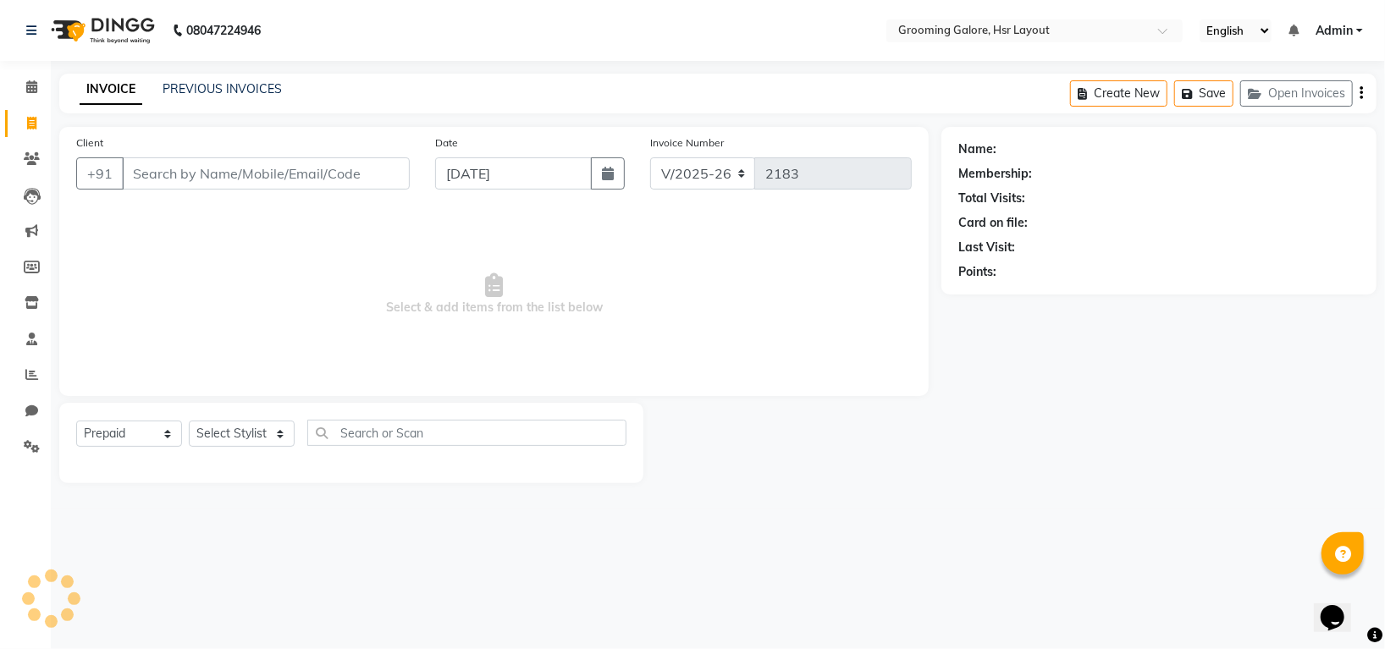
select select "45583"
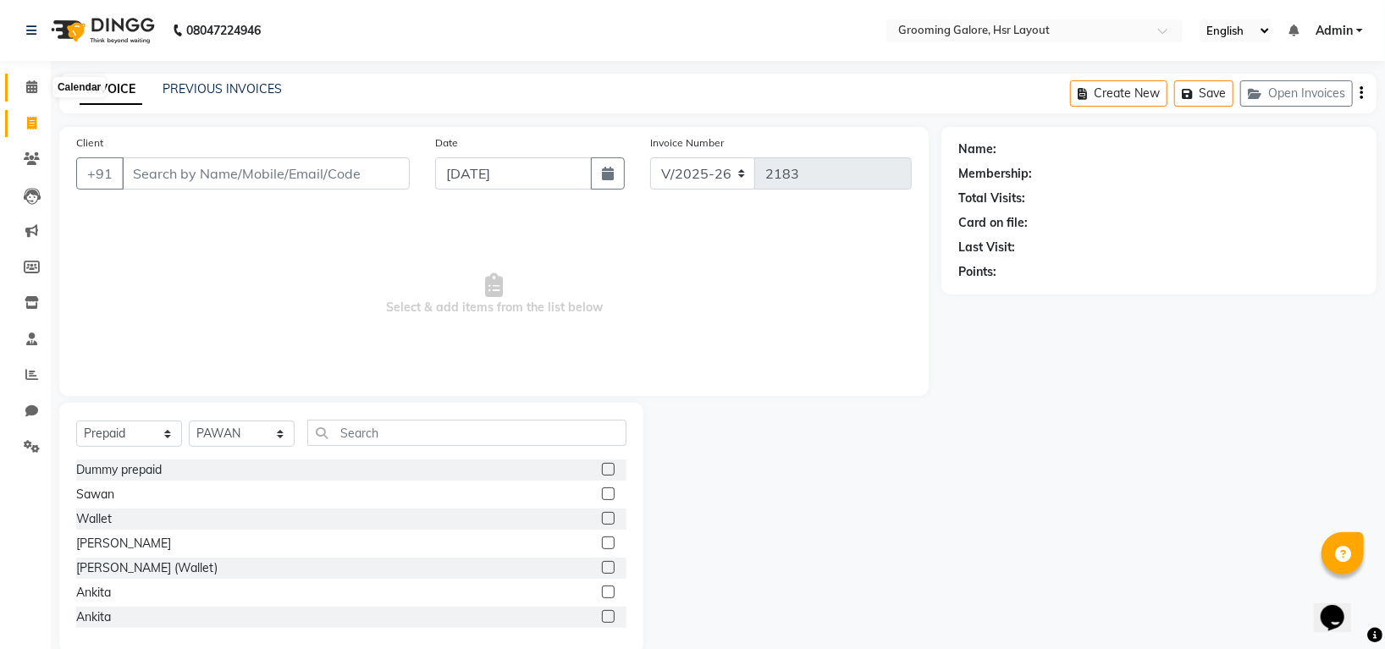
click at [31, 86] on icon at bounding box center [31, 86] width 11 height 13
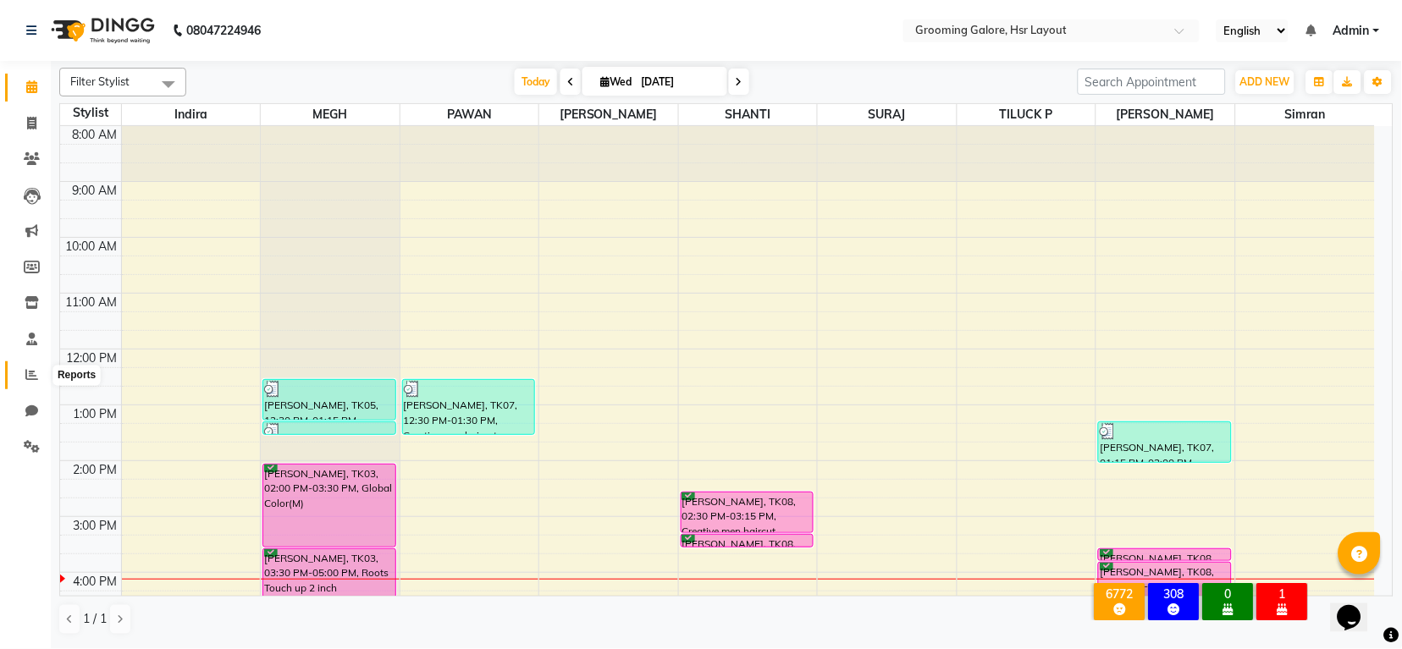
click at [28, 366] on span at bounding box center [32, 375] width 30 height 19
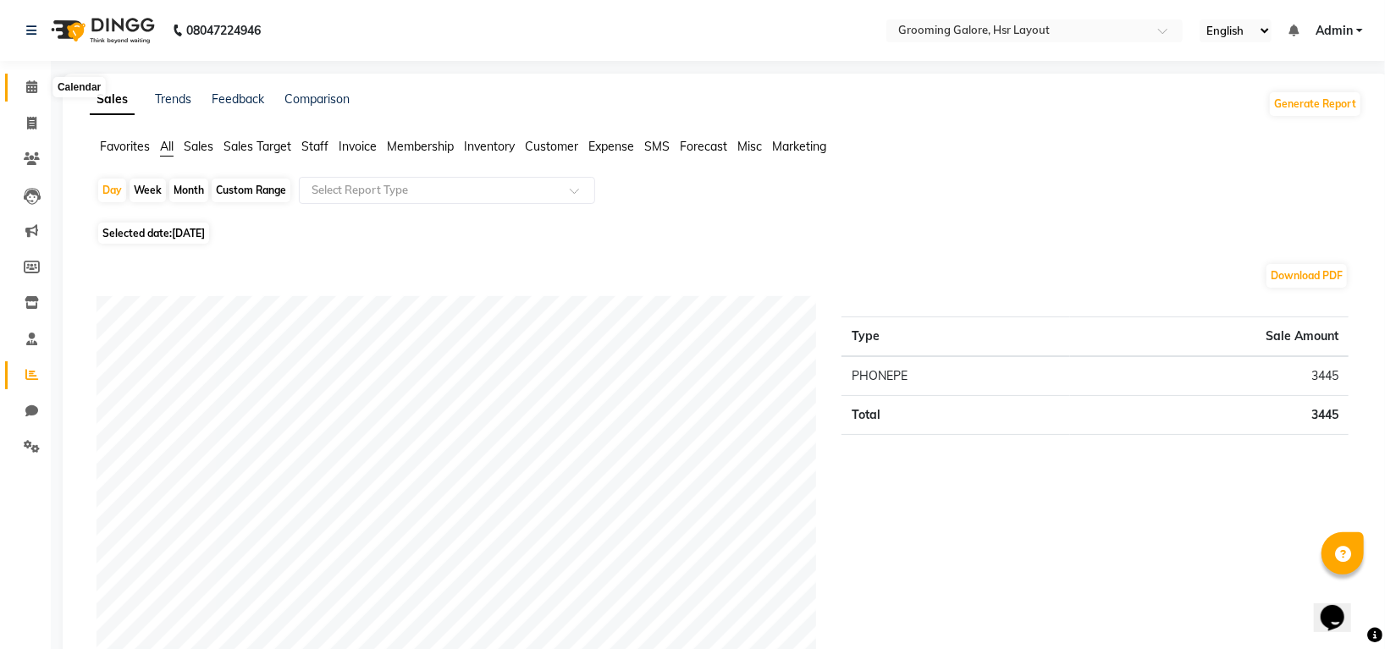
click at [32, 87] on icon at bounding box center [31, 86] width 11 height 13
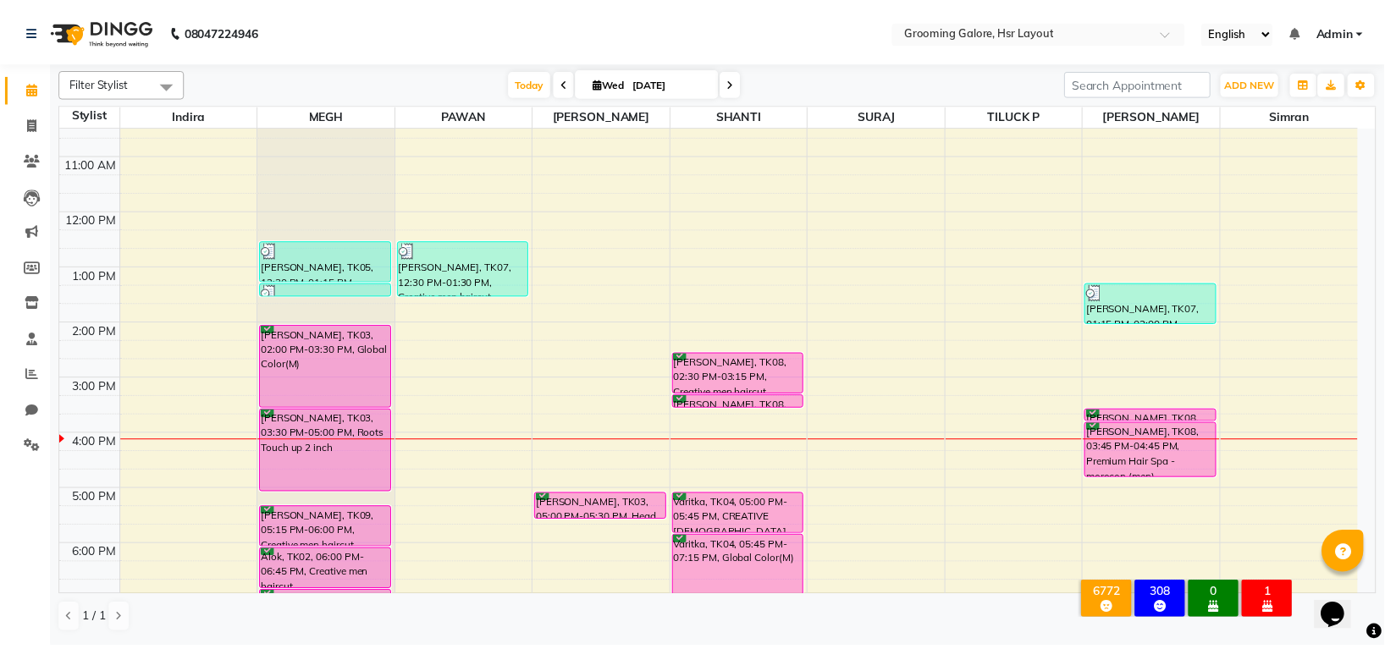
scroll to position [262, 0]
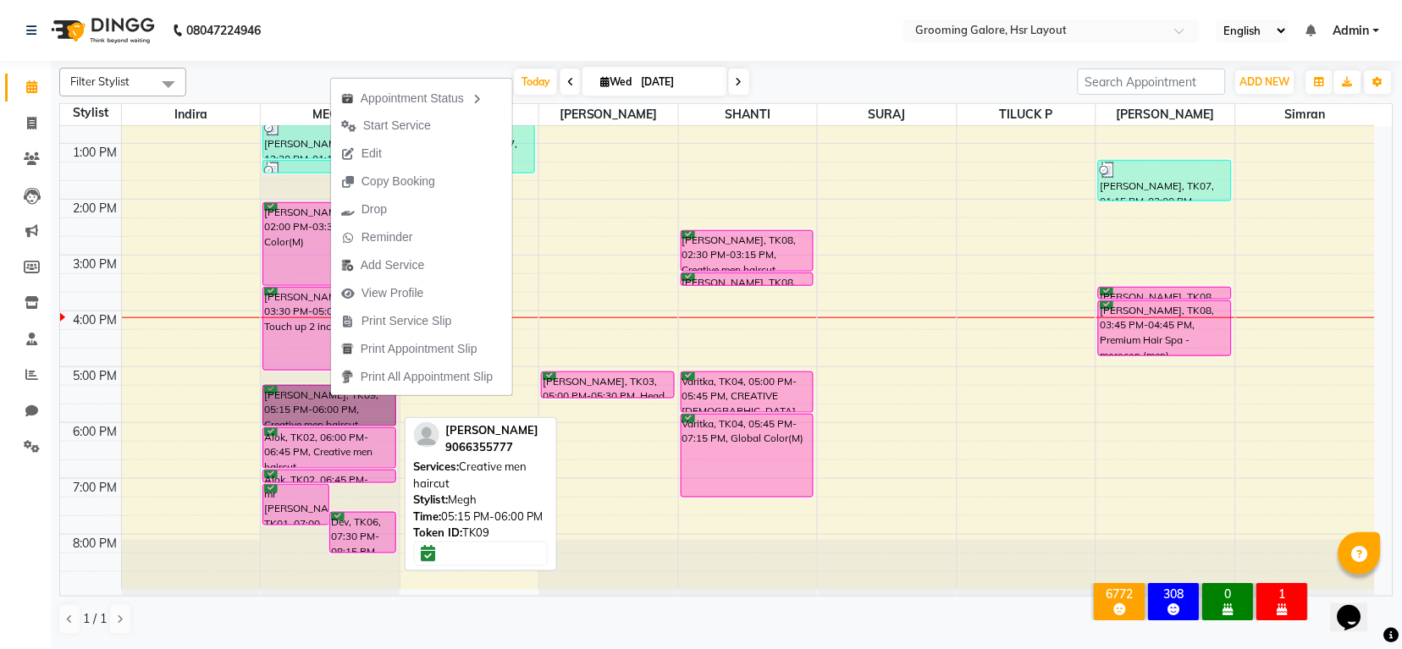
click at [284, 422] on div at bounding box center [328, 425] width 131 height 7
select select "6"
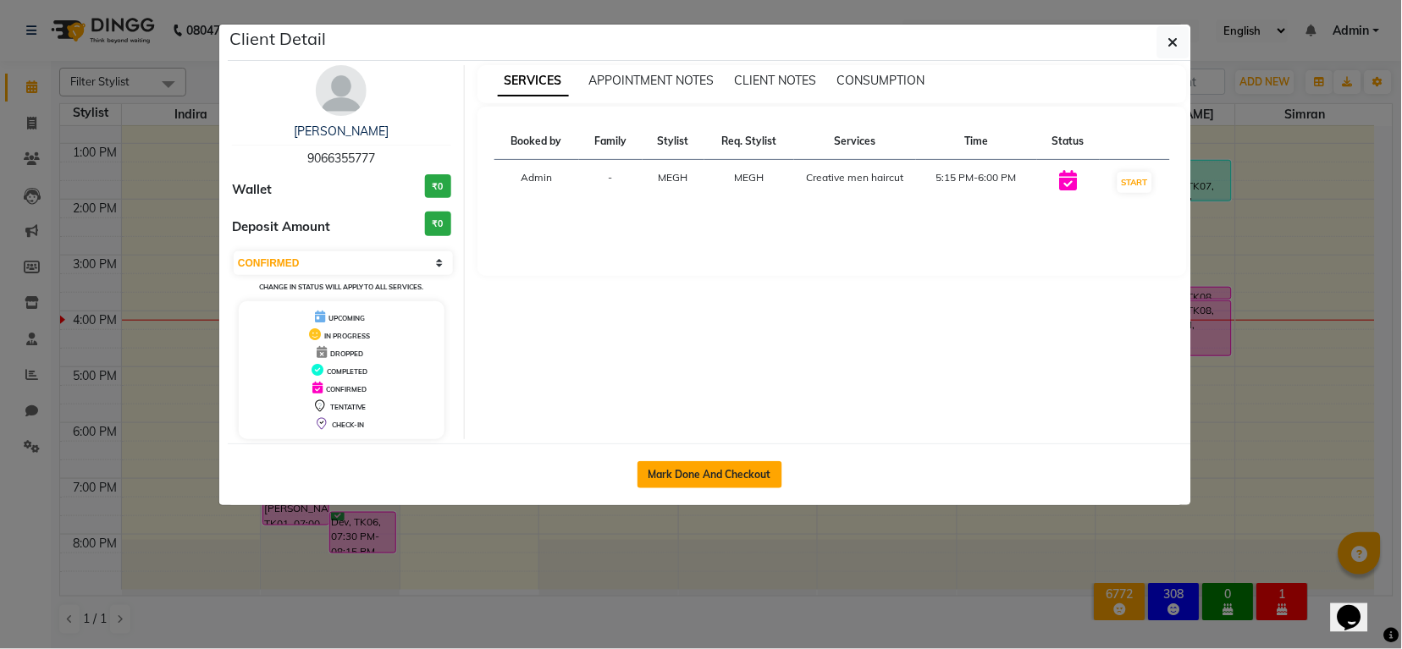
click at [680, 471] on button "Mark Done And Checkout" at bounding box center [709, 474] width 145 height 27
select select "service"
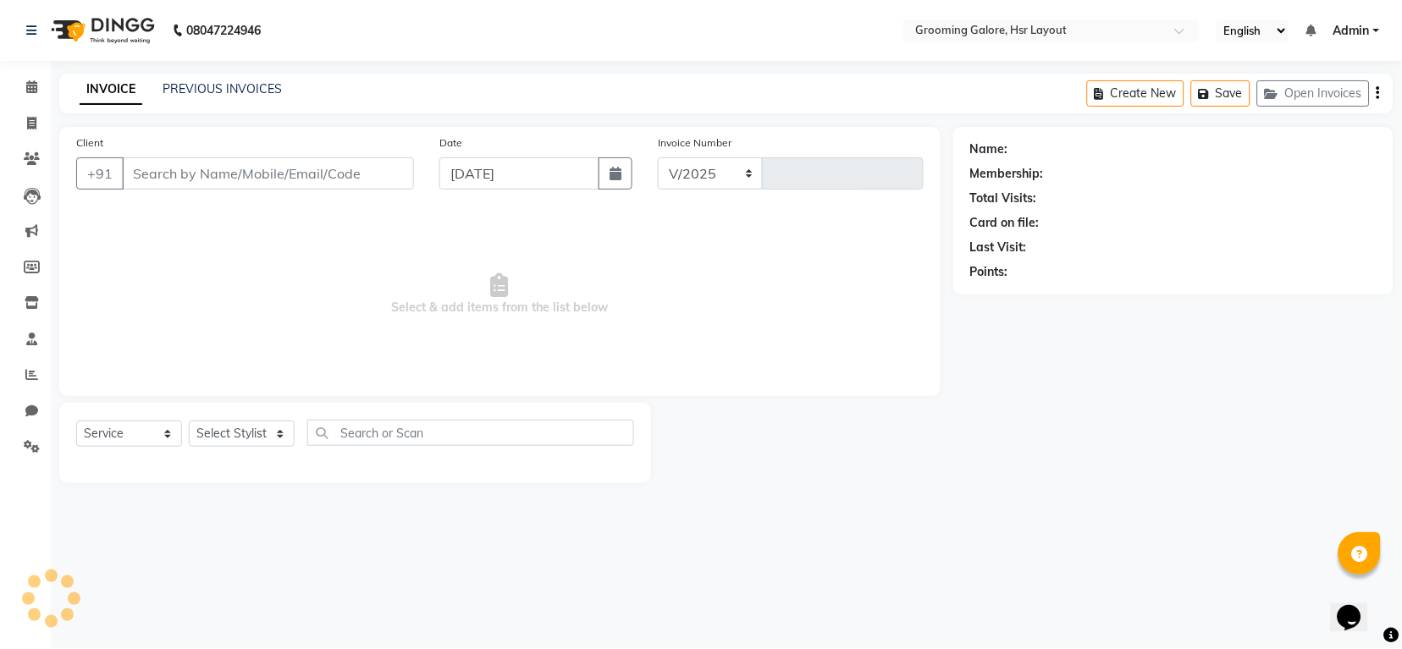
select select "6168"
type input "2183"
select select "P"
select select "45583"
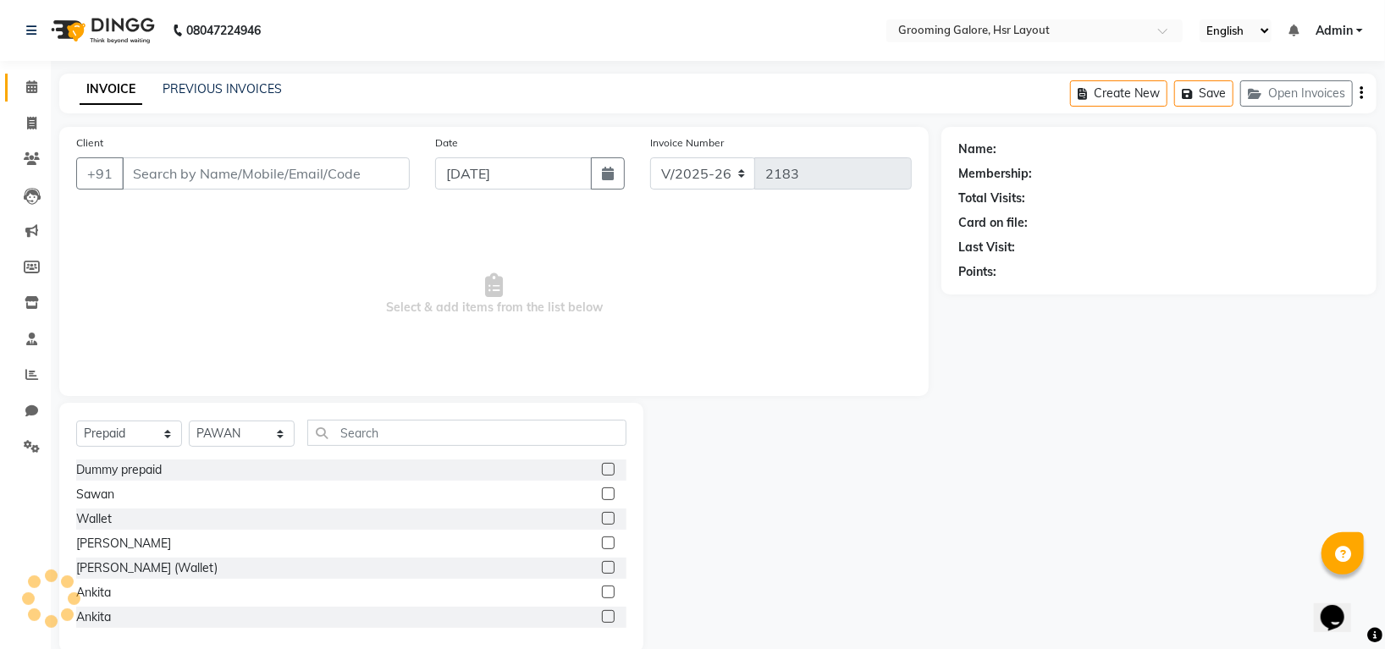
type input "9066355777"
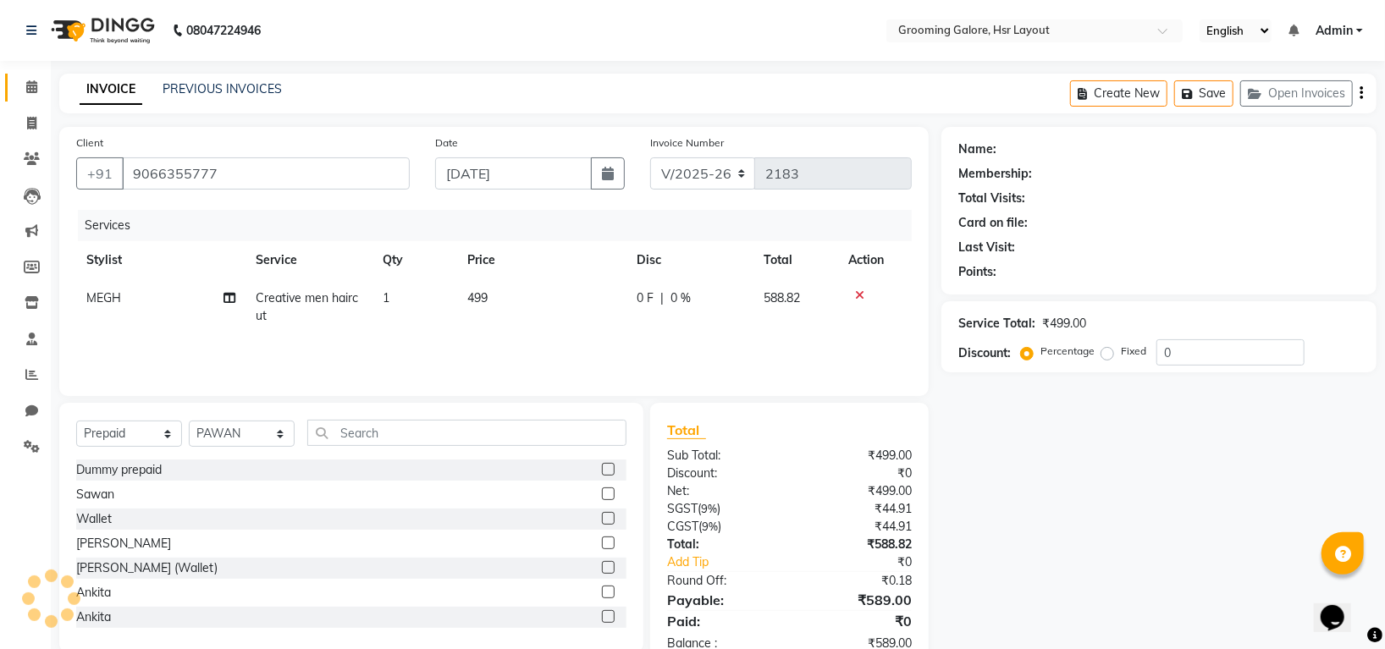
select select "1: Object"
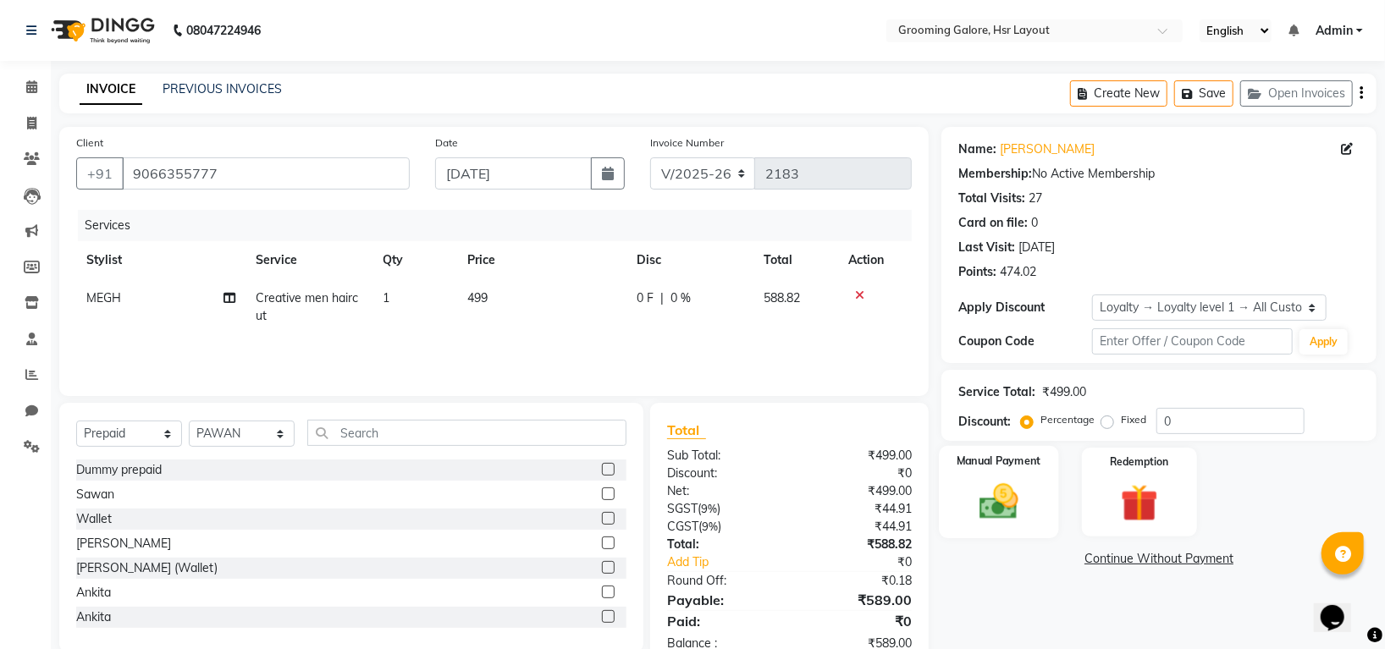
click at [1004, 510] on img at bounding box center [998, 501] width 63 height 45
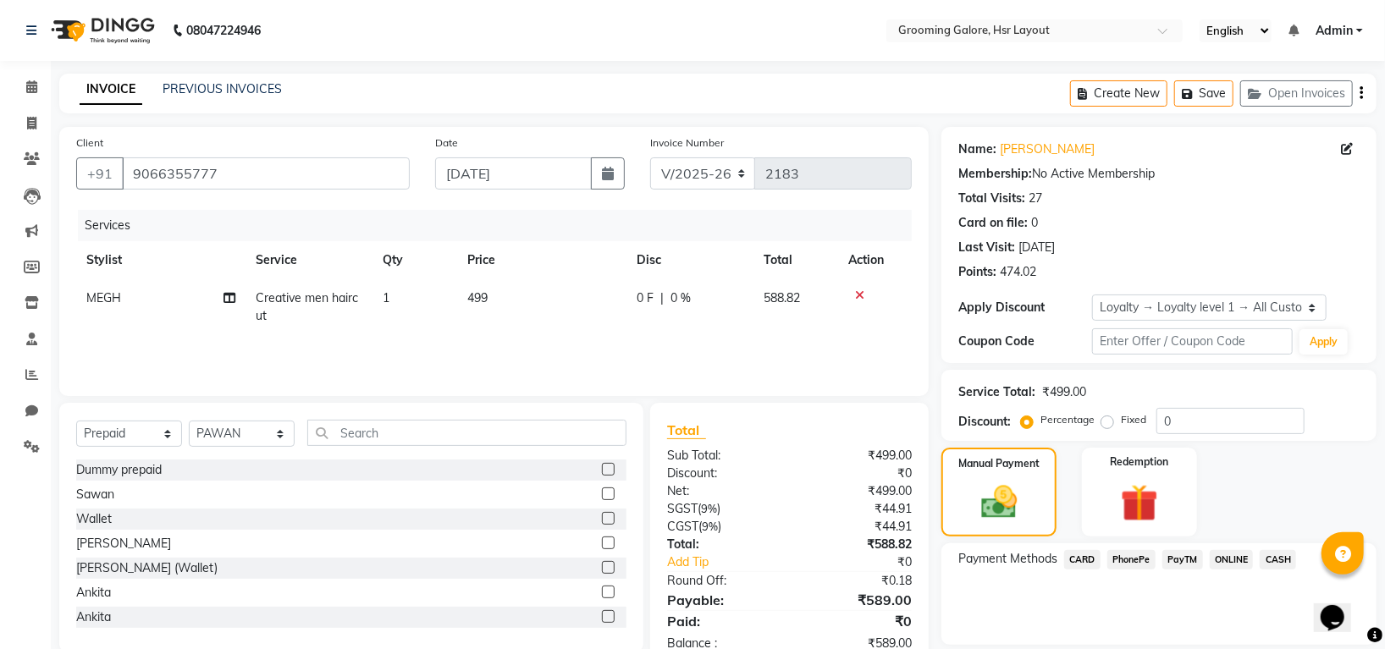
click at [1085, 559] on span "CARD" at bounding box center [1082, 559] width 36 height 19
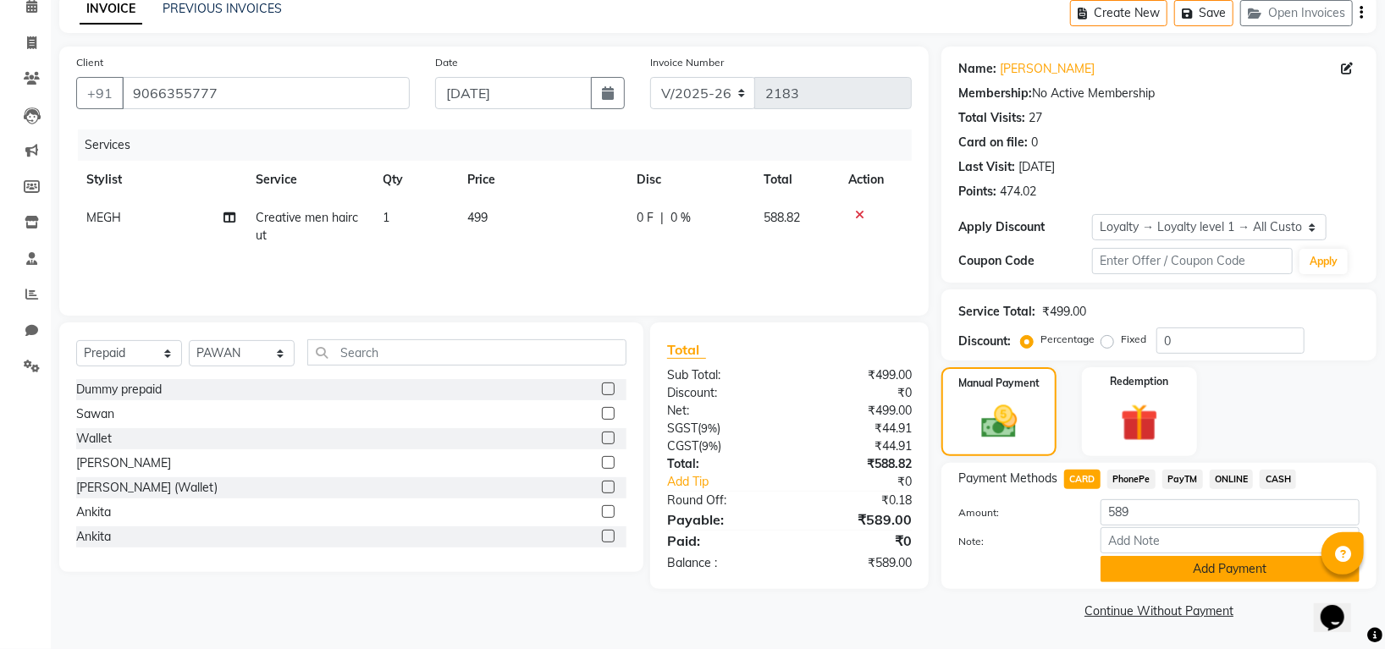
click at [1160, 570] on button "Add Payment" at bounding box center [1229, 569] width 259 height 26
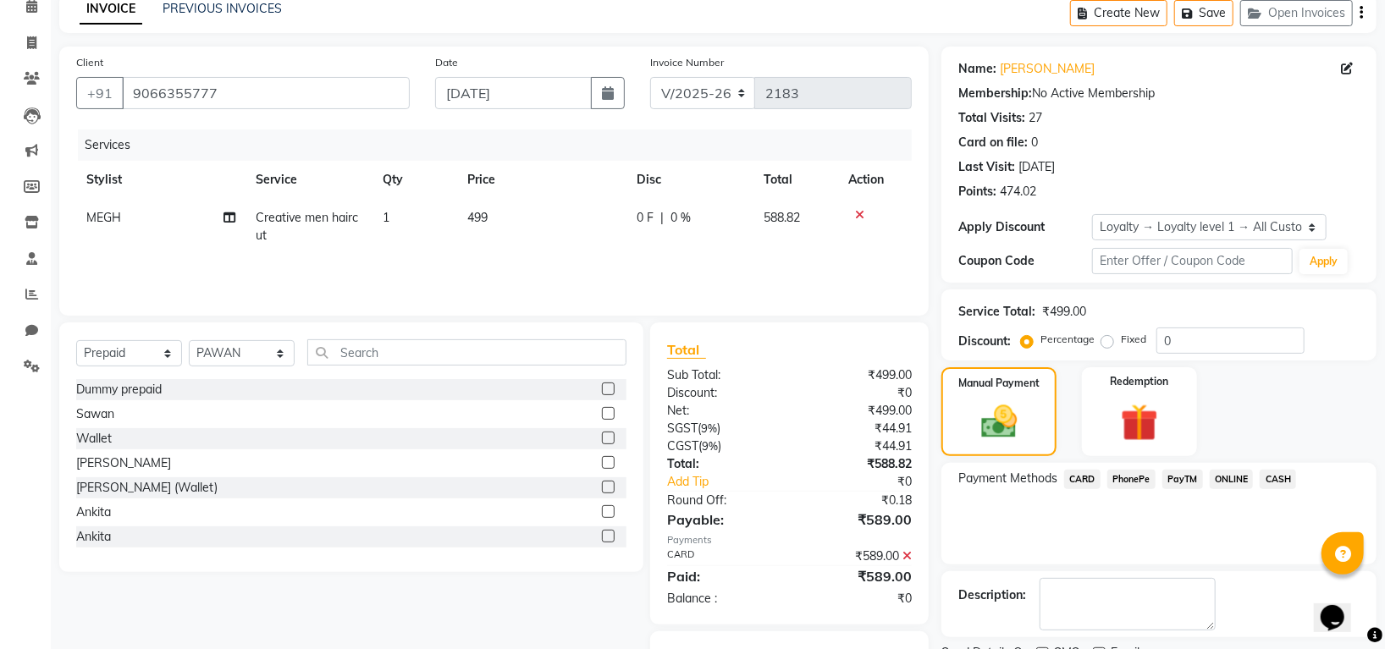
scroll to position [166, 0]
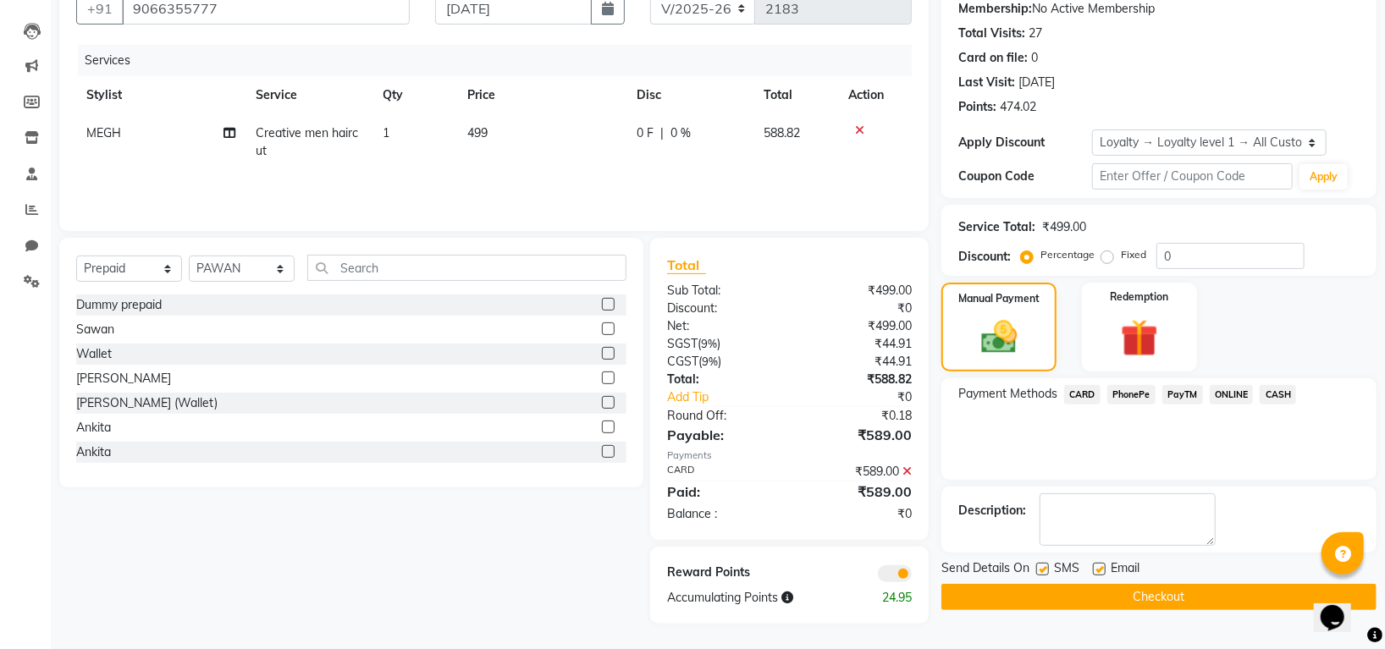
click at [1156, 592] on button "Checkout" at bounding box center [1158, 597] width 435 height 26
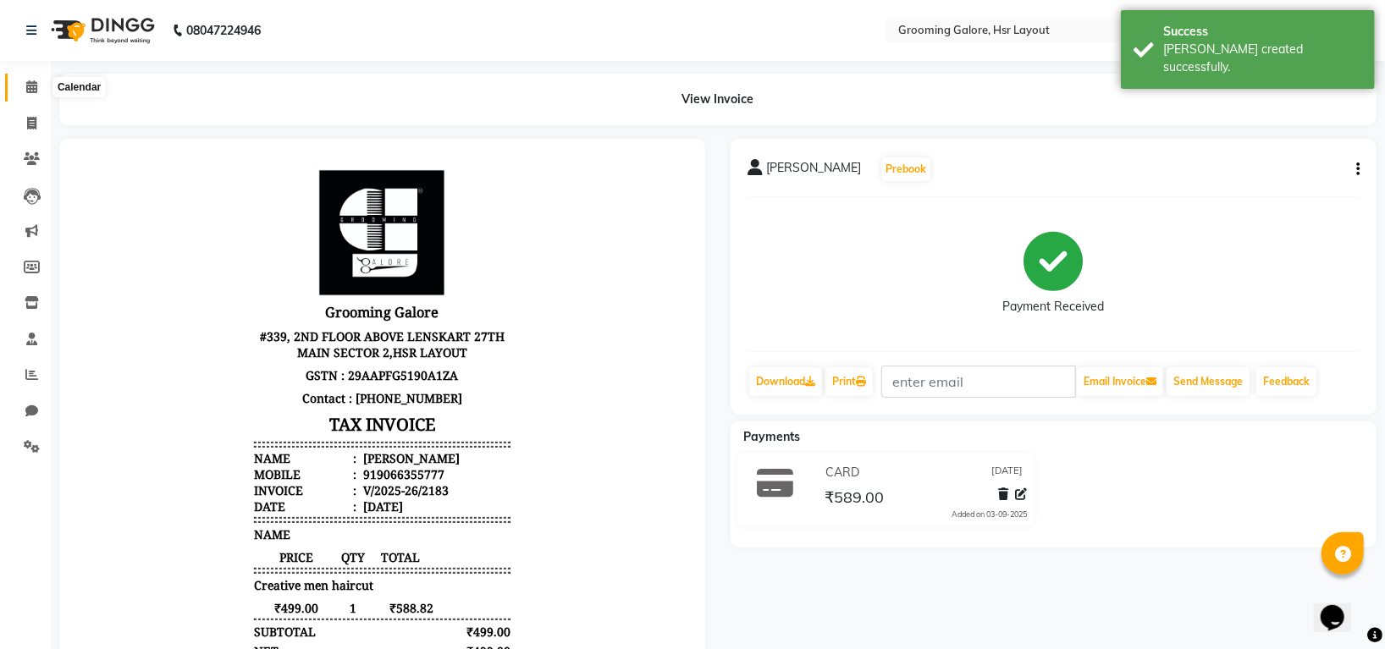
click at [21, 81] on span at bounding box center [32, 87] width 30 height 19
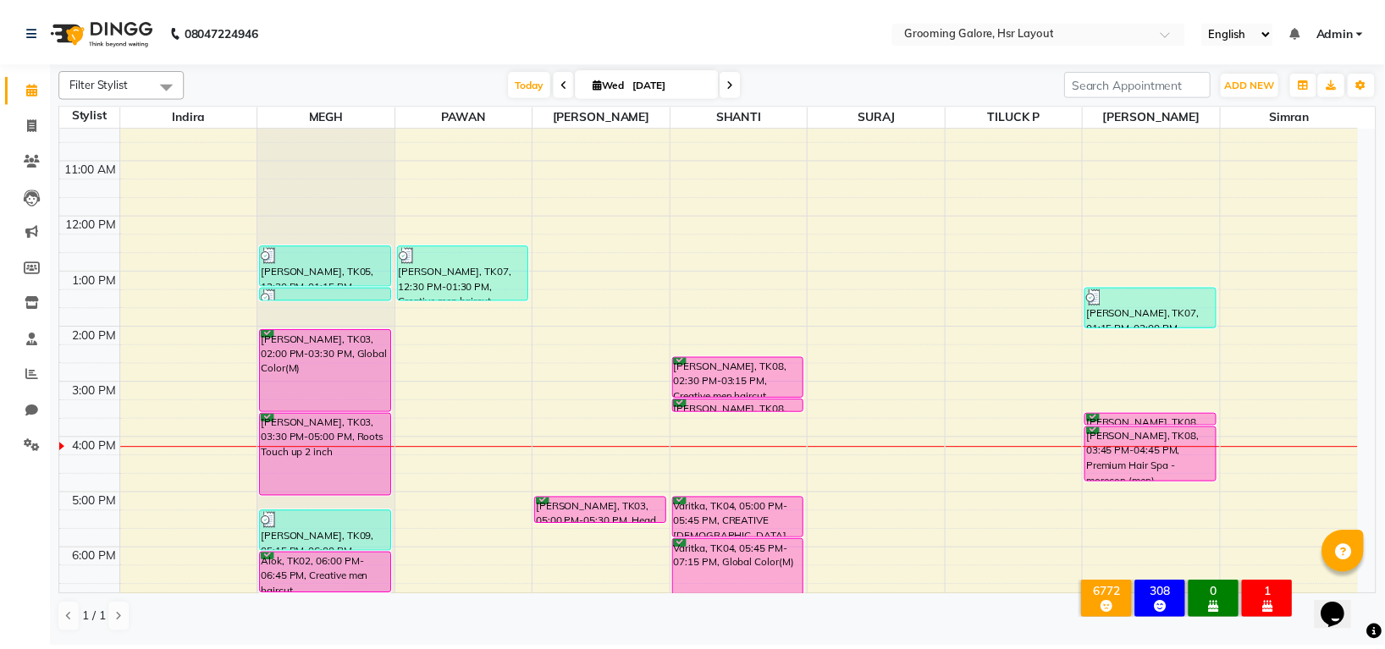
scroll to position [262, 0]
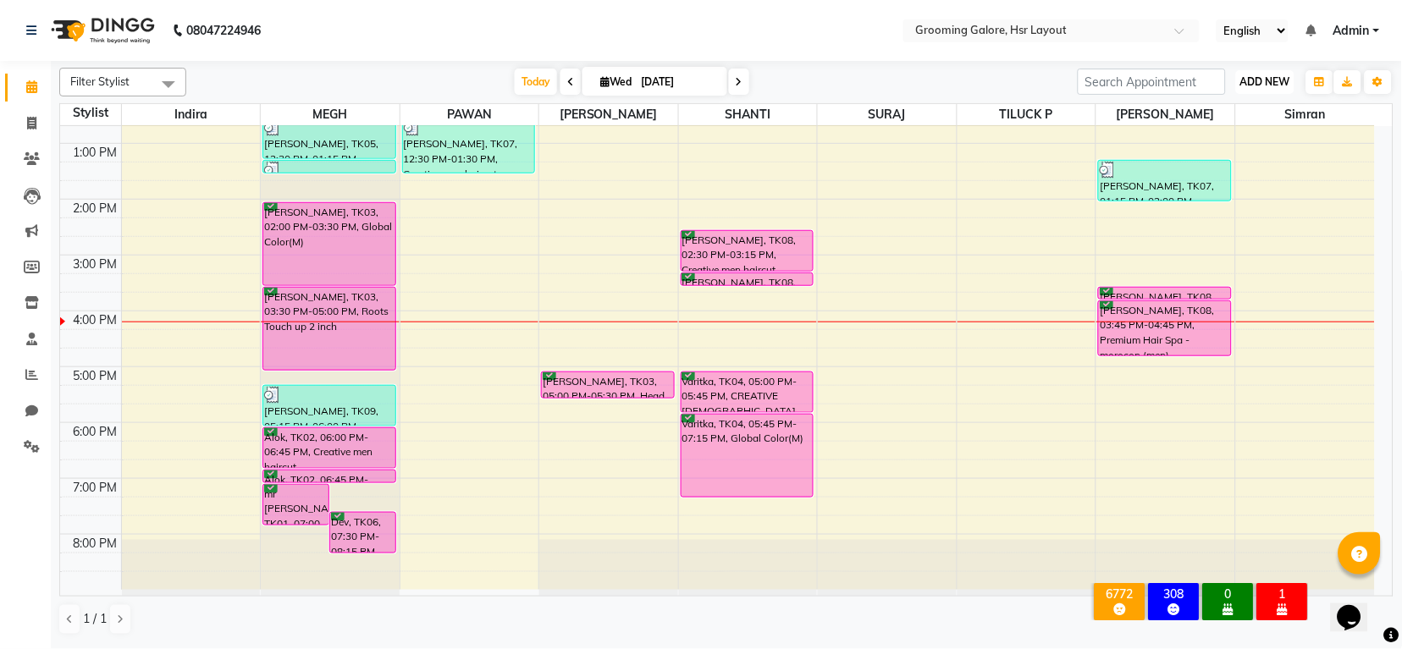
click at [1248, 87] on span "ADD NEW" at bounding box center [1265, 81] width 50 height 13
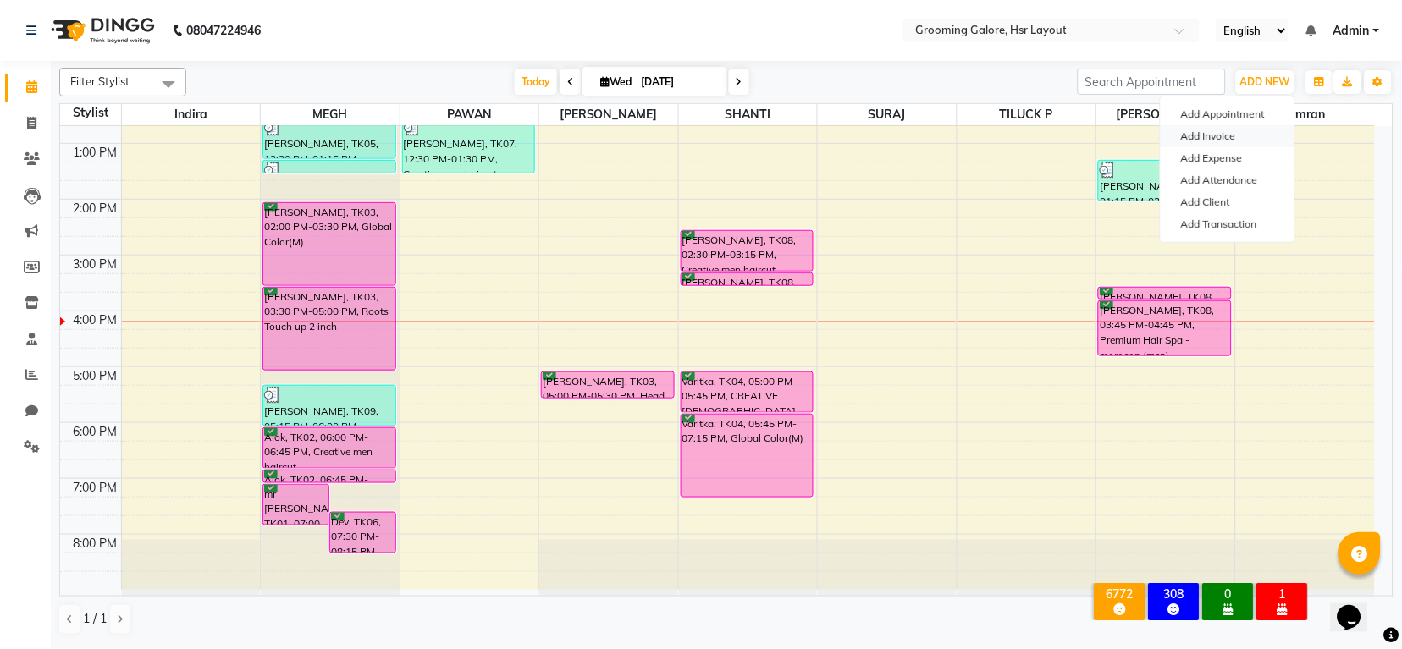
click at [1190, 131] on link "Add Invoice" at bounding box center [1227, 136] width 134 height 22
select select "6168"
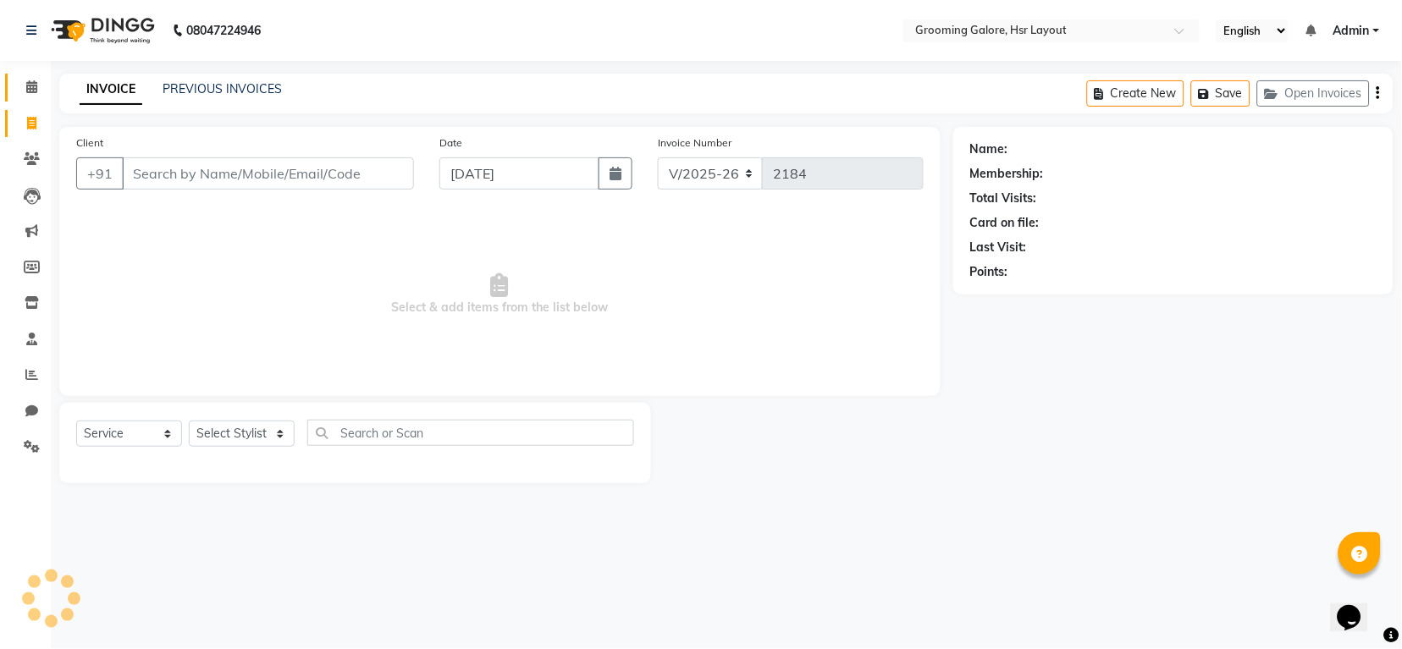
select select "P"
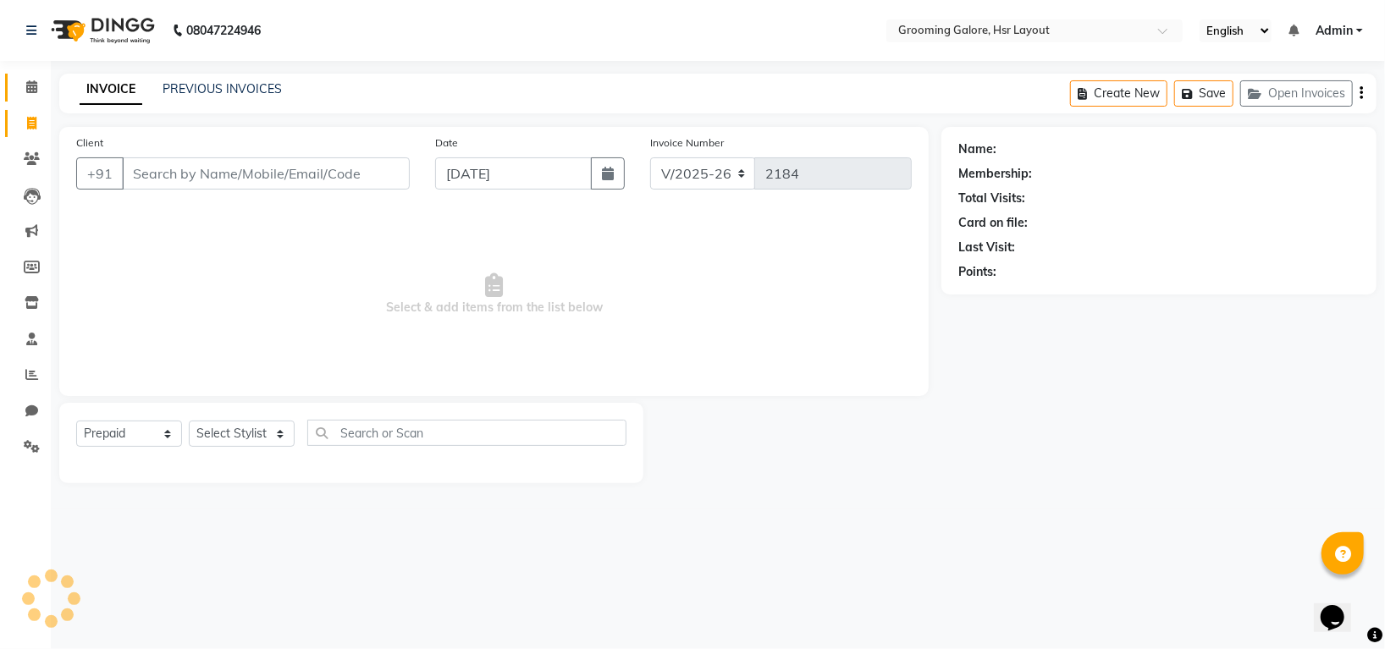
select select "45583"
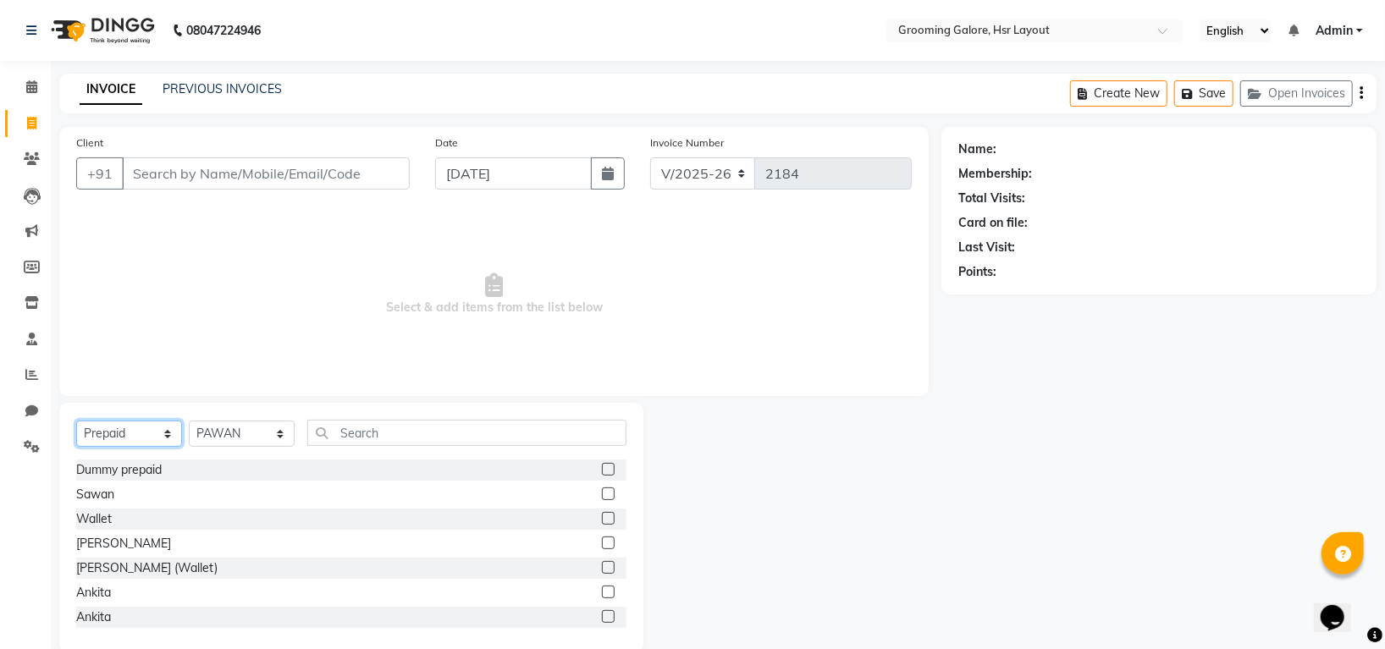
click at [114, 426] on select "Select Service Product Membership Package Voucher Prepaid Gift Card" at bounding box center [129, 434] width 106 height 26
select select "service"
click at [76, 421] on select "Select Service Product Membership Package Voucher Prepaid Gift Card" at bounding box center [129, 434] width 106 height 26
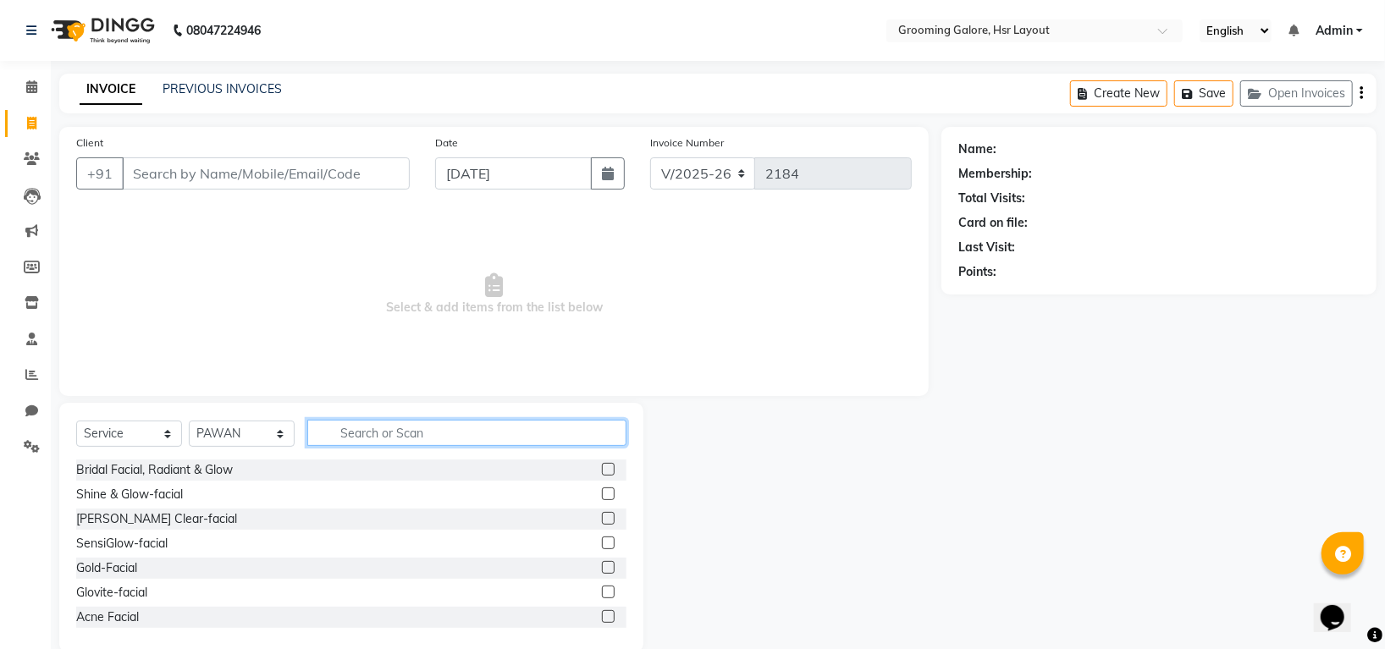
click at [379, 442] on input "text" at bounding box center [466, 433] width 319 height 26
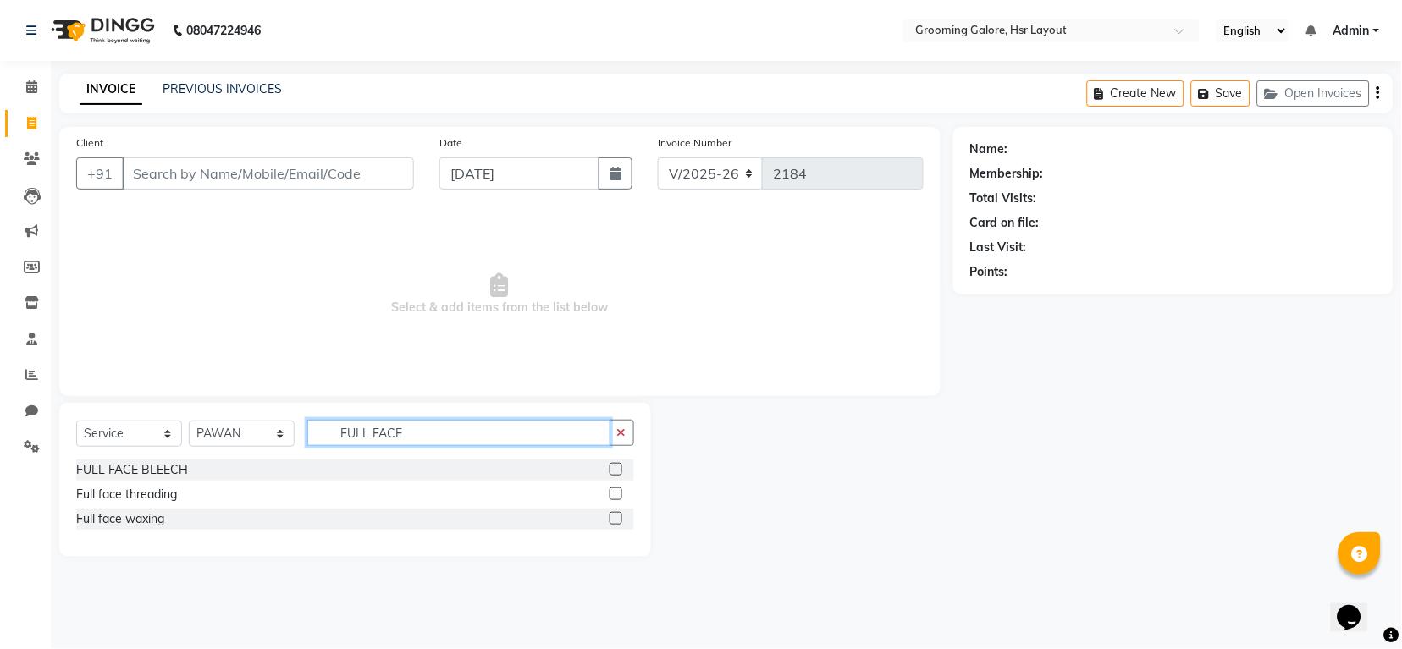
type input "FULL FACE"
click at [618, 493] on label at bounding box center [615, 494] width 13 height 13
click at [618, 493] on input "checkbox" at bounding box center [614, 494] width 11 height 11
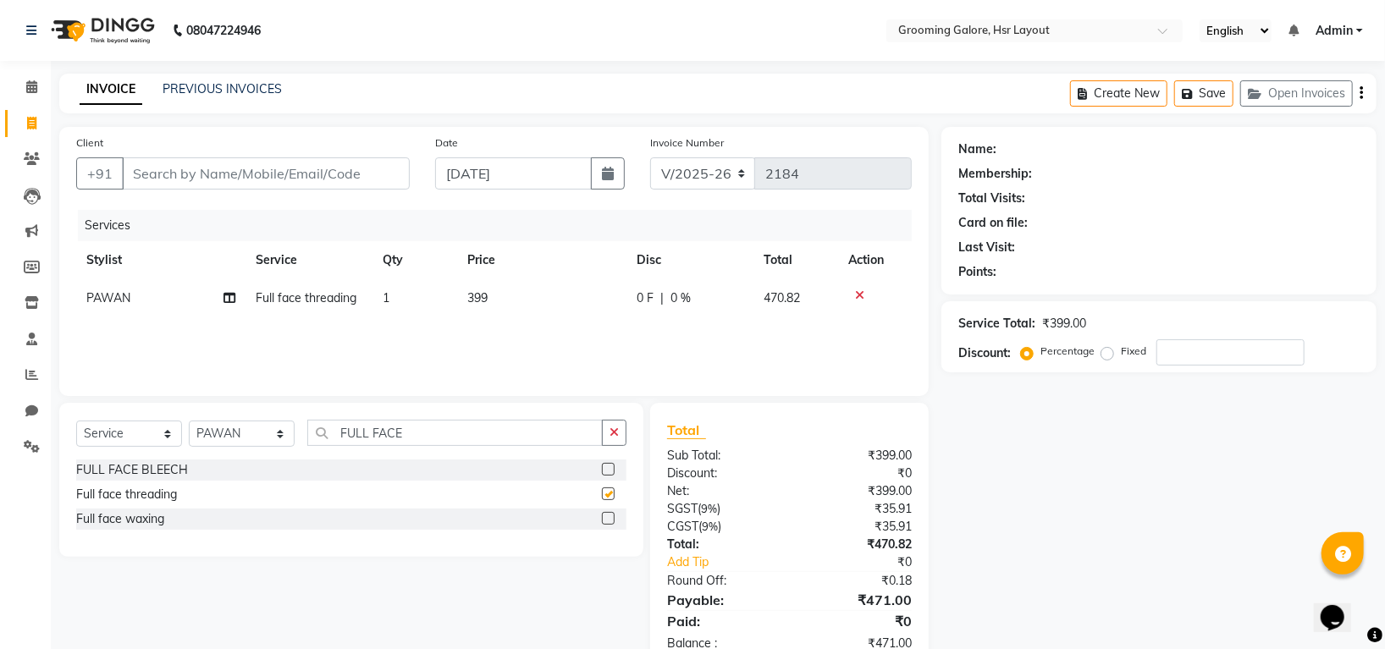
checkbox input "false"
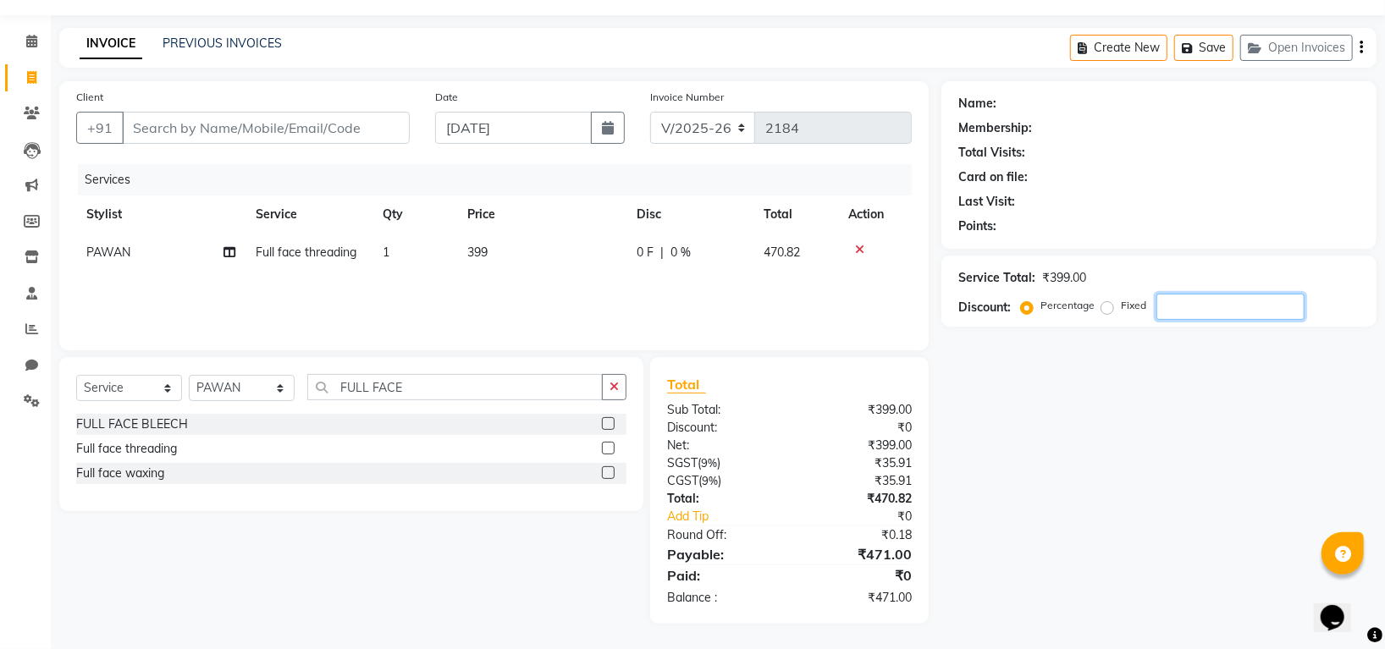
click at [1224, 304] on input "number" at bounding box center [1230, 307] width 148 height 26
click at [479, 248] on span "399" at bounding box center [477, 252] width 20 height 15
select select "45583"
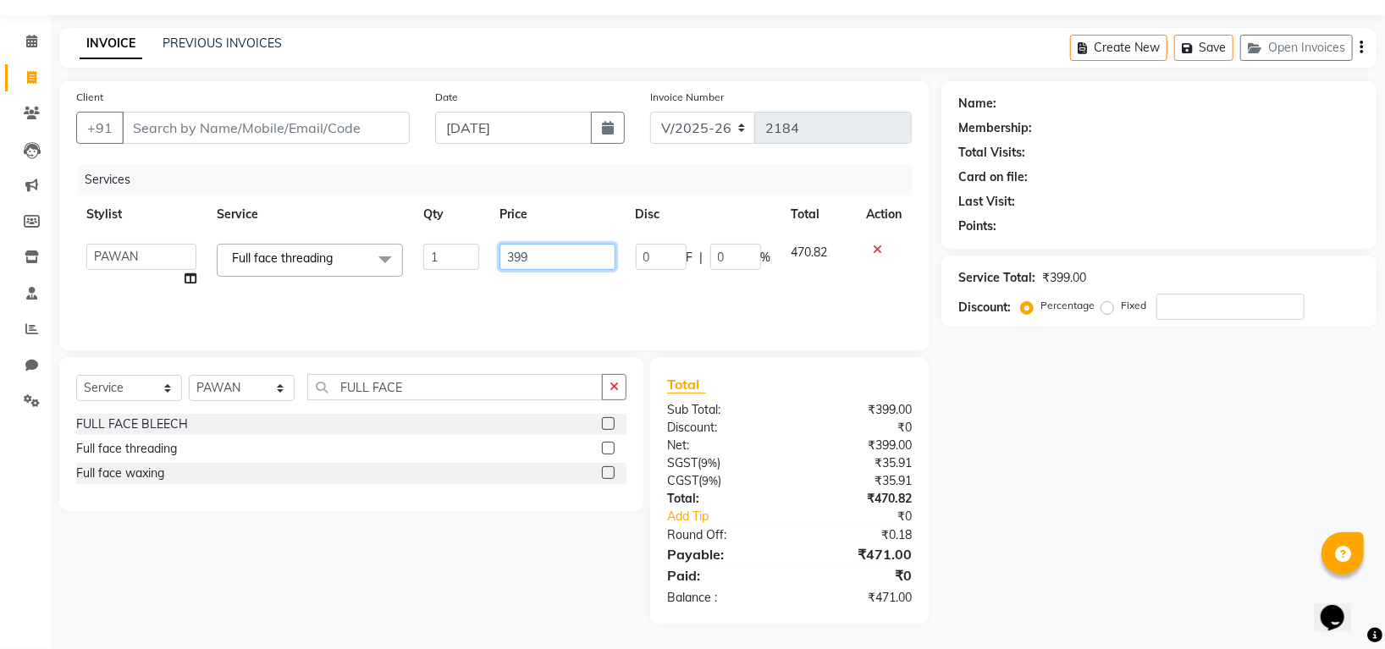
click at [514, 254] on input "399" at bounding box center [557, 257] width 116 height 26
type input "499"
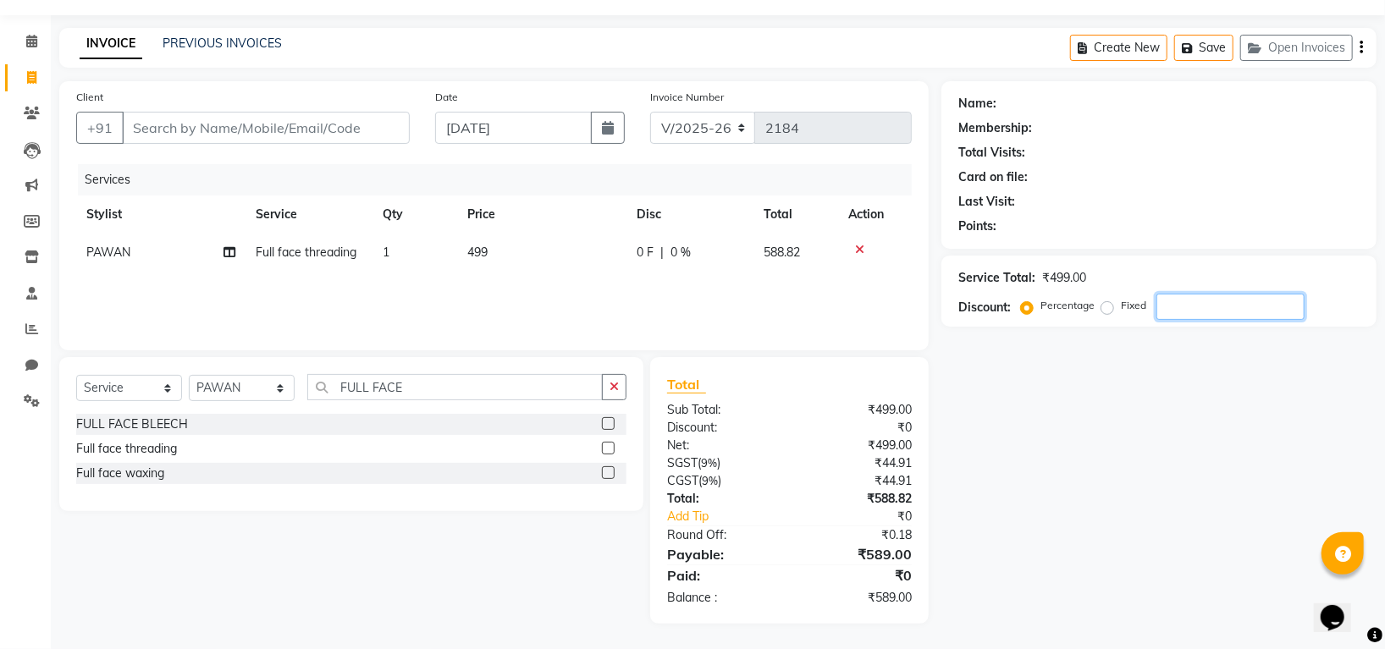
click at [1238, 306] on input "number" at bounding box center [1230, 307] width 148 height 26
type input "50"
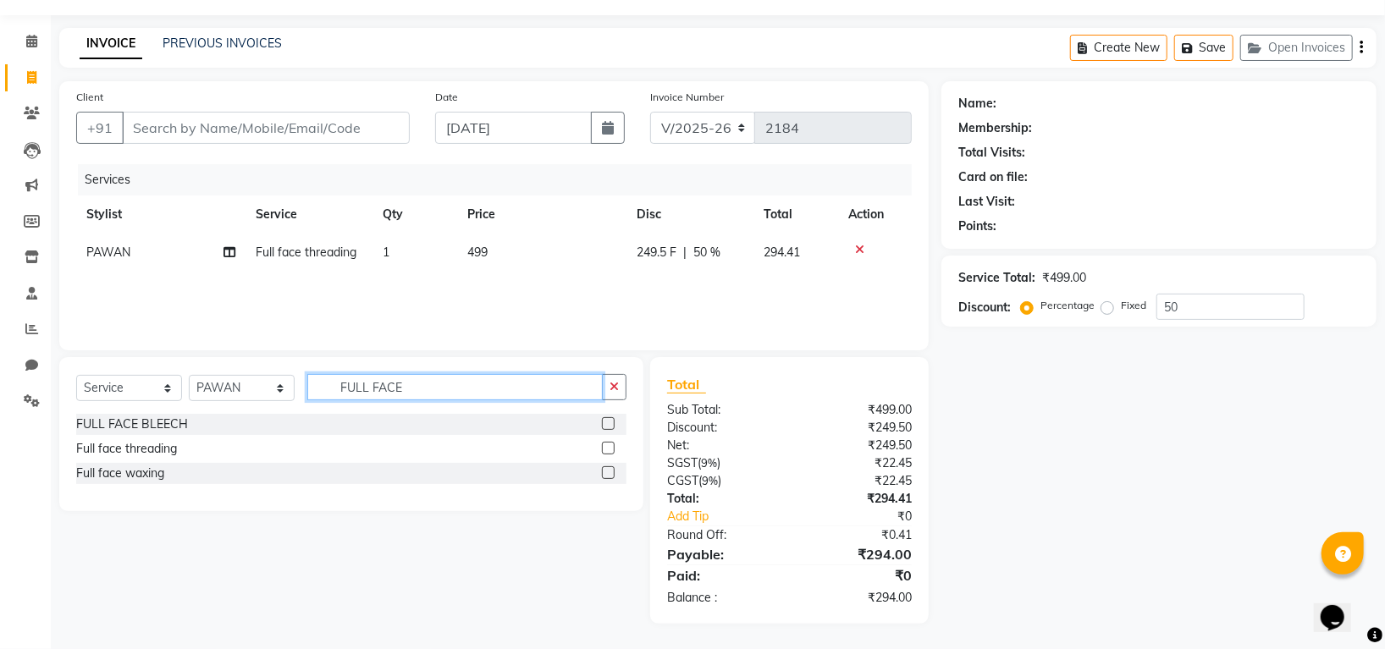
click at [405, 389] on input "FULL FACE" at bounding box center [454, 387] width 295 height 26
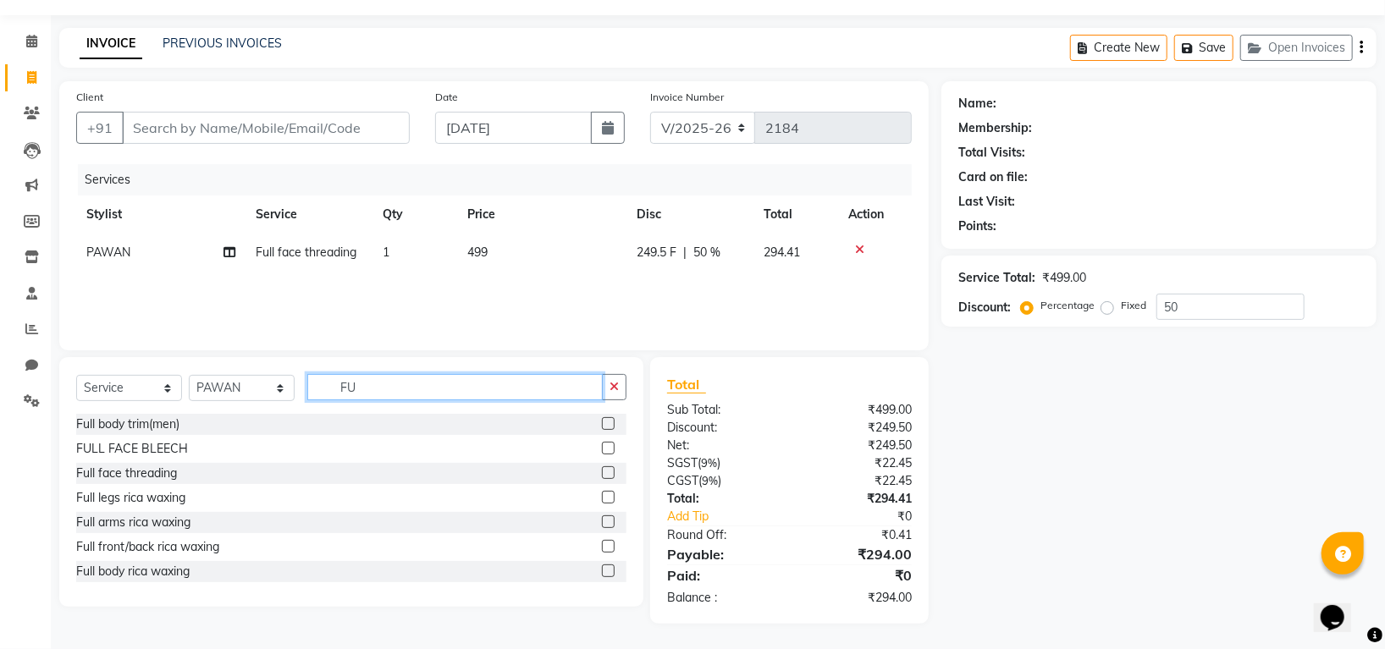
type input "F"
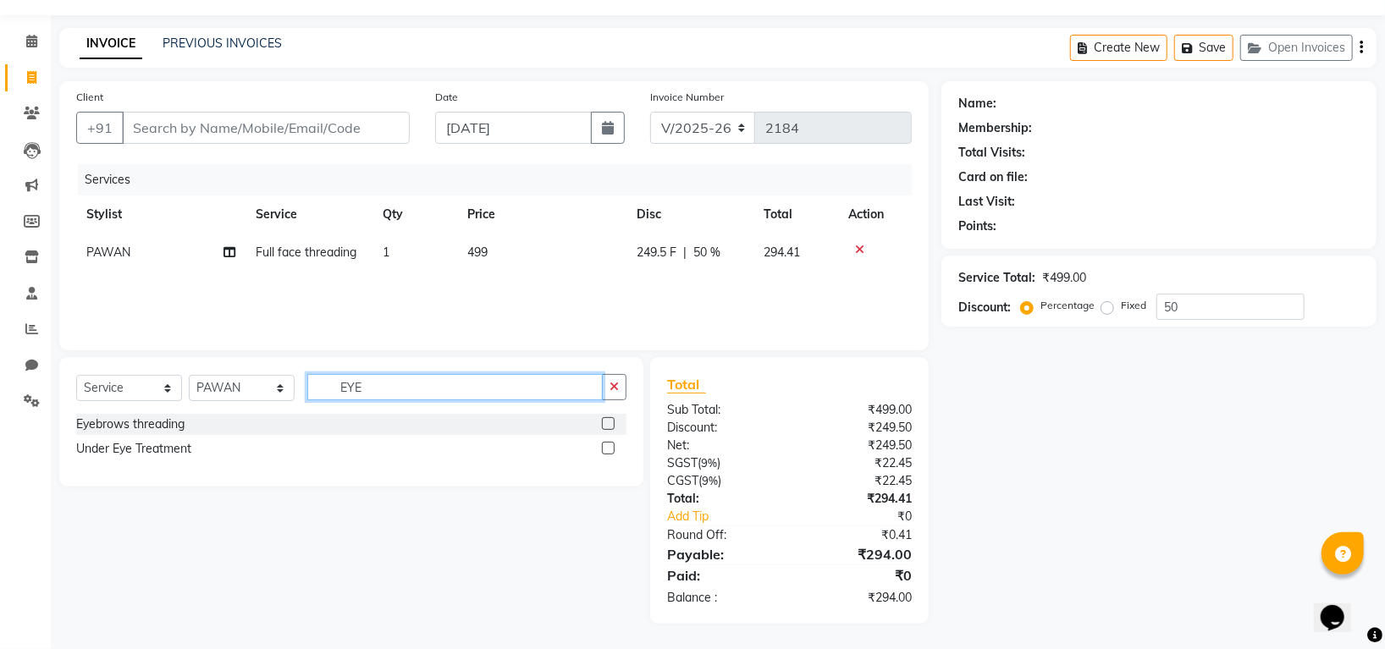
type input "EYE"
click at [609, 423] on label at bounding box center [608, 423] width 13 height 13
click at [609, 423] on input "checkbox" at bounding box center [607, 424] width 11 height 11
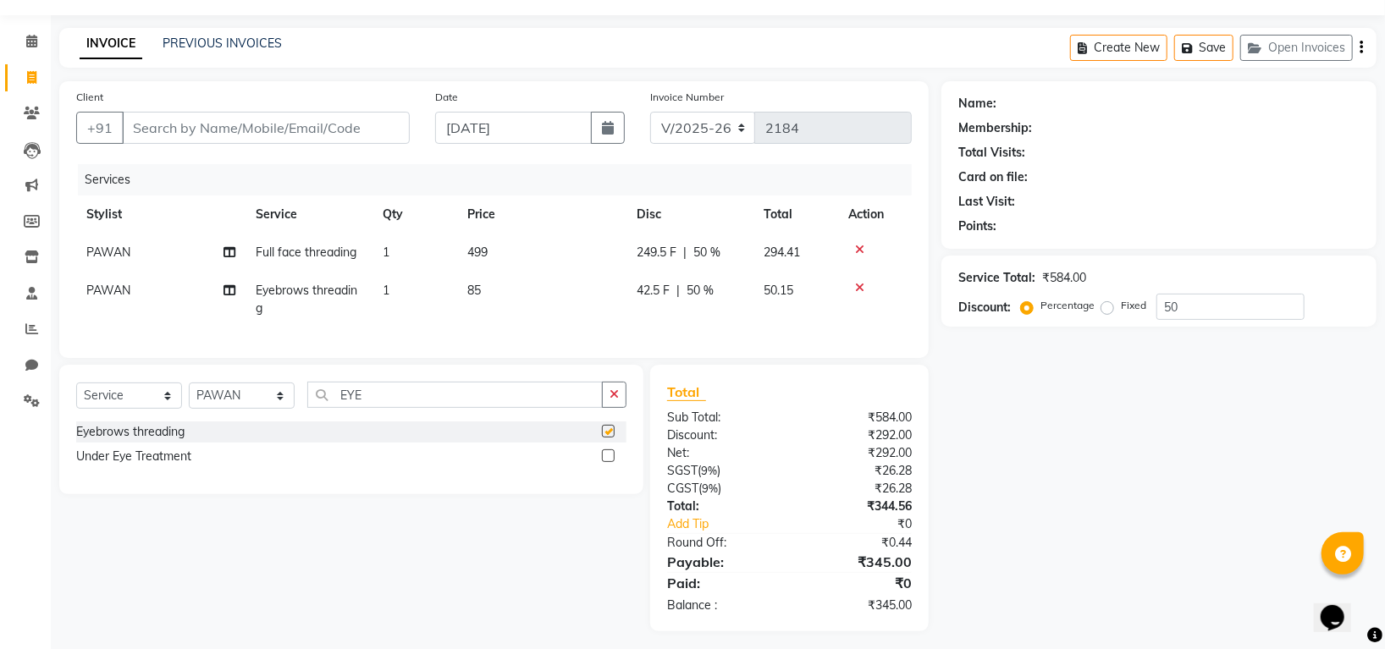
checkbox input "false"
click at [860, 244] on icon at bounding box center [859, 250] width 9 height 12
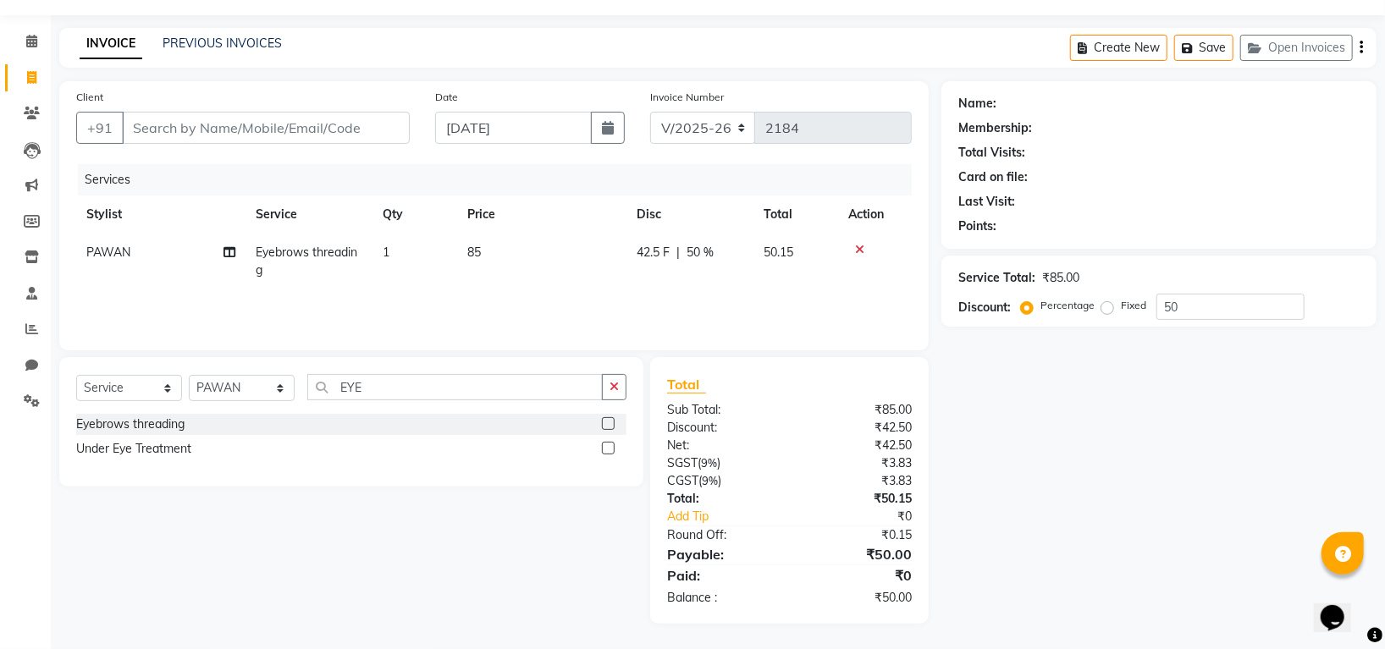
click at [118, 246] on span "PAWAN" at bounding box center [108, 252] width 44 height 15
select select "45583"
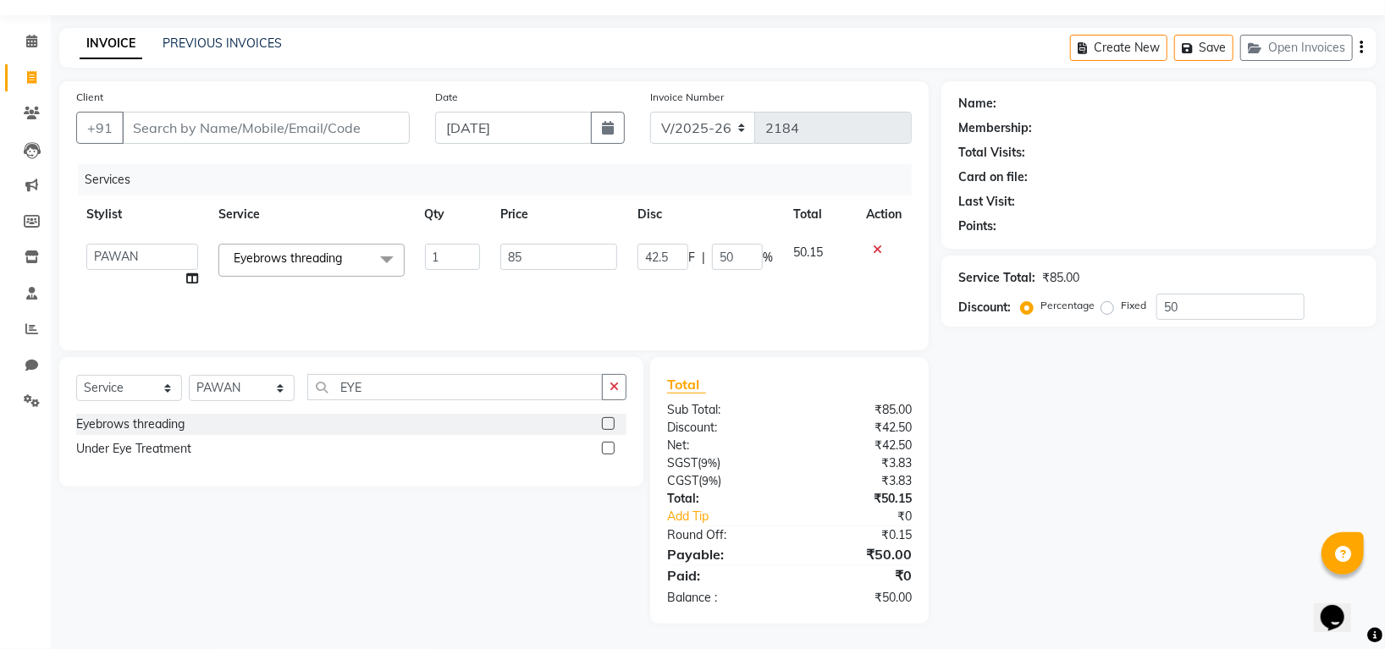
click at [118, 246] on select "[PERSON_NAME] [PERSON_NAME] PAWAN [PERSON_NAME] SHANTI [PERSON_NAME] SURAJ TILU…" at bounding box center [142, 257] width 112 height 26
select select "45585"
click at [220, 391] on select "Select Stylist Indira MEGH PAWAN [PERSON_NAME] SHANTI [PERSON_NAME] SURAJ TILUC…" at bounding box center [242, 388] width 106 height 26
select select "45585"
click at [189, 376] on select "Select Stylist Indira MEGH PAWAN [PERSON_NAME] SHANTI [PERSON_NAME] SURAJ TILUC…" at bounding box center [242, 388] width 106 height 26
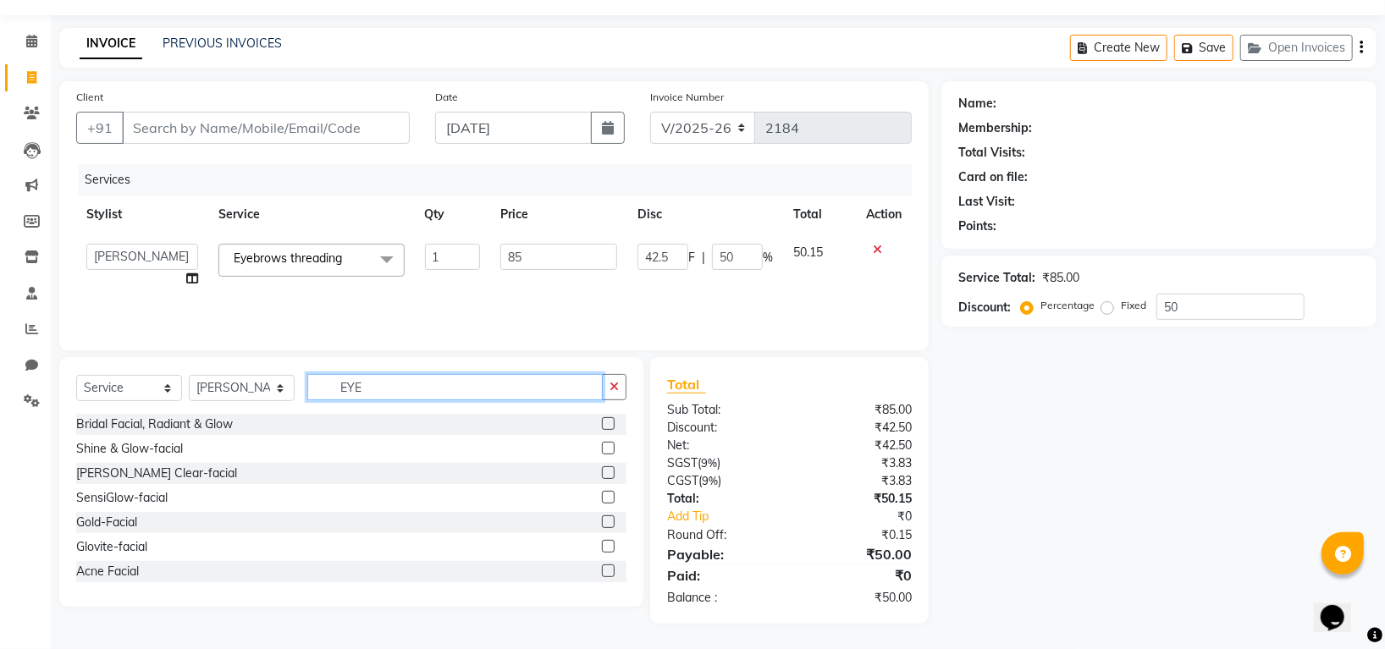
click at [429, 388] on input "EYE" at bounding box center [454, 387] width 295 height 26
type input "E"
type input "UPPER"
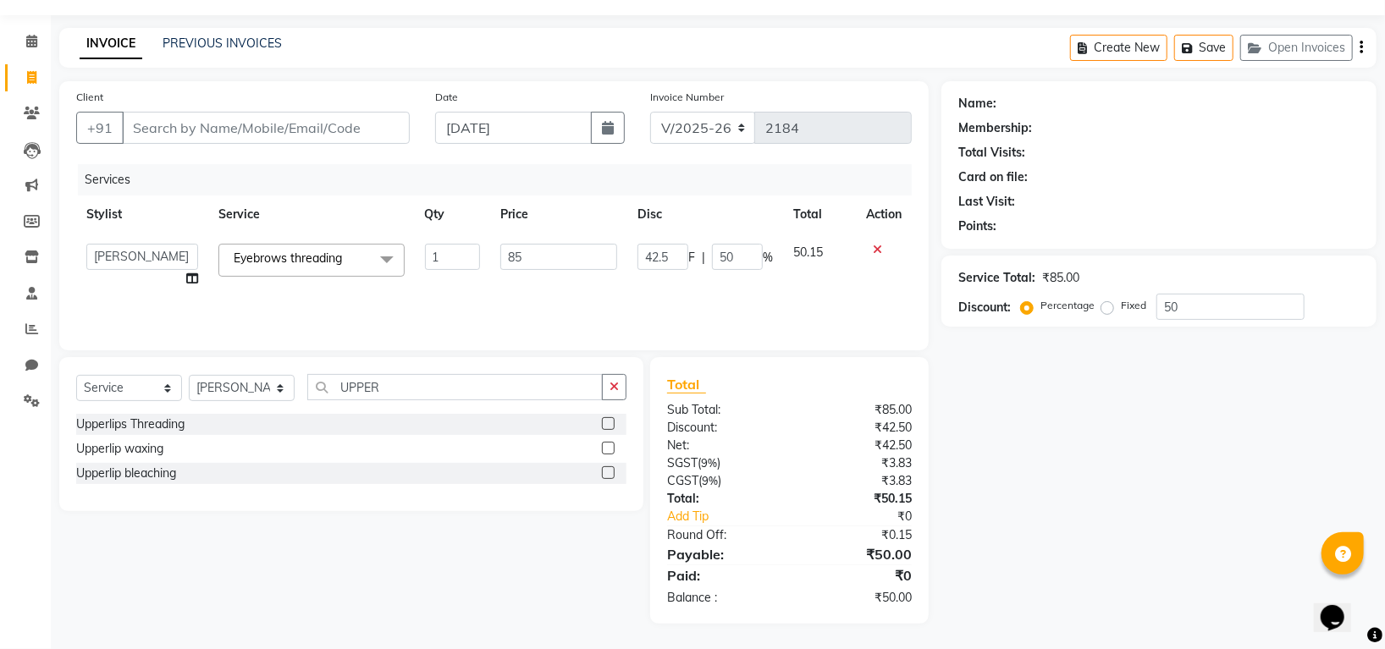
click at [602, 422] on label at bounding box center [608, 423] width 13 height 13
click at [602, 422] on input "checkbox" at bounding box center [607, 424] width 11 height 11
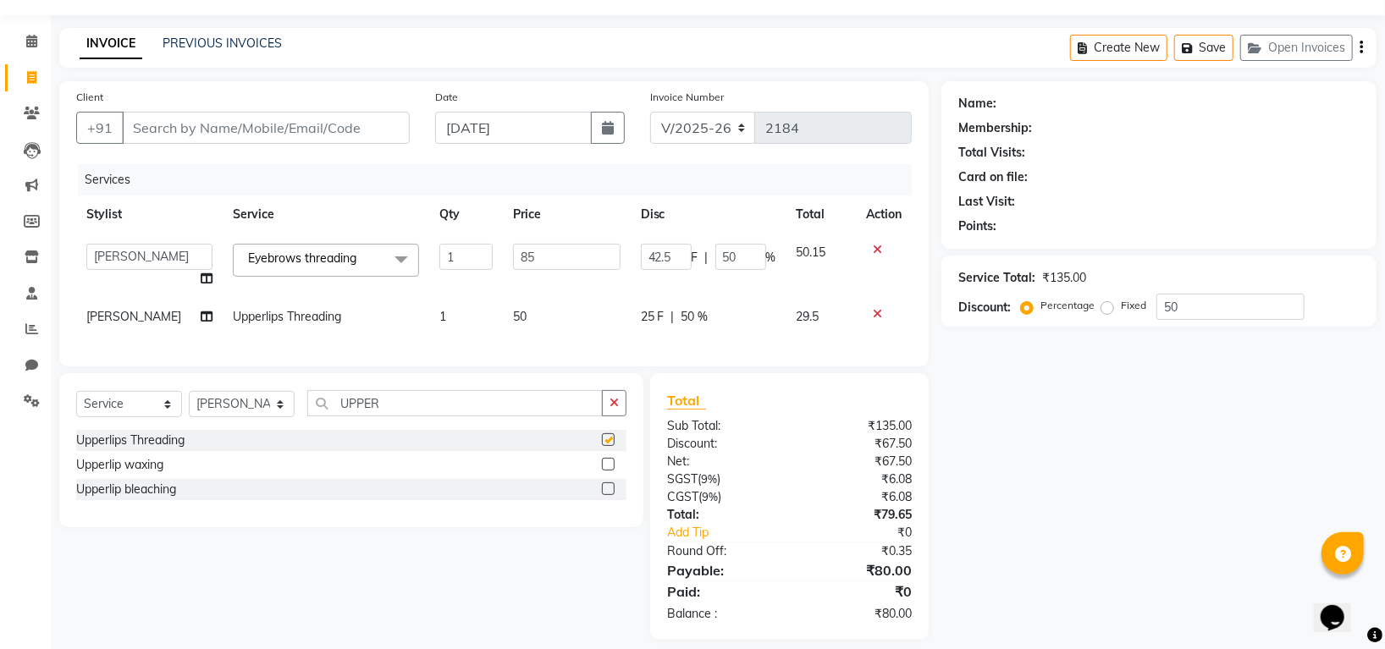
checkbox input "false"
click at [1205, 305] on input "50" at bounding box center [1230, 307] width 148 height 26
type input "5"
type input "4.25"
type input "5"
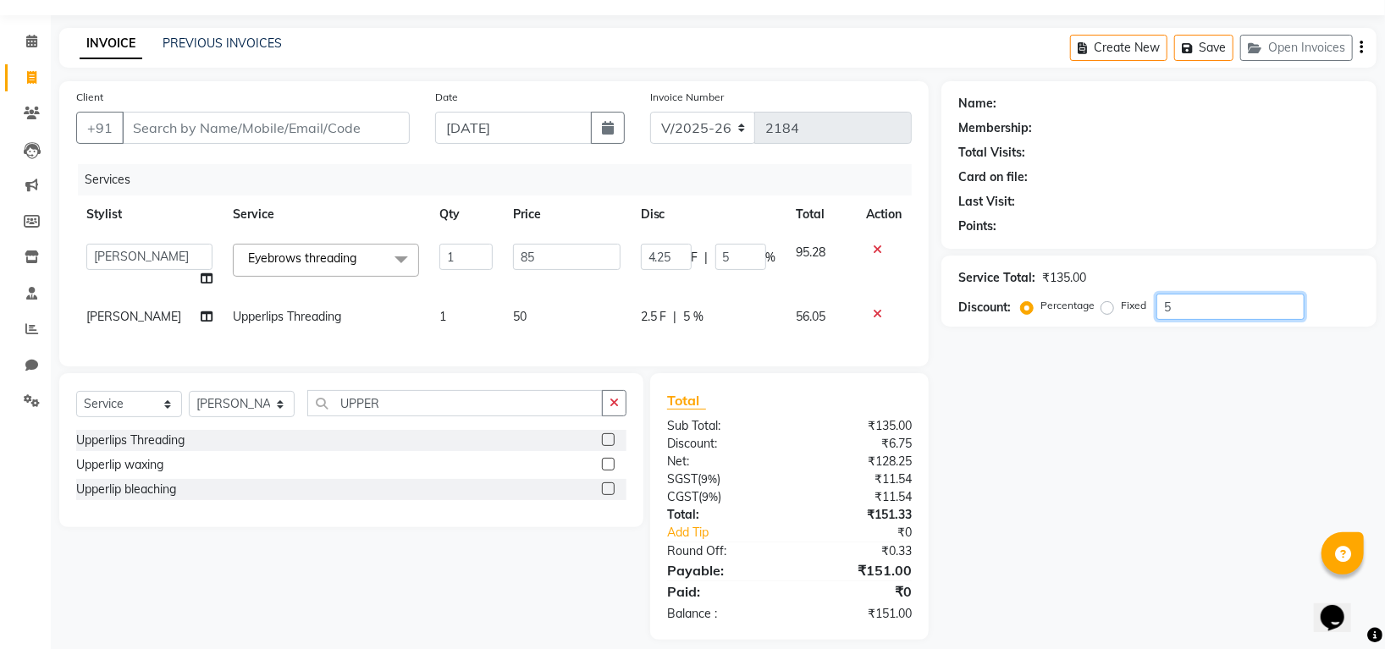
type input "0"
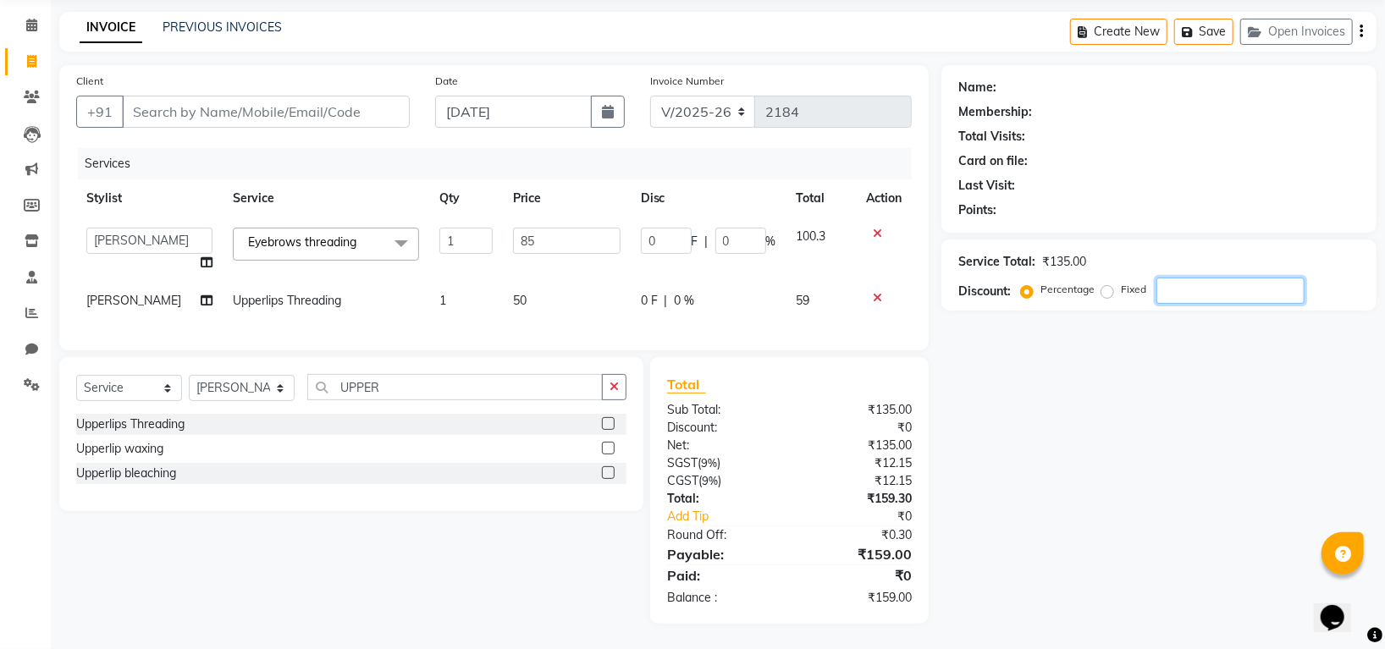
type input "1"
type input "0.85"
type input "1"
type input "10"
type input "8.5"
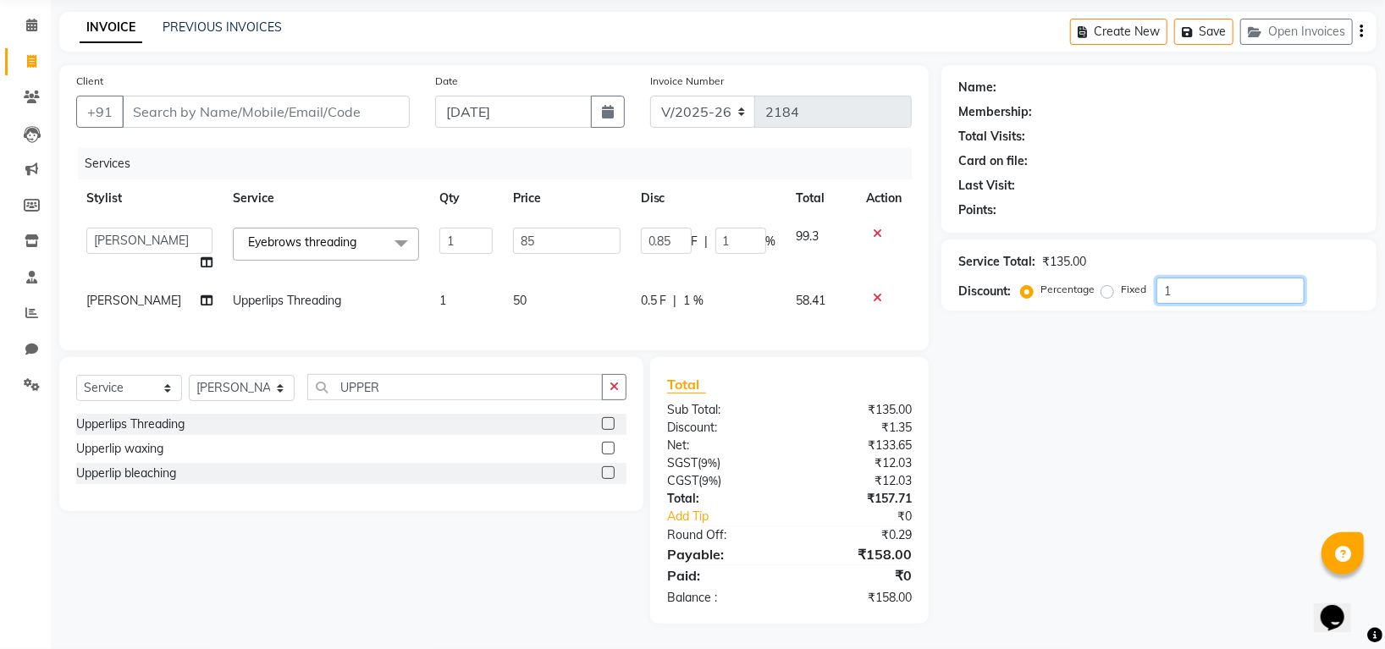
type input "10"
click at [262, 96] on input "Client" at bounding box center [266, 112] width 288 height 32
type input "G"
type input "0"
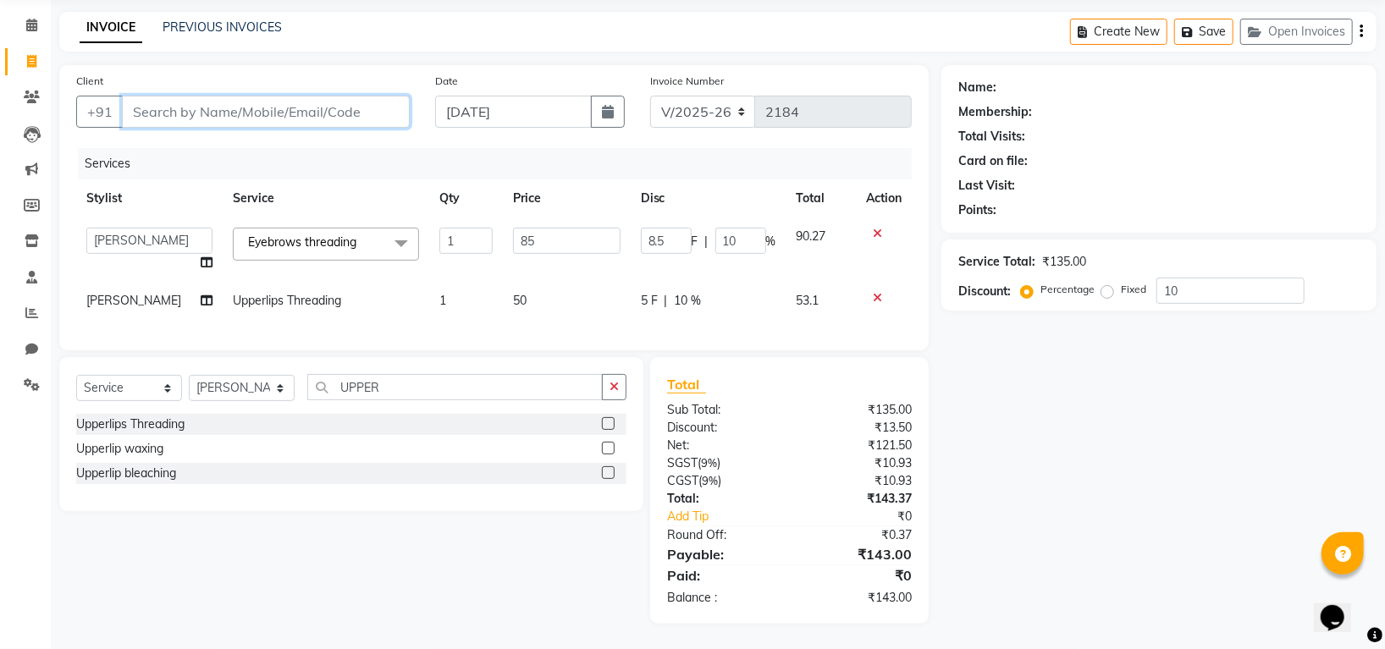
type input "0"
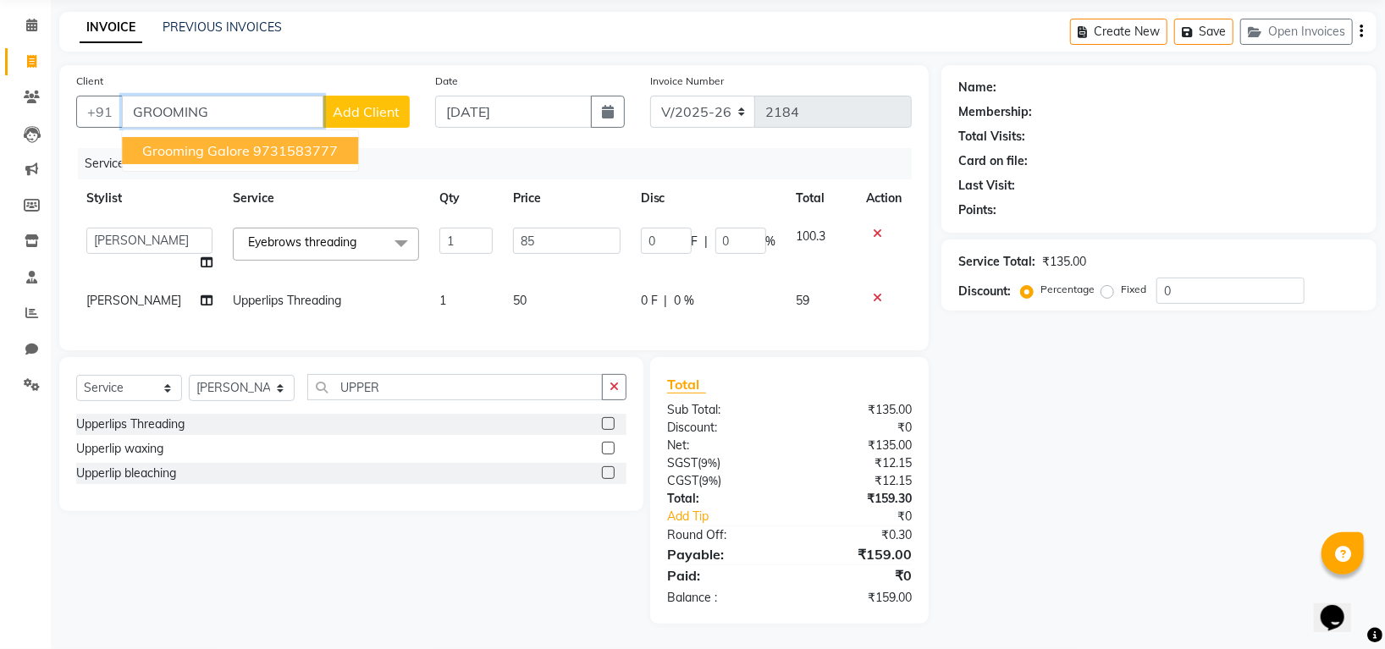
click at [333, 142] on ngb-highlight "9731583777" at bounding box center [295, 150] width 85 height 17
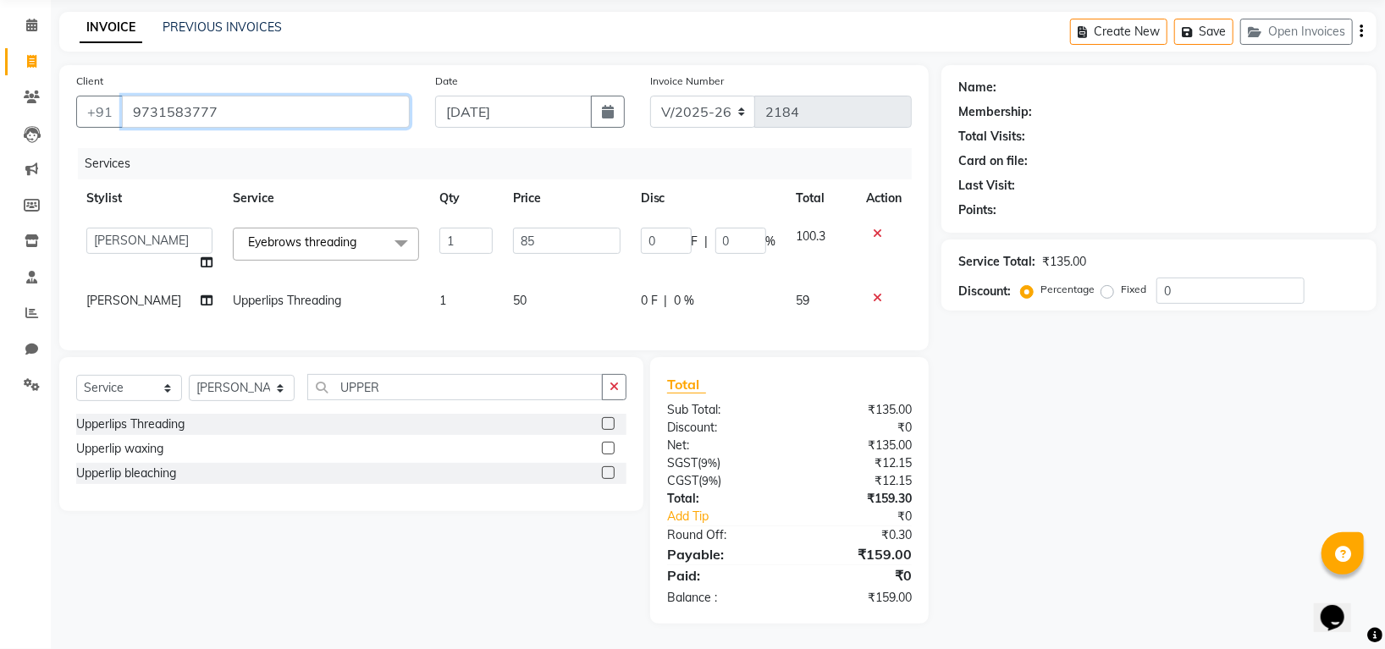
type input "9731583777"
select select "1: Object"
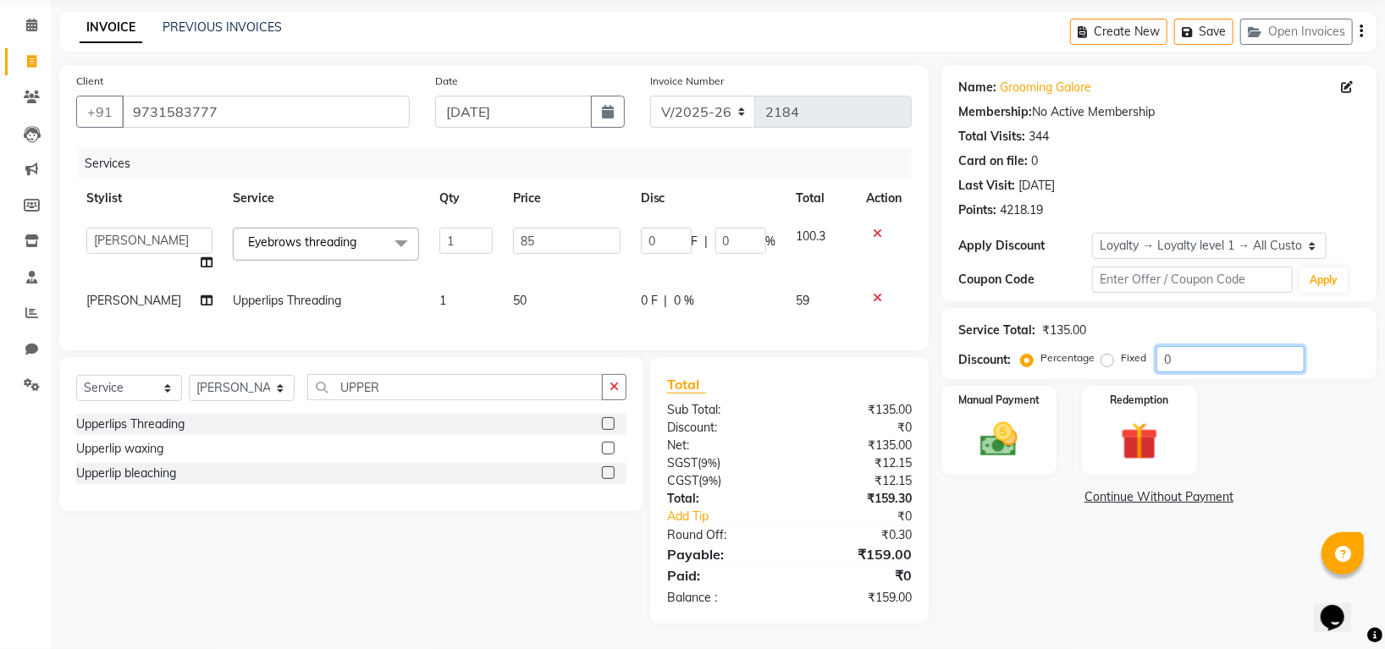
click at [1192, 346] on input "0" at bounding box center [1230, 359] width 148 height 26
type input "01"
type input "0.85"
type input "1"
type input "010"
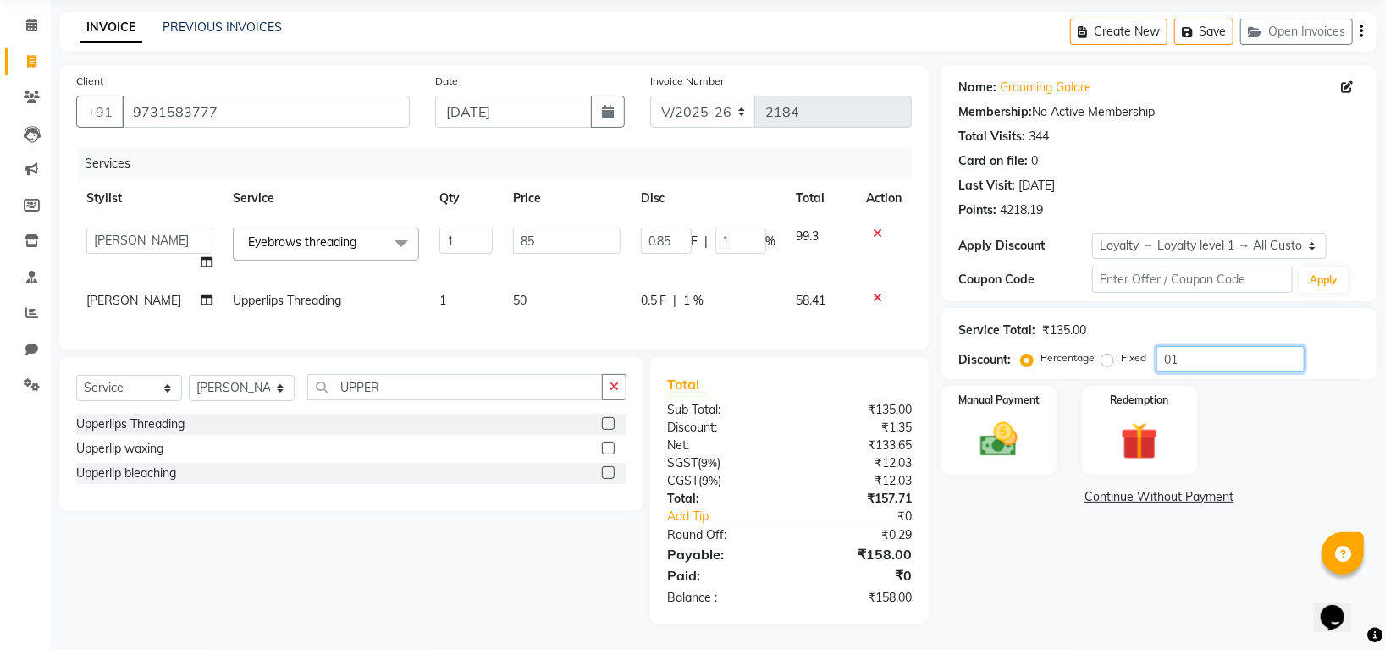
type input "8.5"
type input "10"
click at [1230, 346] on input "010" at bounding box center [1230, 359] width 148 height 26
type input "01"
type input "0.85"
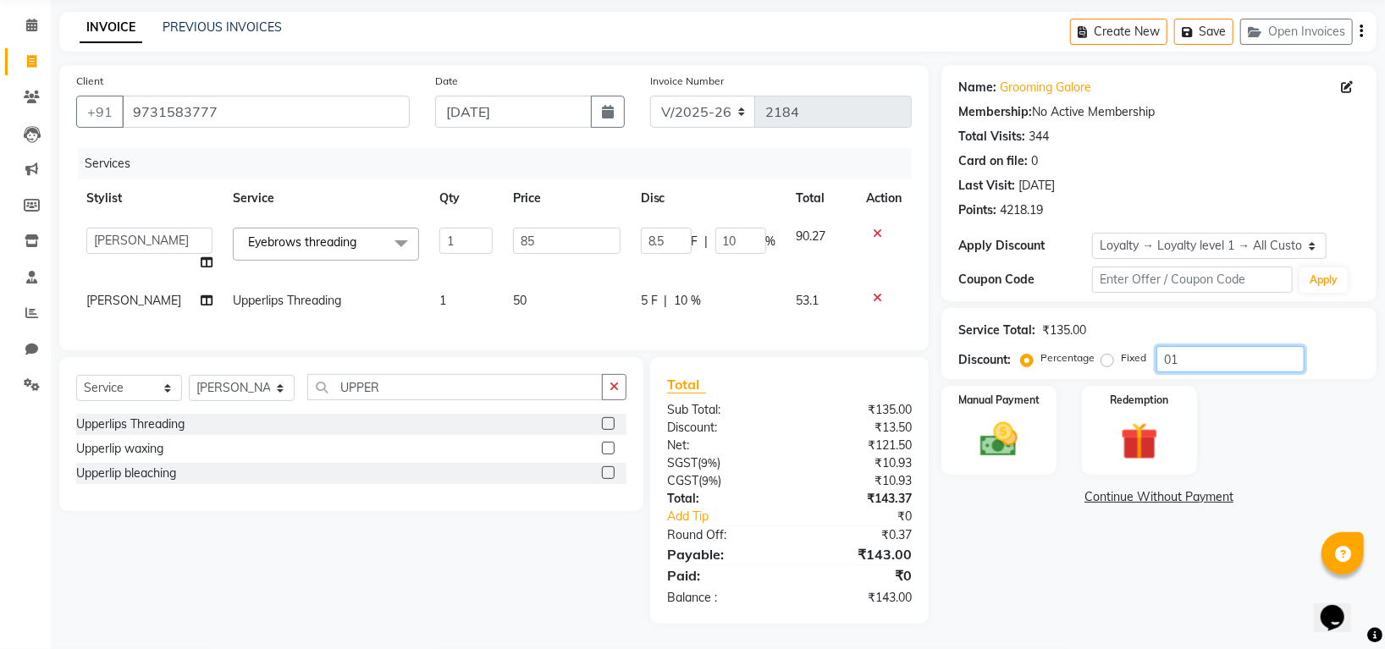
type input "1"
type input "015"
type input "12.75"
type input "15"
type input "015"
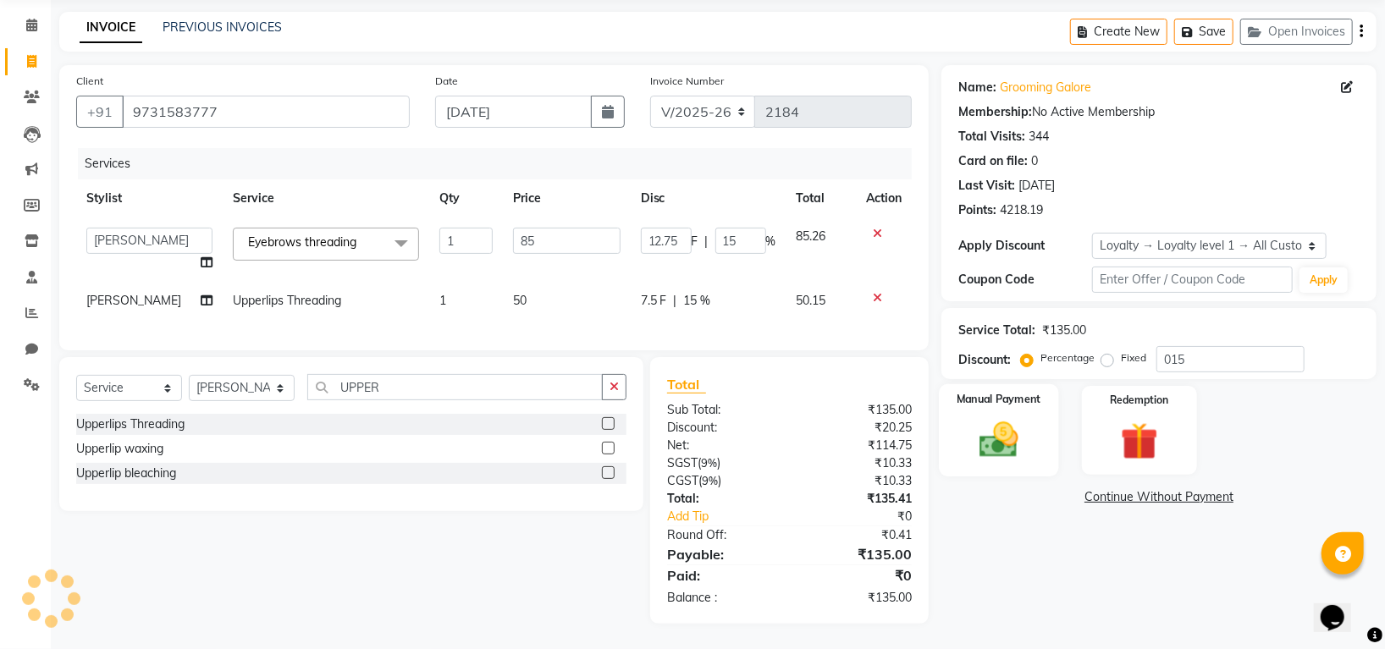
click at [1010, 432] on img at bounding box center [998, 439] width 63 height 45
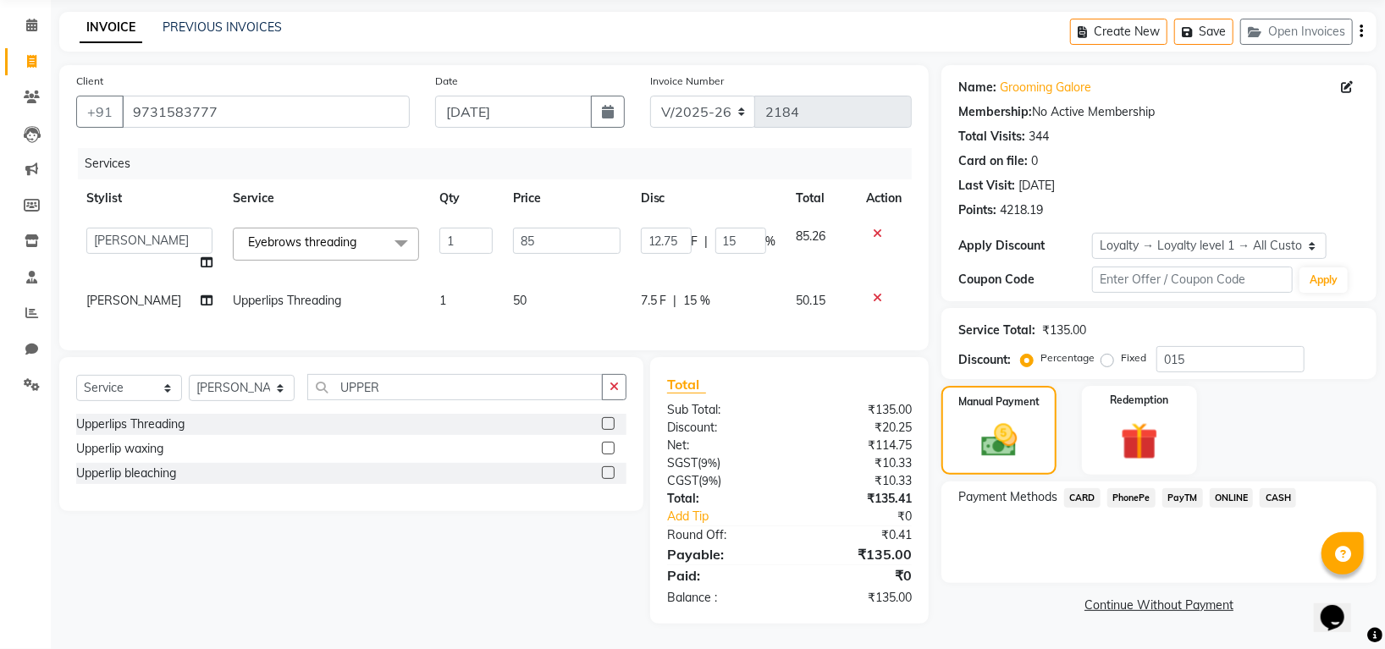
click at [1135, 488] on span "PhonePe" at bounding box center [1131, 497] width 48 height 19
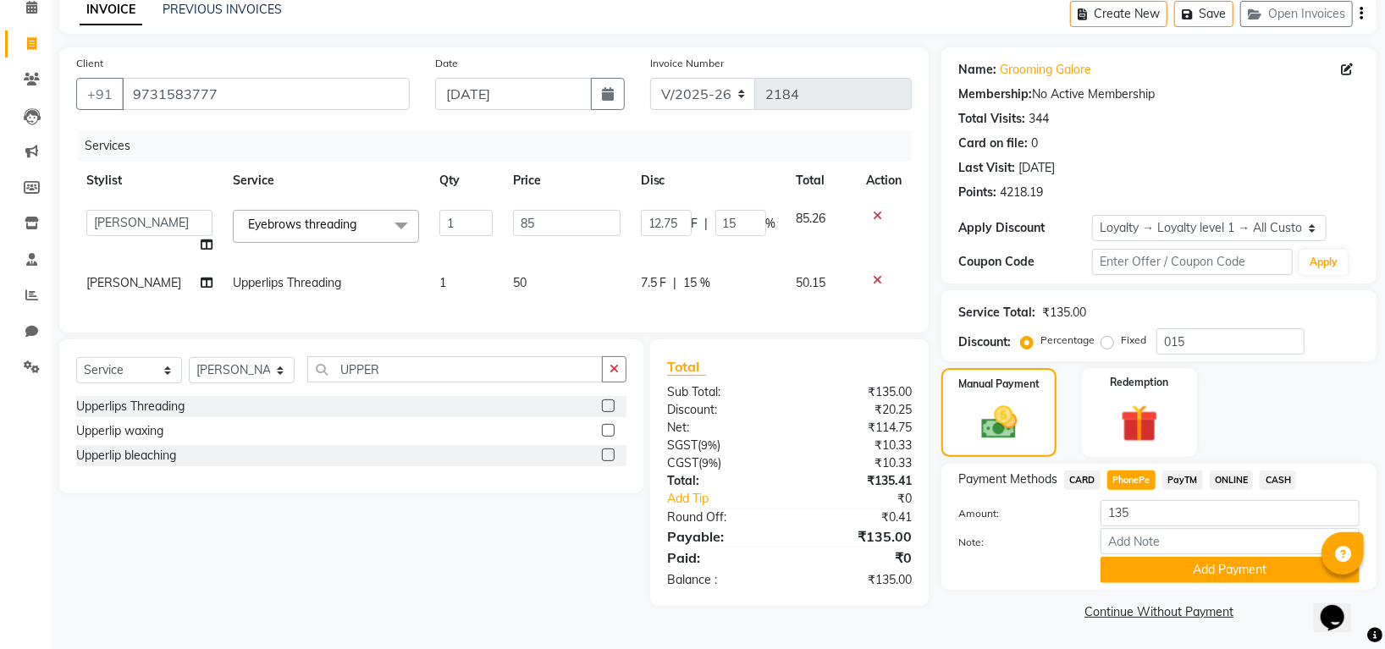
scroll to position [80, 0]
click at [1147, 566] on button "Add Payment" at bounding box center [1229, 569] width 259 height 26
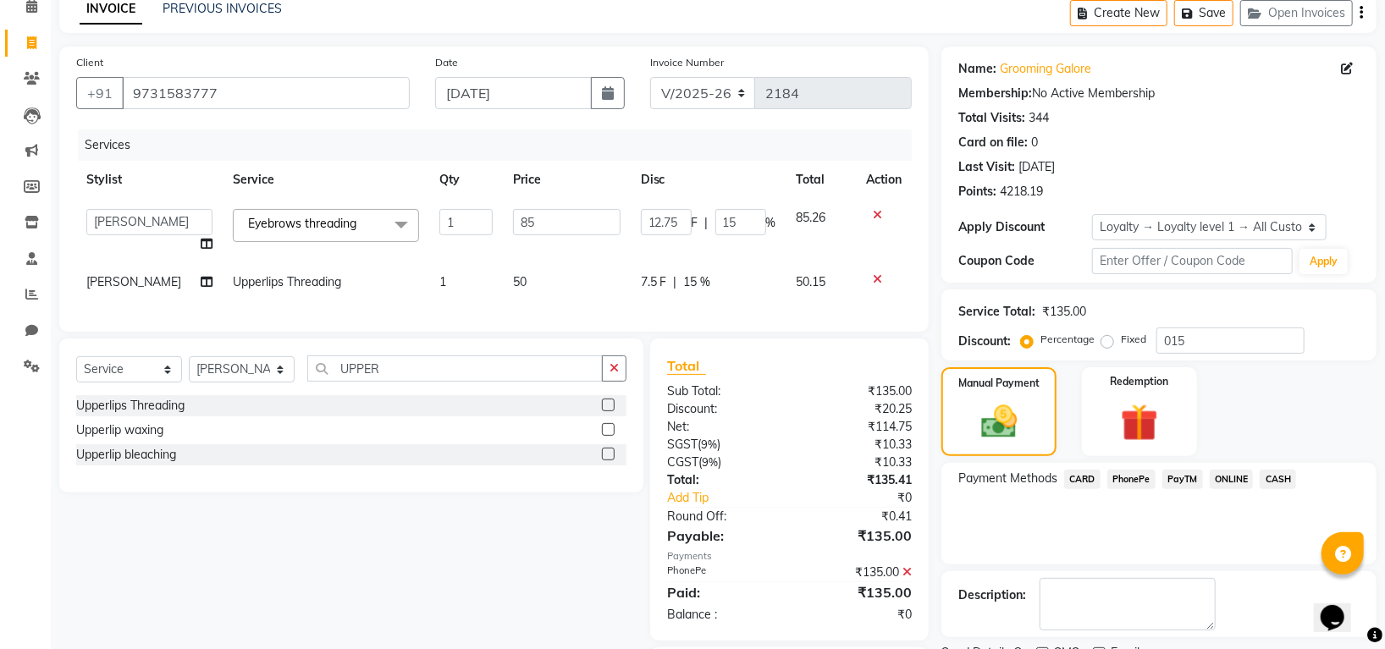
scroll to position [199, 0]
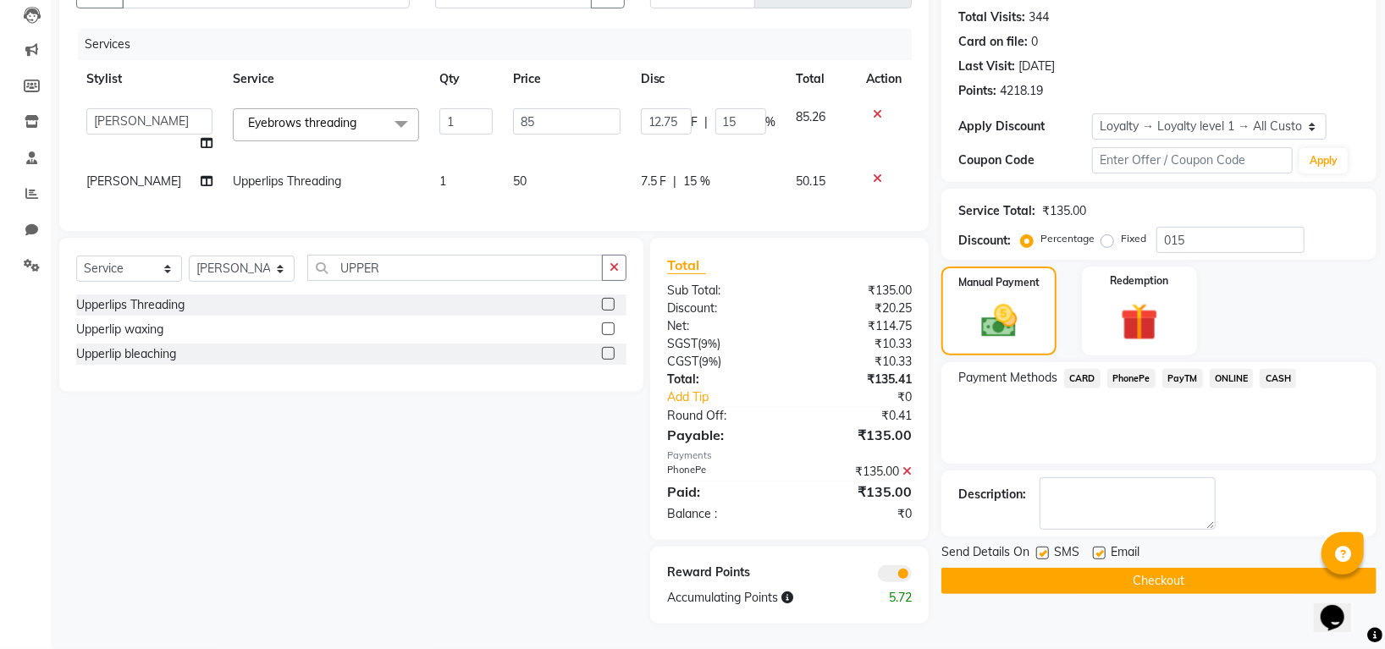
click at [1157, 572] on button "Checkout" at bounding box center [1158, 581] width 435 height 26
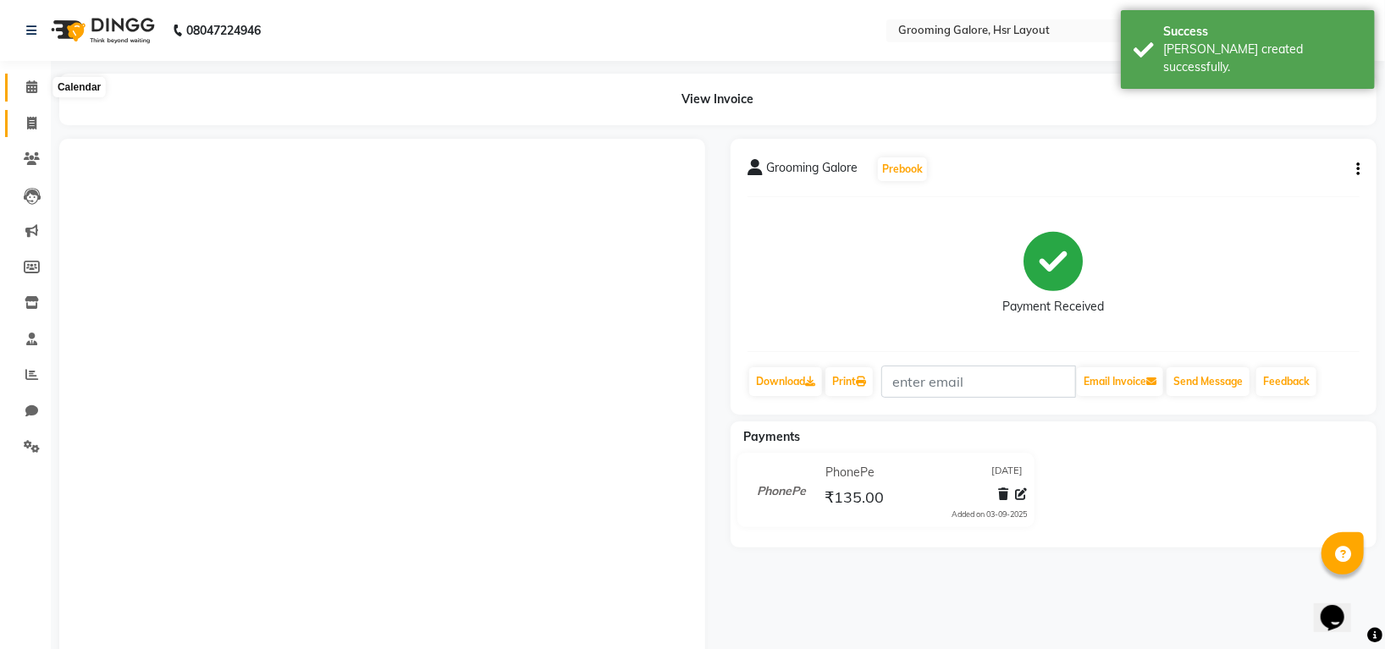
drag, startPoint x: 27, startPoint y: 91, endPoint x: 39, endPoint y: 112, distance: 23.5
click at [27, 91] on icon at bounding box center [31, 86] width 11 height 13
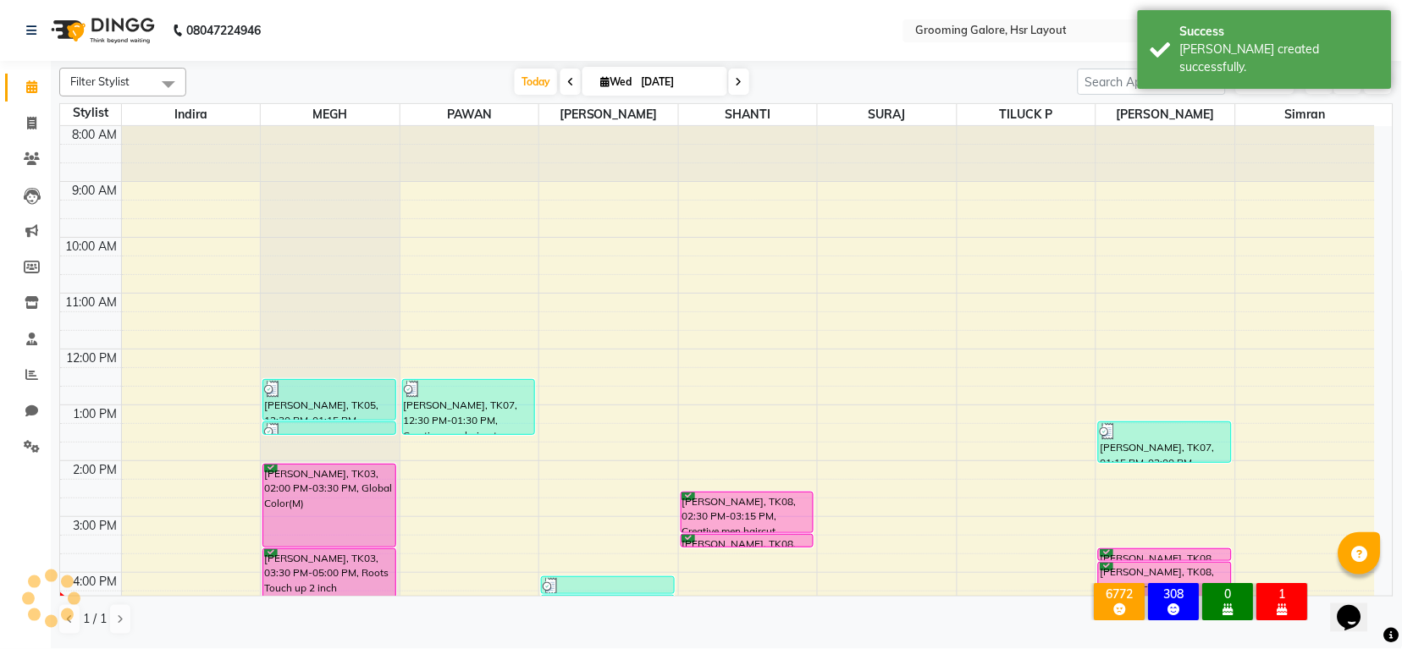
scroll to position [225, 0]
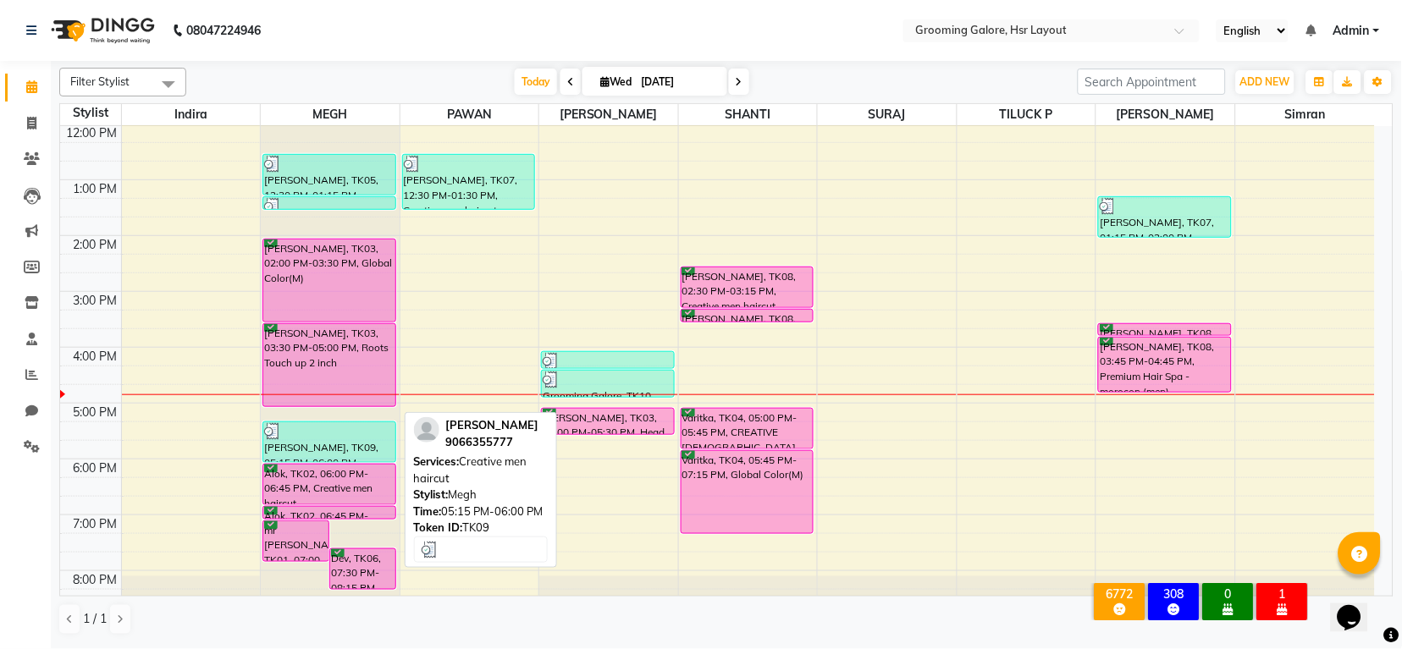
click at [327, 441] on div "[PERSON_NAME], TK09, 05:15 PM-06:00 PM, Creative men haircut" at bounding box center [328, 442] width 131 height 40
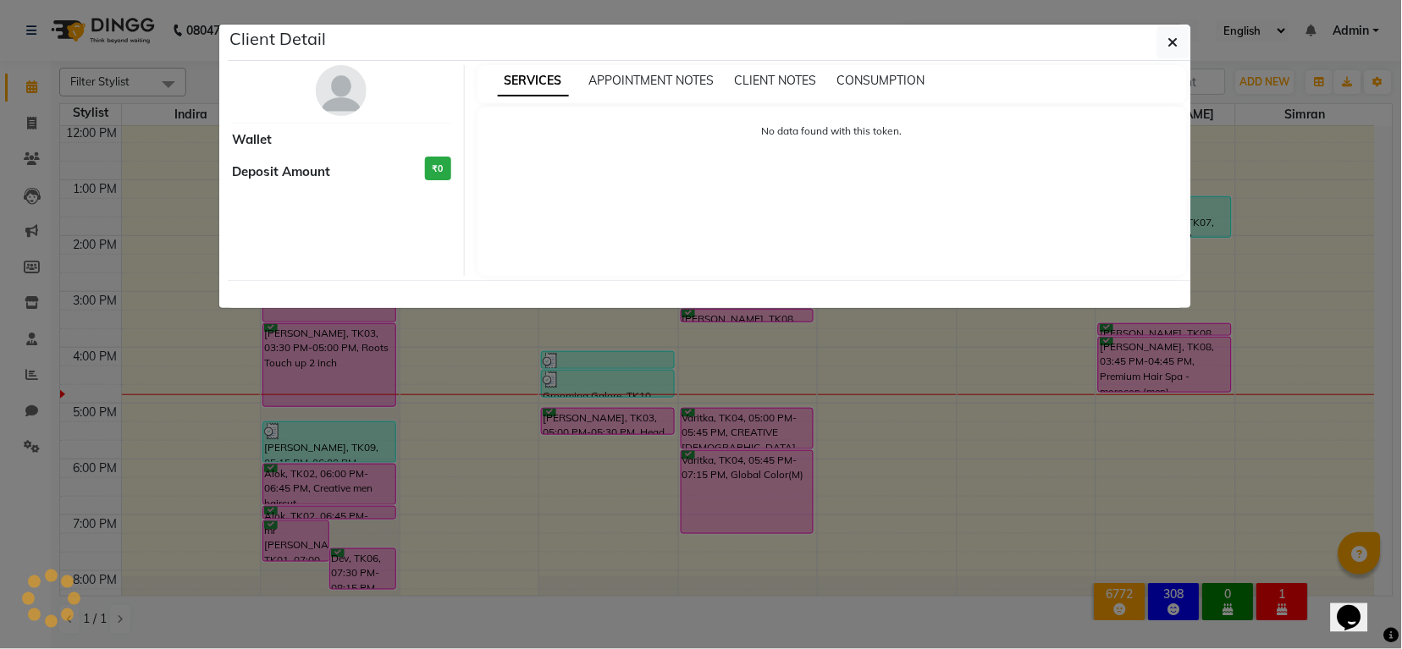
select select "3"
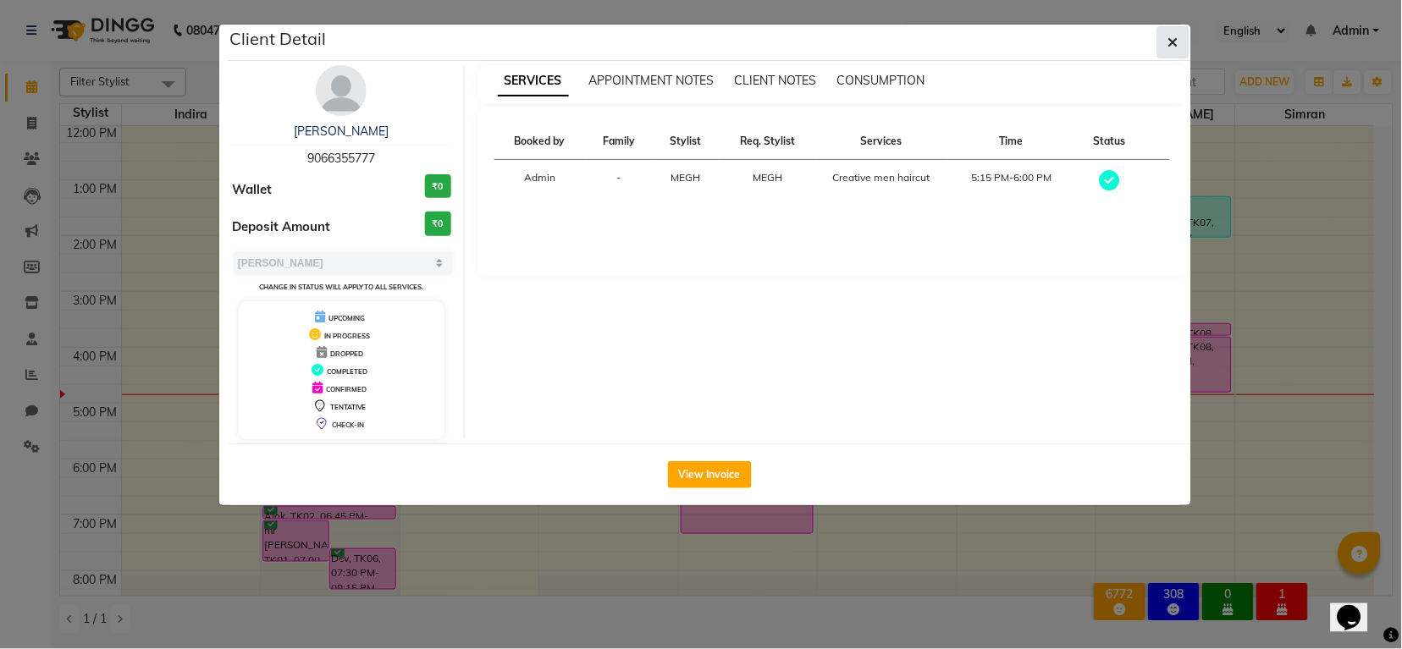
drag, startPoint x: 327, startPoint y: 441, endPoint x: 1172, endPoint y: 41, distance: 935.5
click at [1172, 41] on icon "button" at bounding box center [1173, 43] width 10 height 14
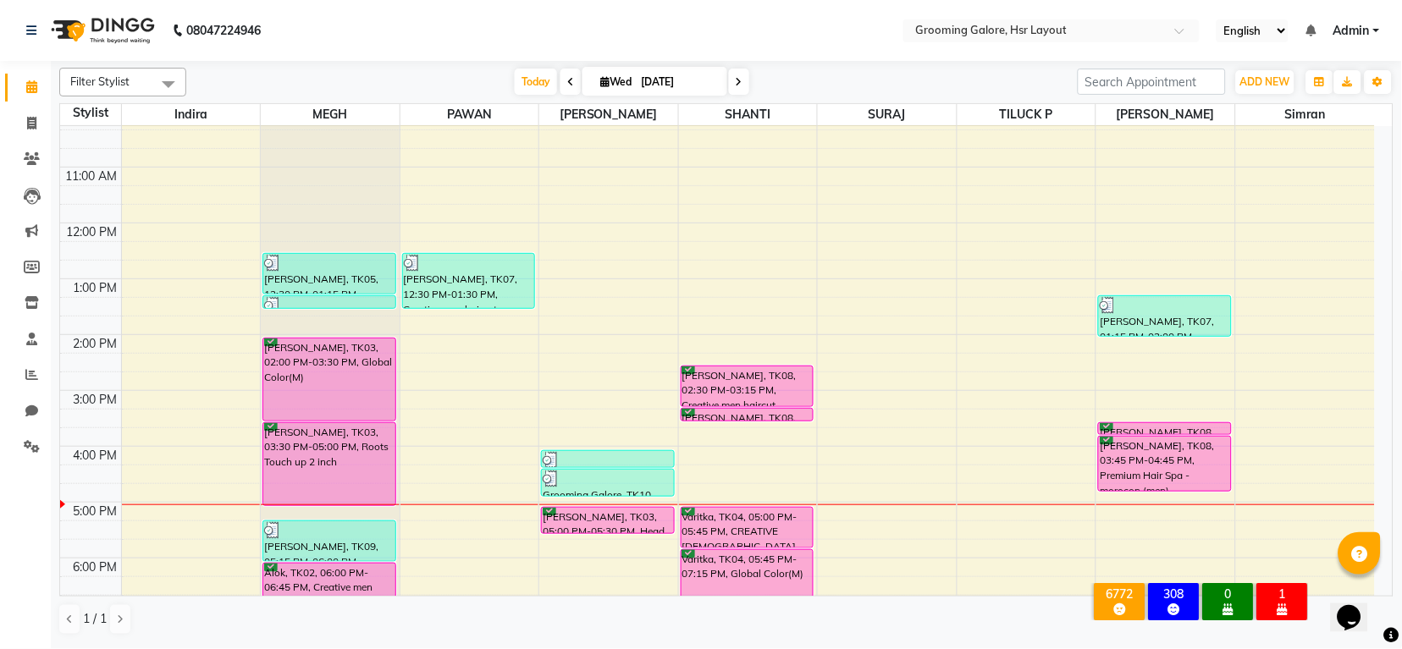
scroll to position [262, 0]
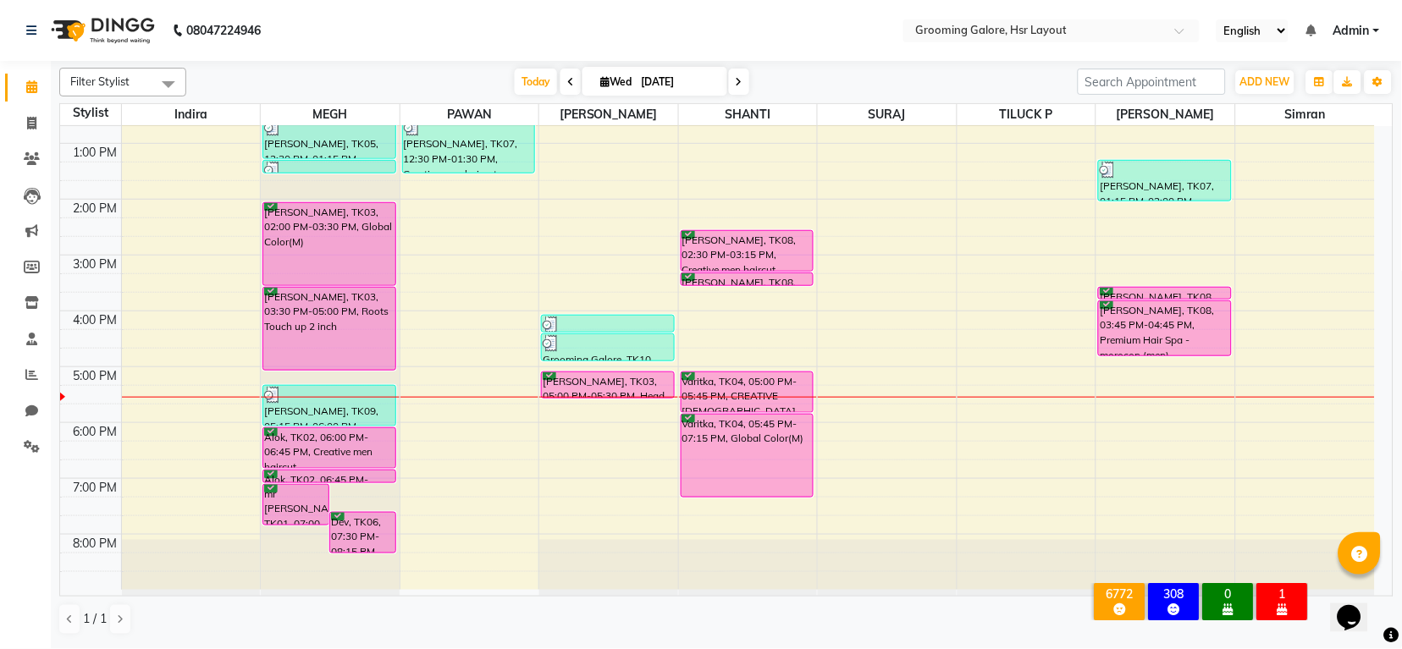
click at [735, 82] on icon at bounding box center [738, 82] width 7 height 10
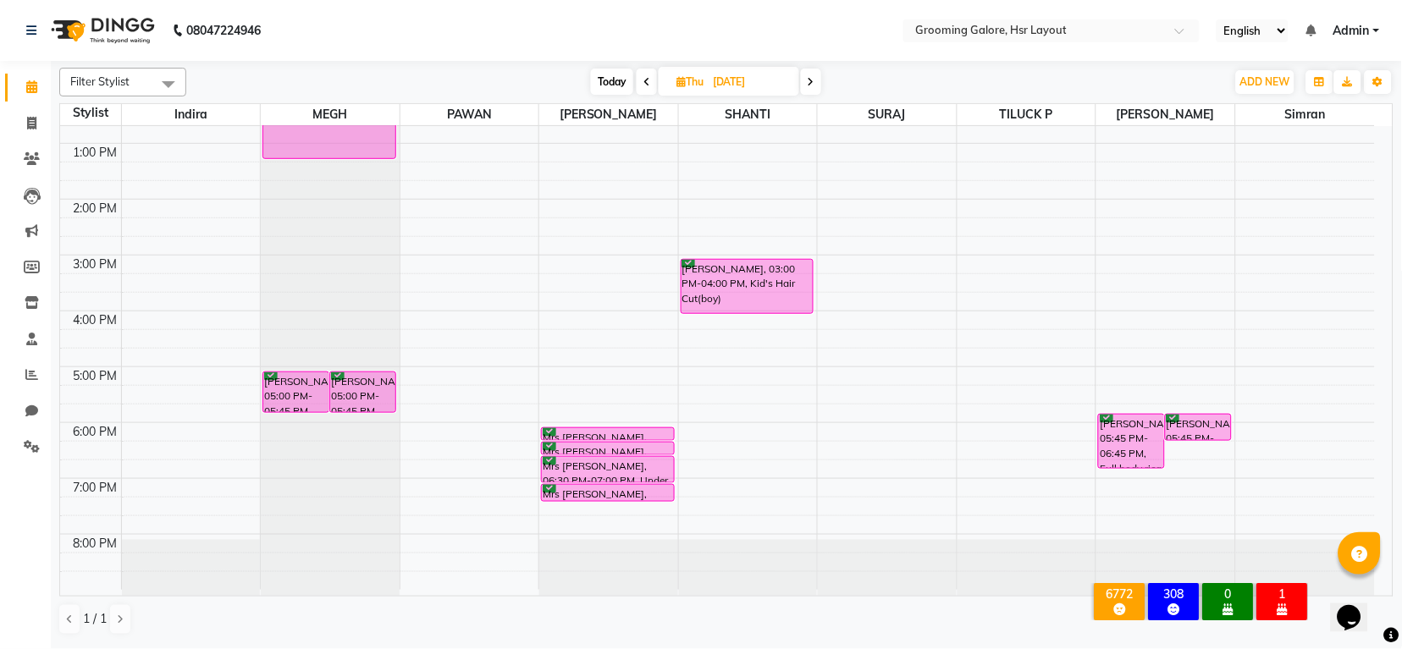
click at [645, 78] on icon at bounding box center [646, 82] width 7 height 10
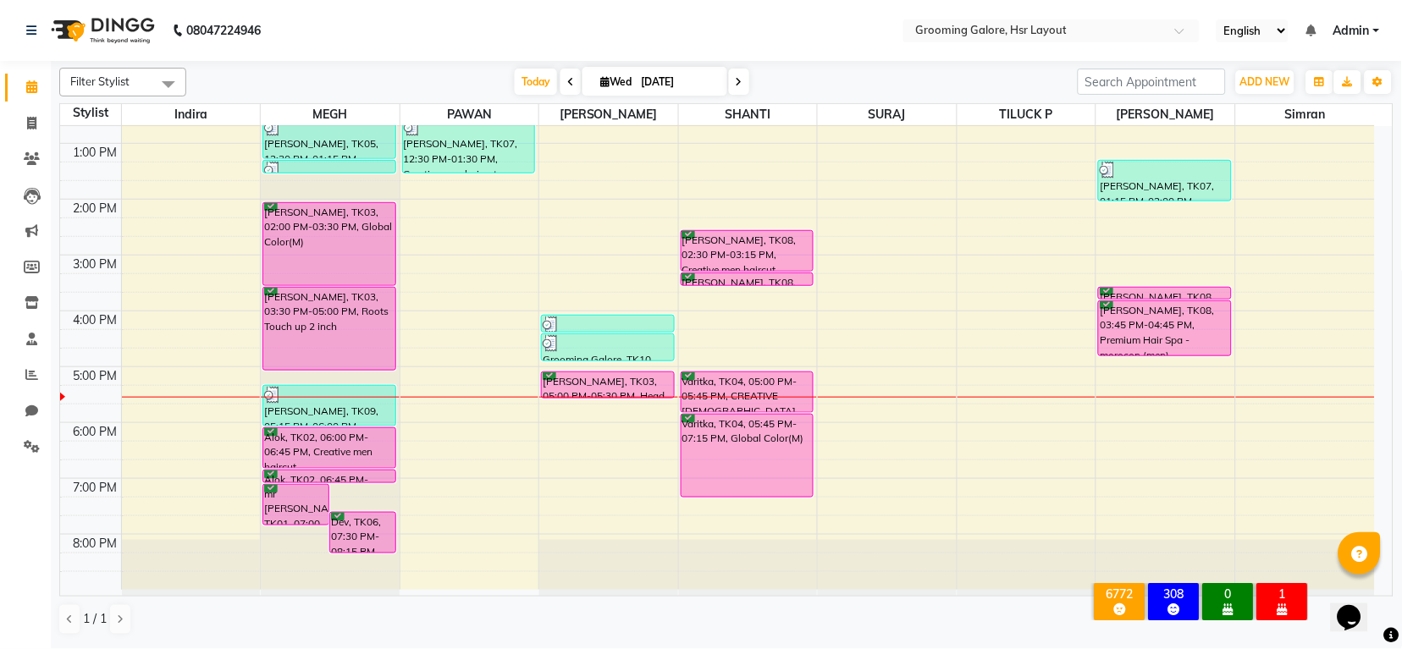
click at [736, 84] on icon at bounding box center [738, 82] width 7 height 10
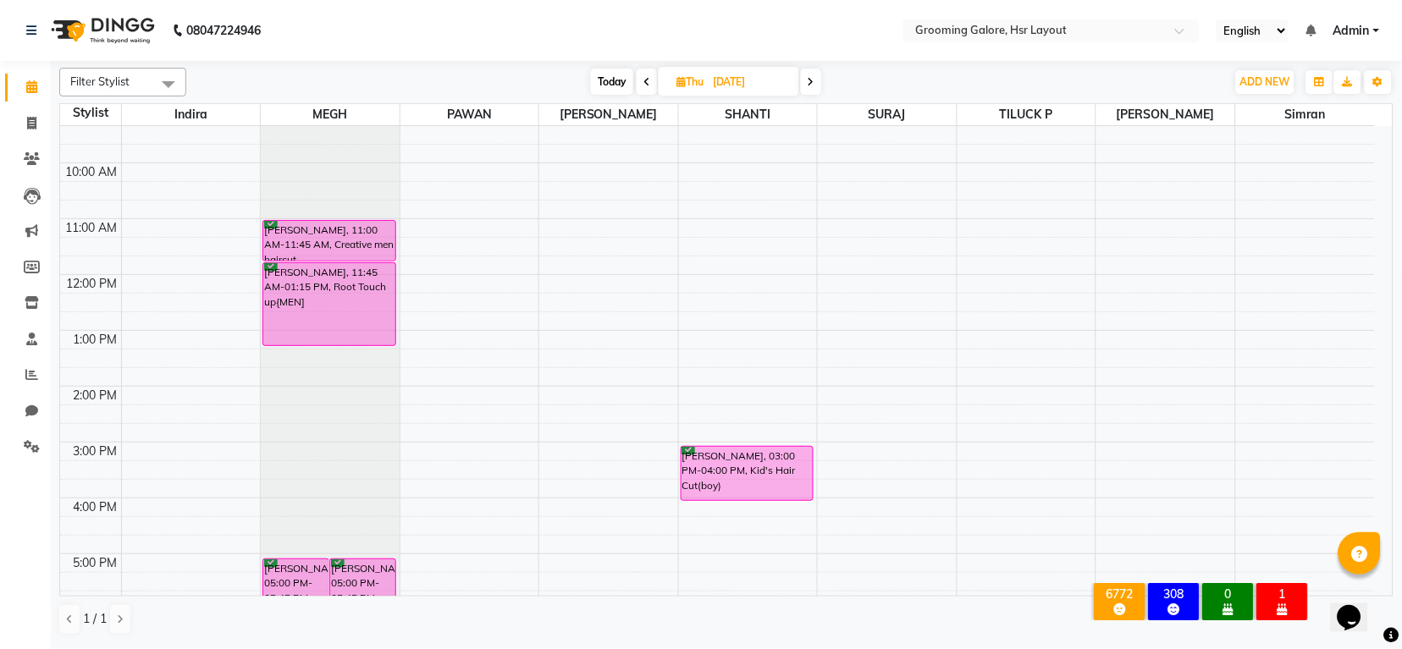
scroll to position [36, 0]
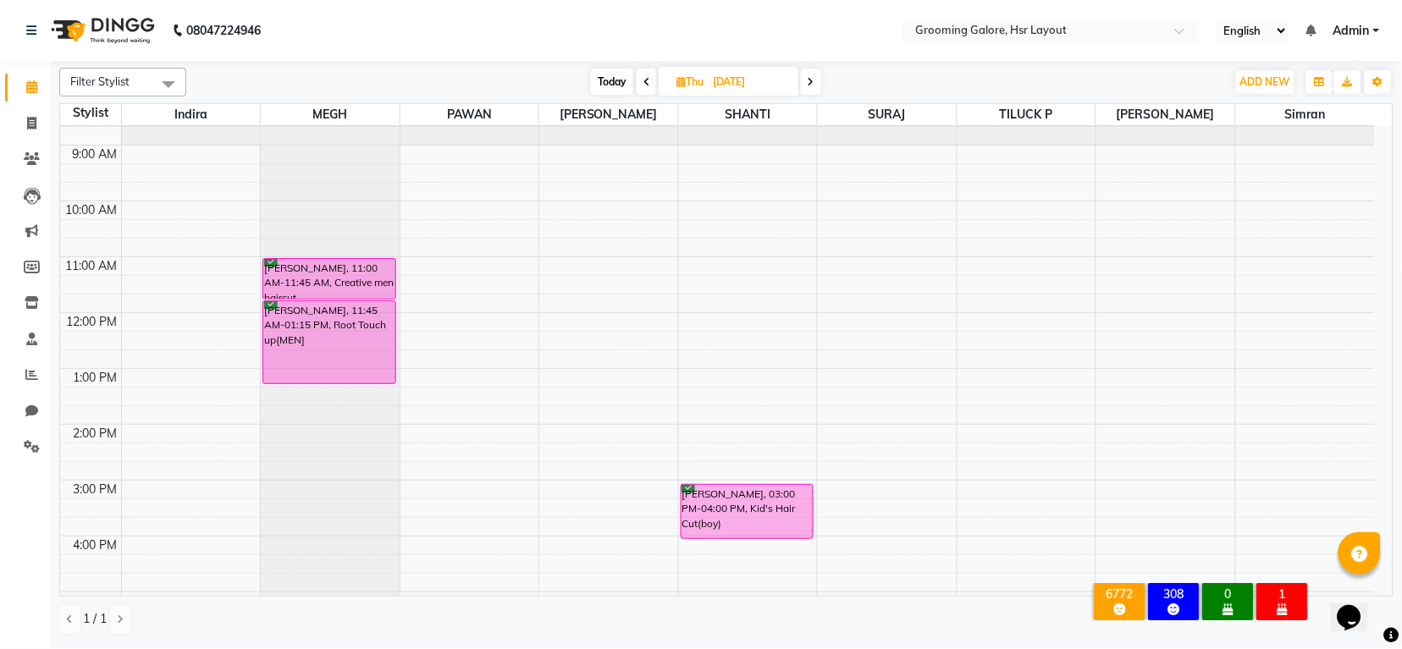
click at [648, 84] on icon at bounding box center [646, 82] width 7 height 10
type input "[DATE]"
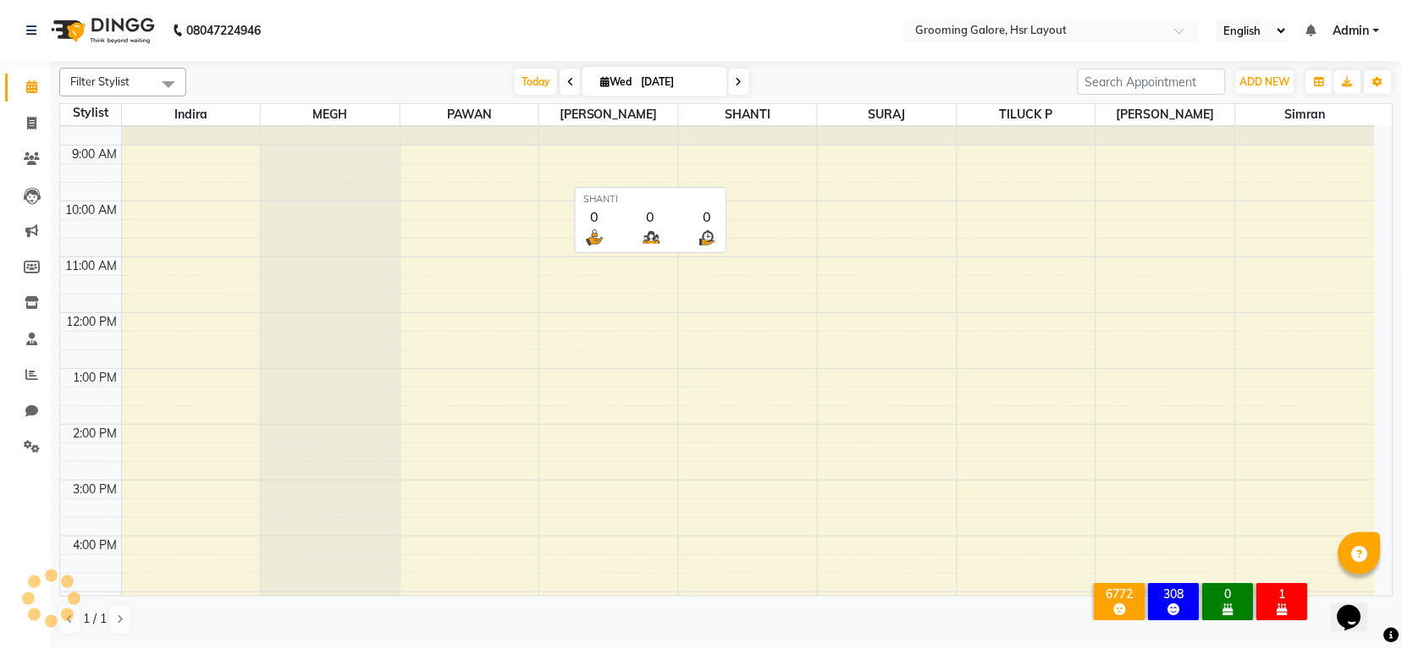
scroll to position [262, 0]
